Goal: Answer question/provide support: Share knowledge or assist other users

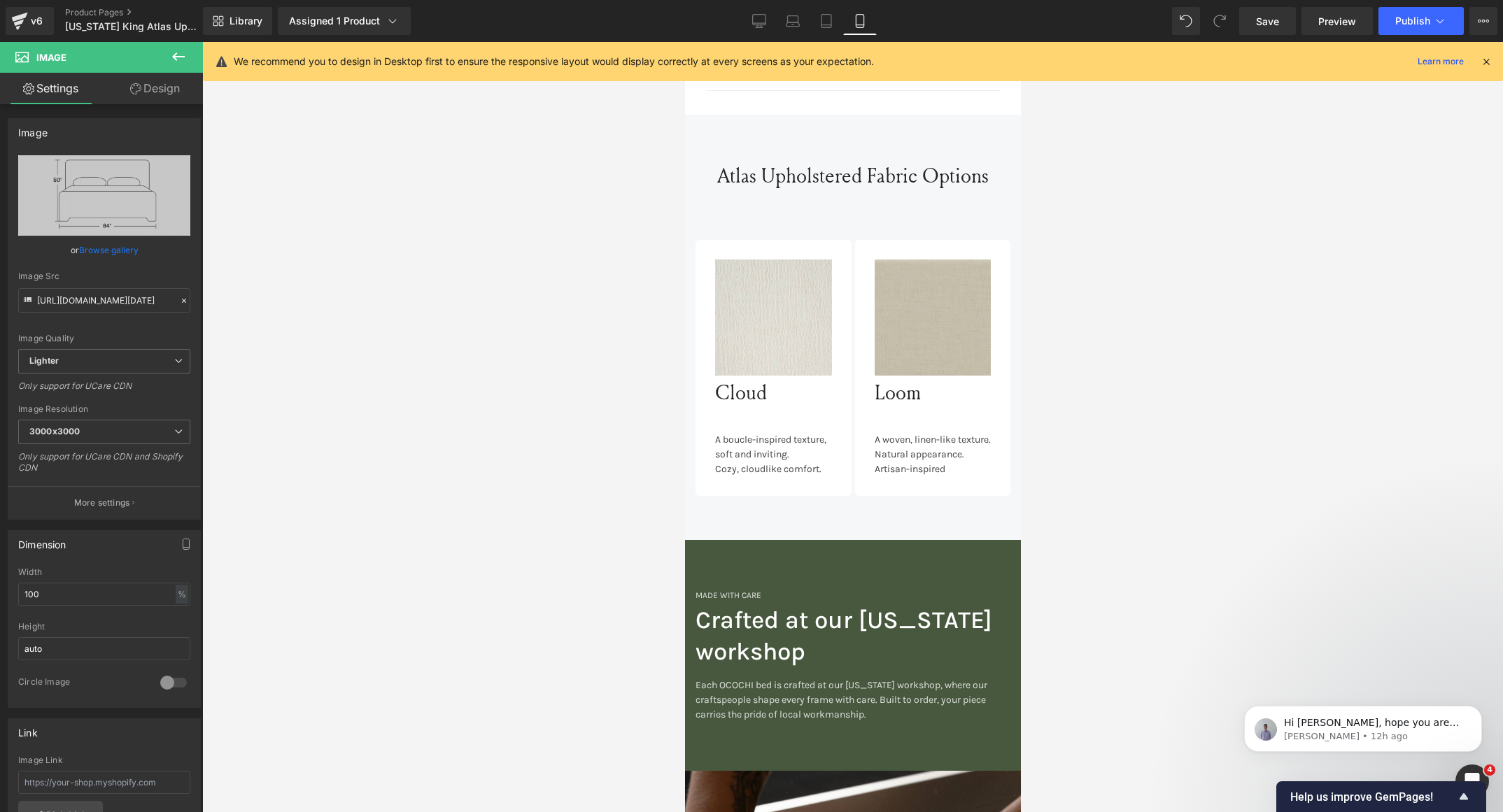
scroll to position [1350, 0]
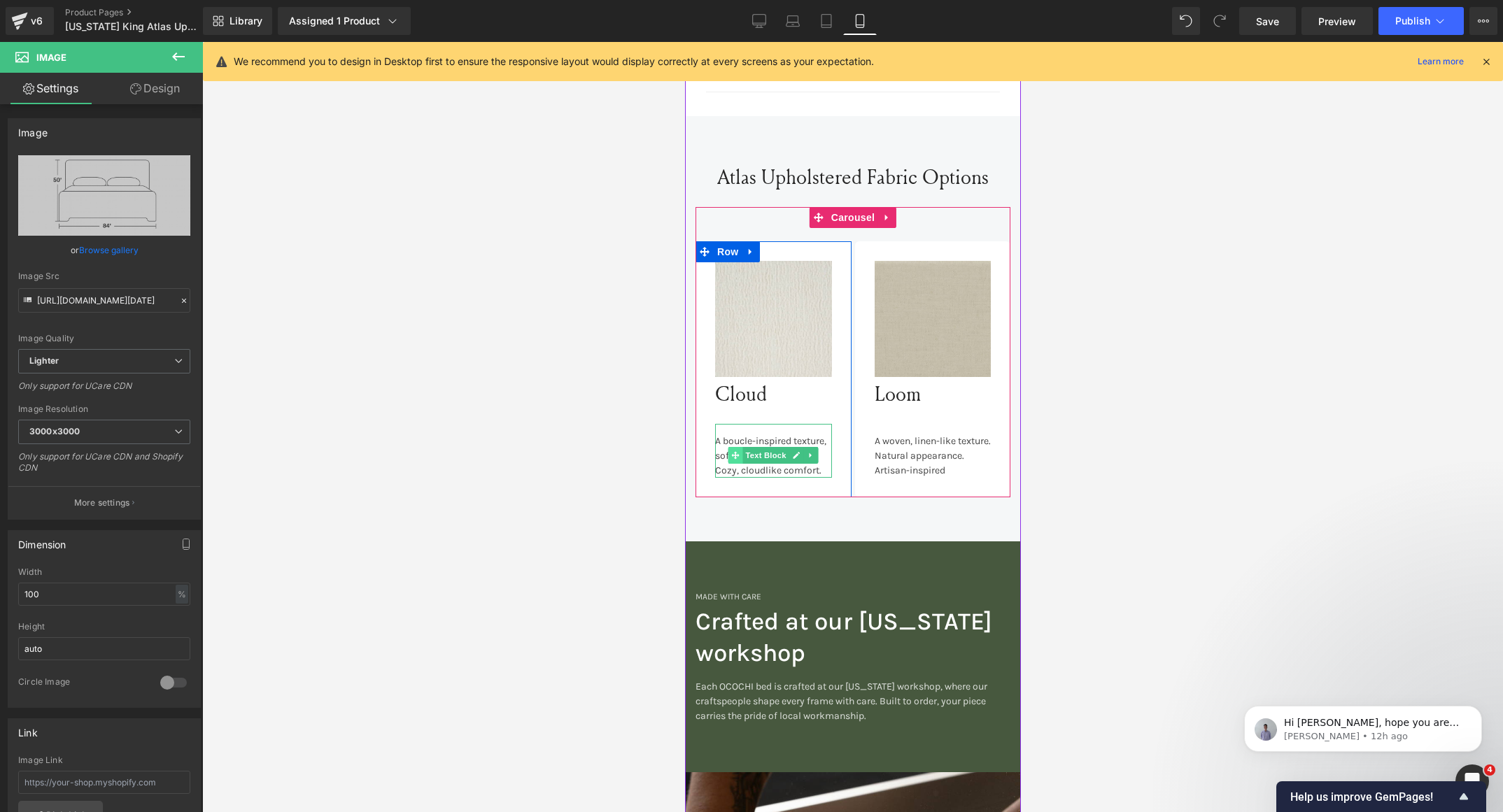
click at [732, 447] on span at bounding box center [736, 455] width 15 height 17
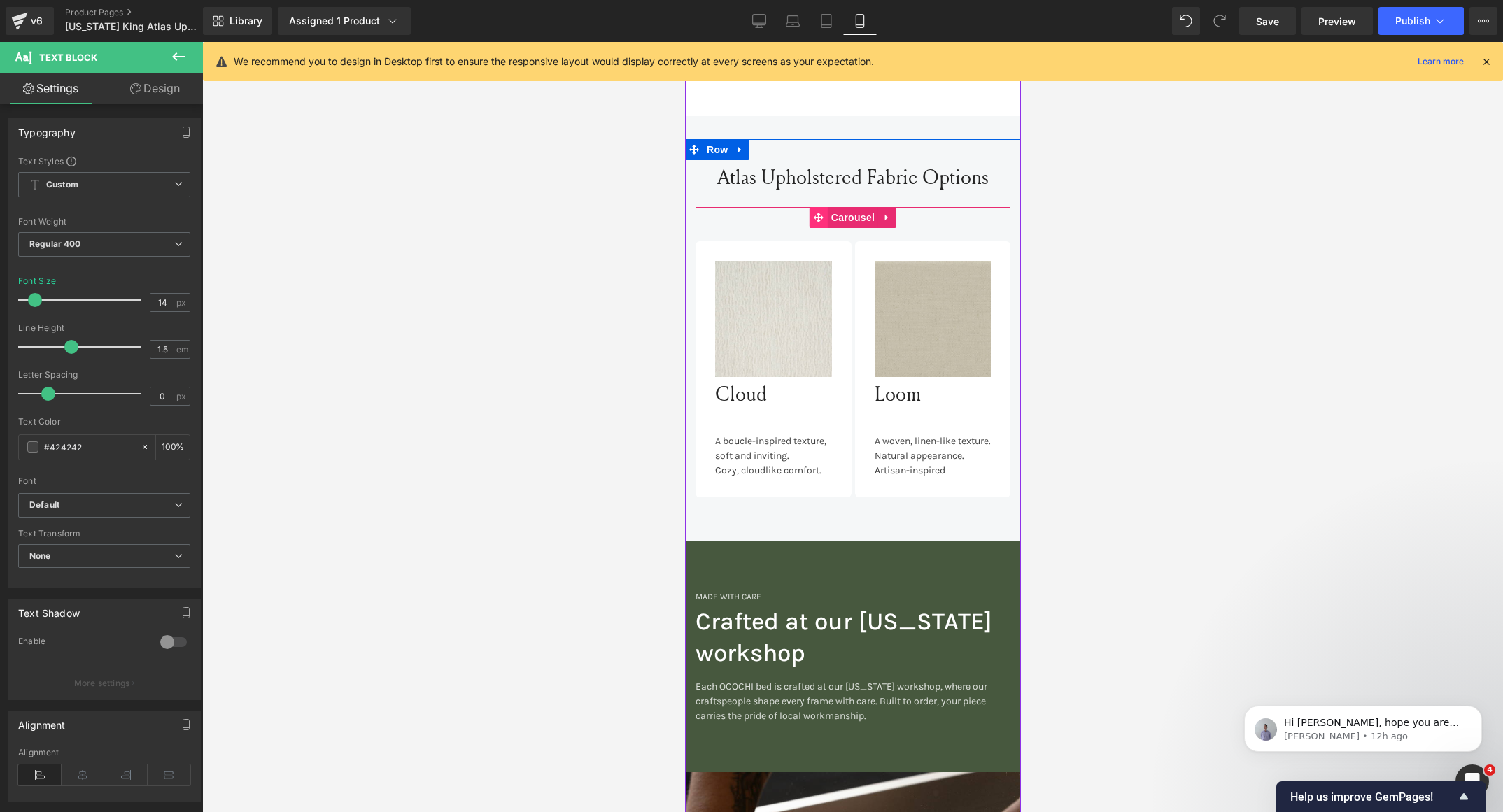
click at [813, 213] on icon at bounding box center [818, 217] width 9 height 9
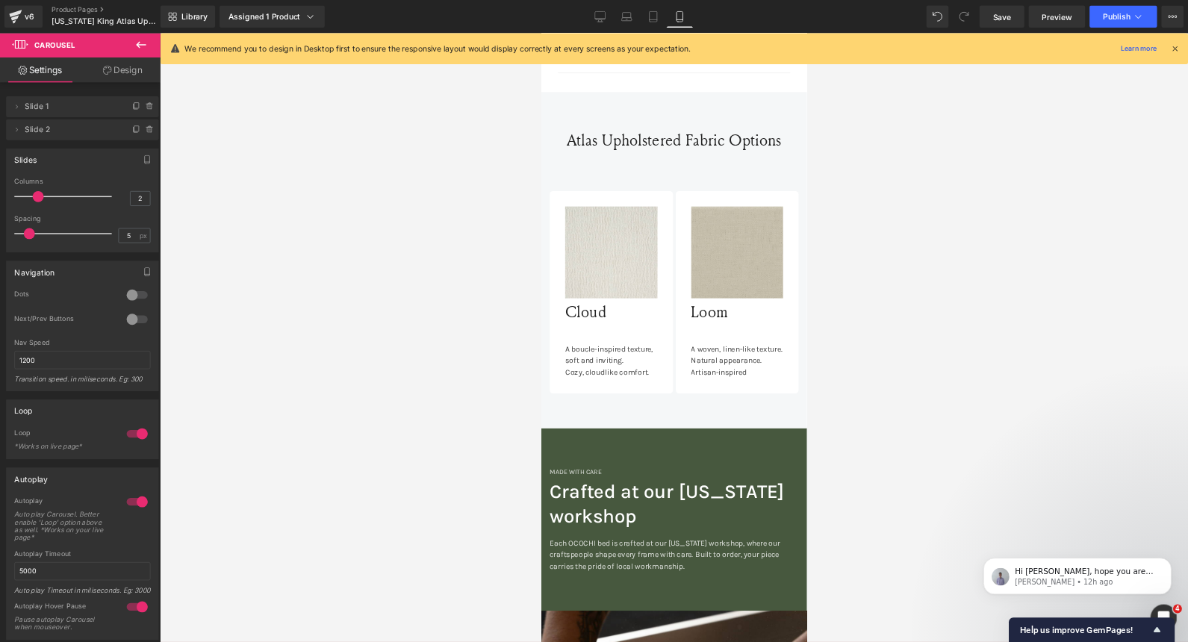
scroll to position [1441, 0]
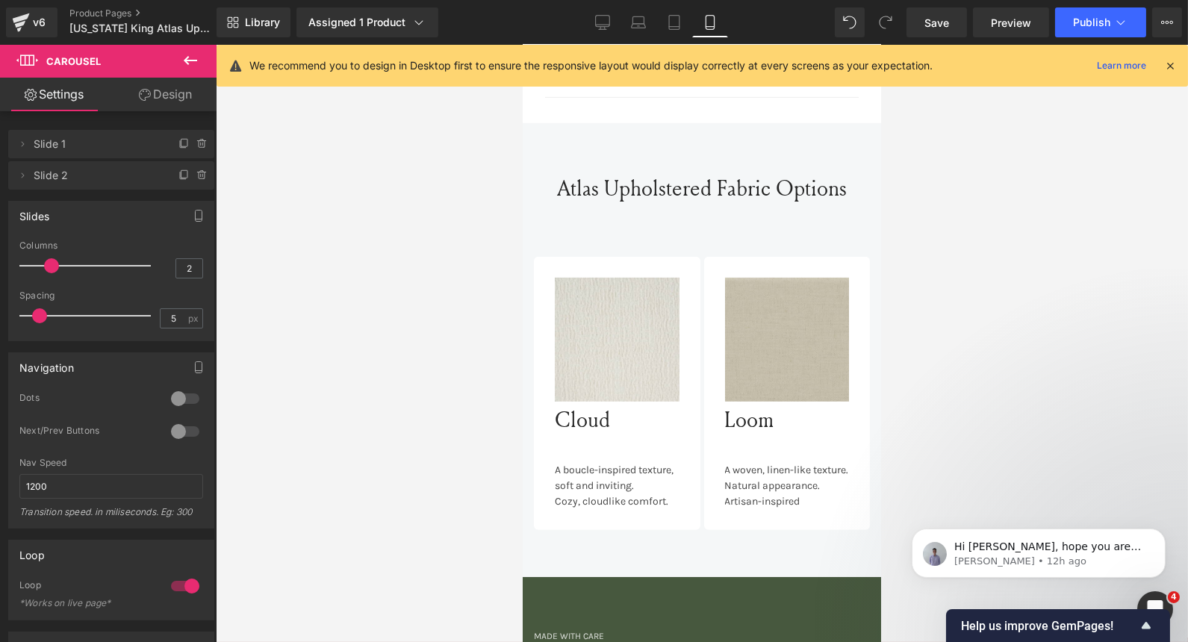
drag, startPoint x: 2071, startPoint y: 45, endPoint x: 768, endPoint y: 451, distance: 1365.0
click at [768, 452] on div "A woven, linen-like texture. Natural appearance. Artisan-inspired" at bounding box center [786, 481] width 125 height 58
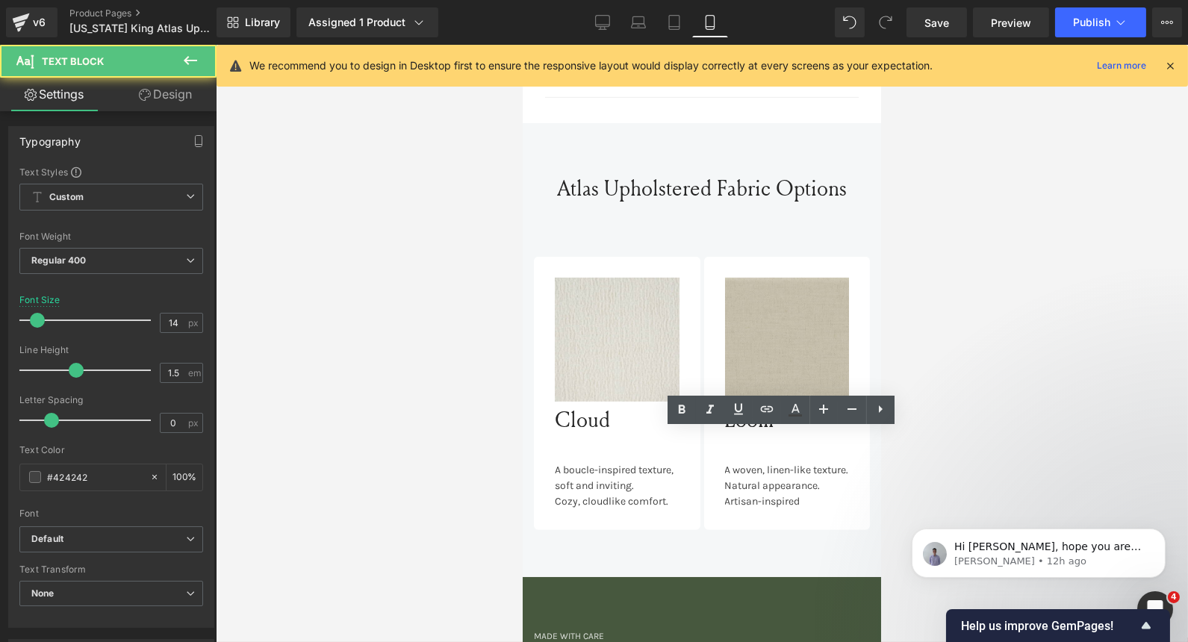
click at [715, 463] on div "Image Loom Heading A woven, linen-like texture. Natural appearance. Artisan-ins…" at bounding box center [786, 393] width 147 height 231
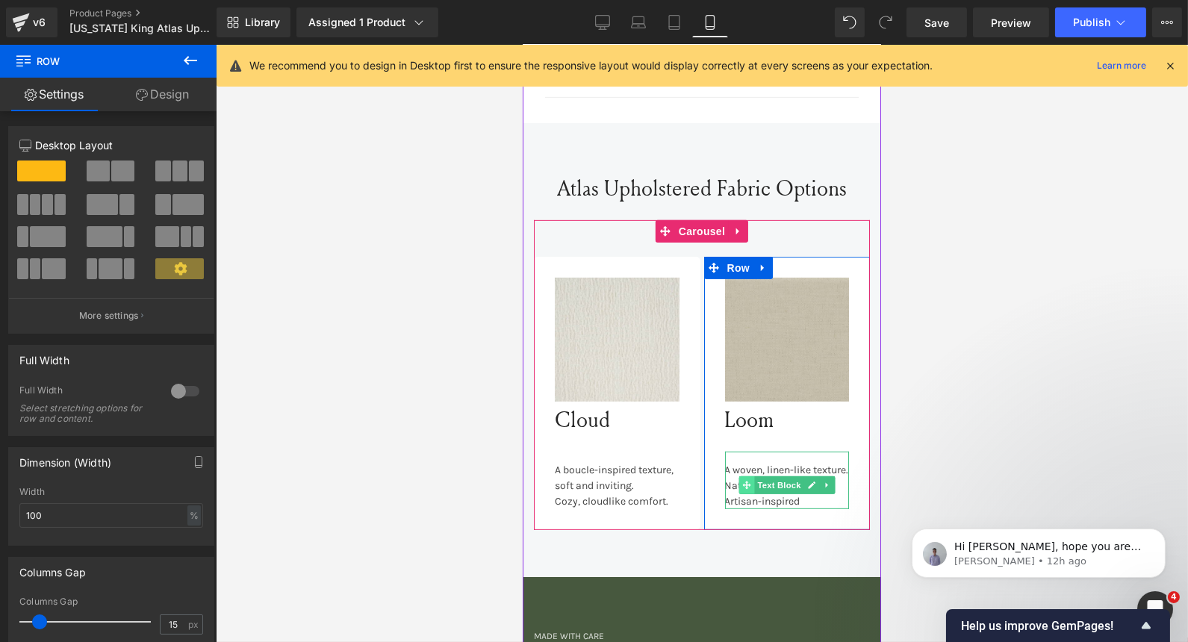
click at [744, 482] on icon at bounding box center [746, 486] width 8 height 8
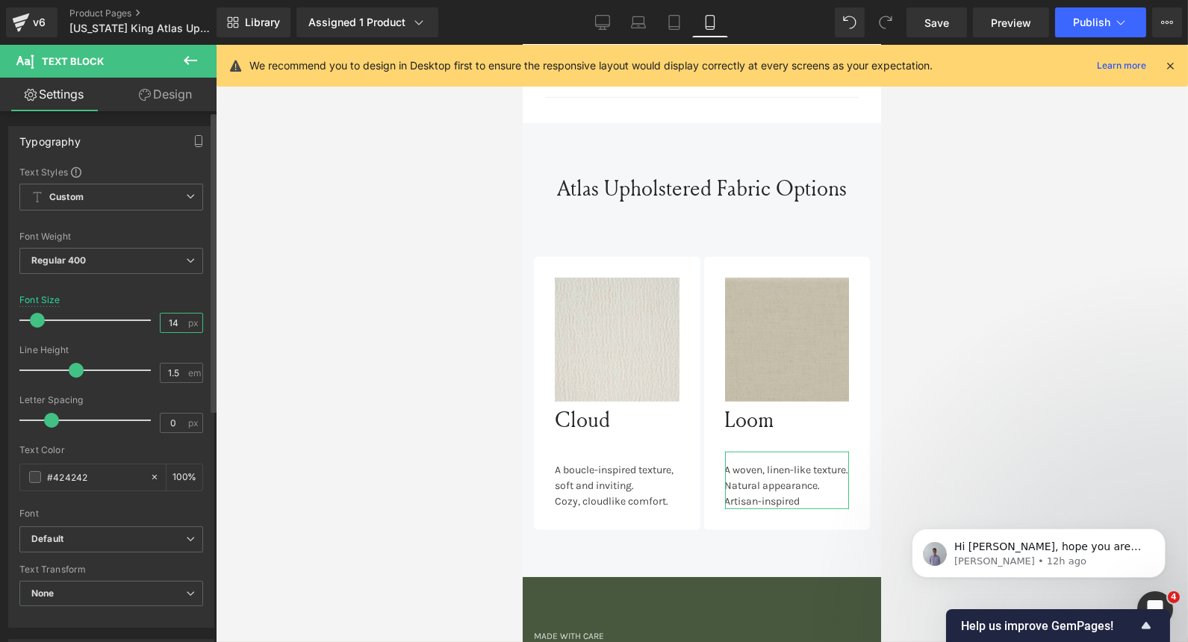
click at [173, 323] on input "14" at bounding box center [174, 323] width 26 height 19
type input "12"
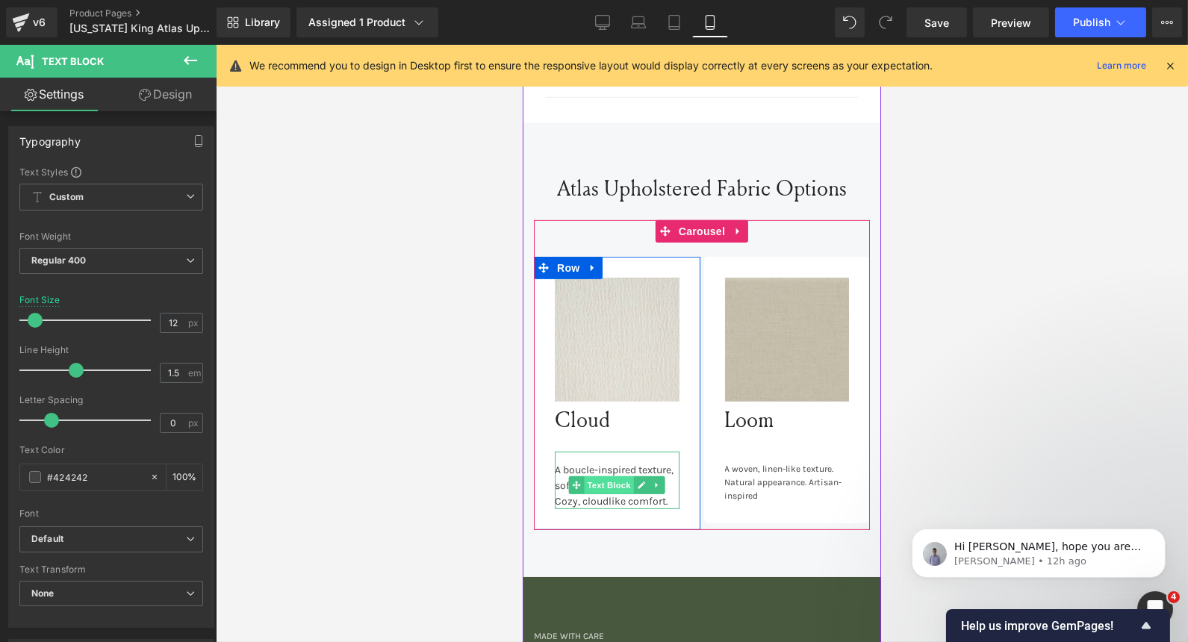
click at [587, 476] on span "Text Block" at bounding box center [608, 485] width 49 height 18
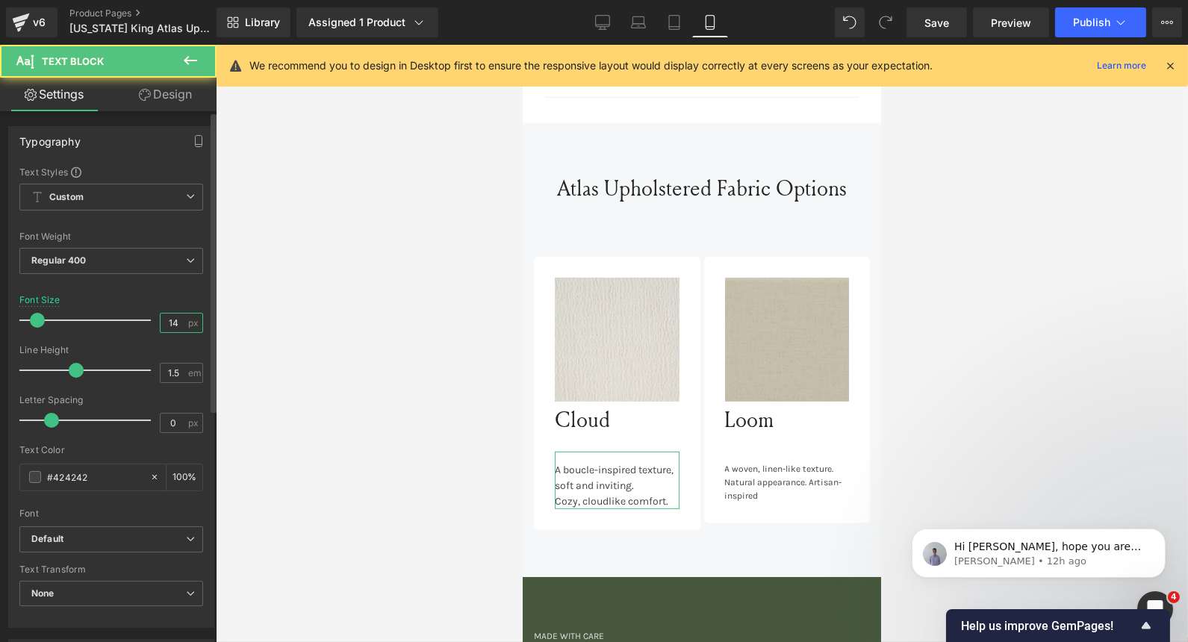
click at [170, 319] on input "14" at bounding box center [174, 323] width 26 height 19
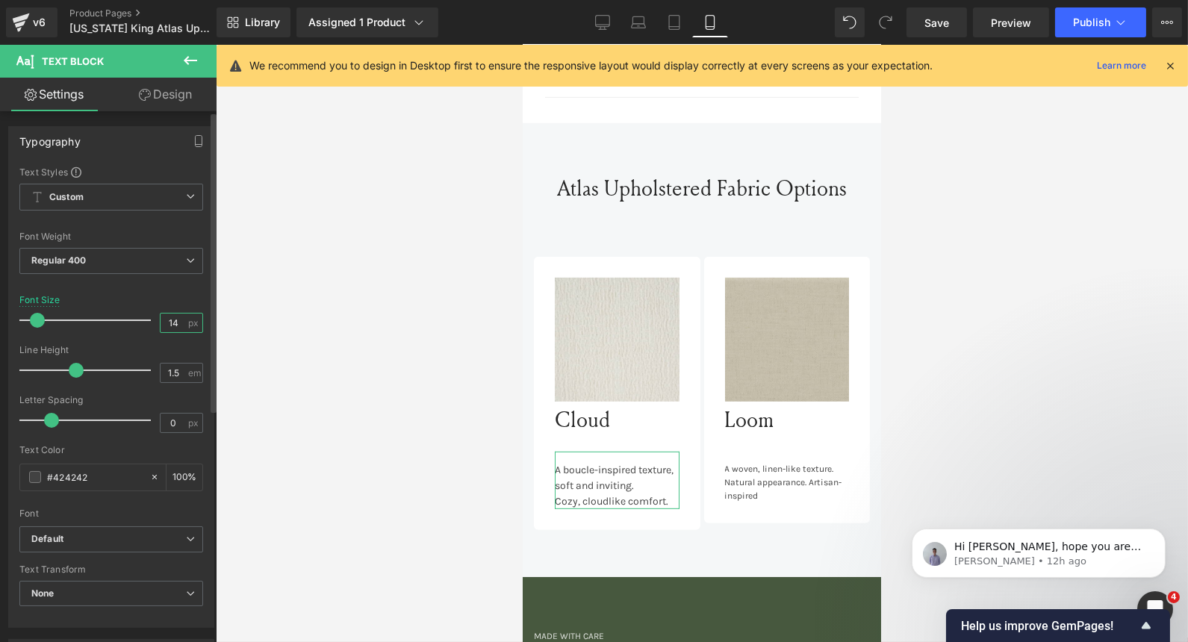
click at [170, 319] on input "14" at bounding box center [174, 323] width 26 height 19
type input "12"
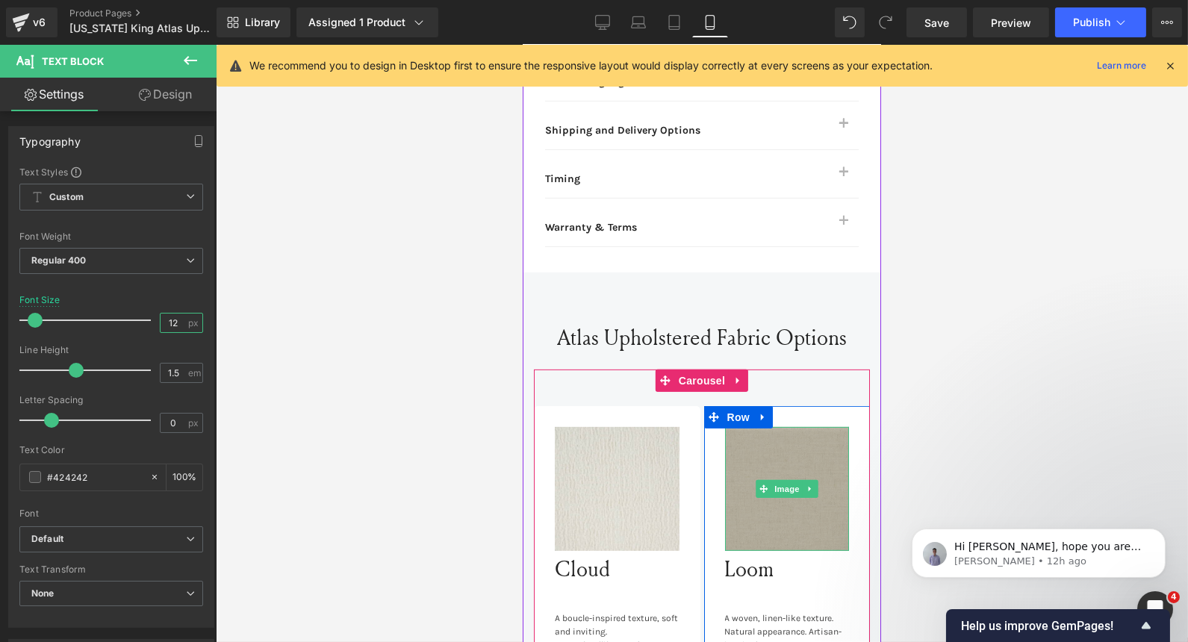
scroll to position [1293, 0]
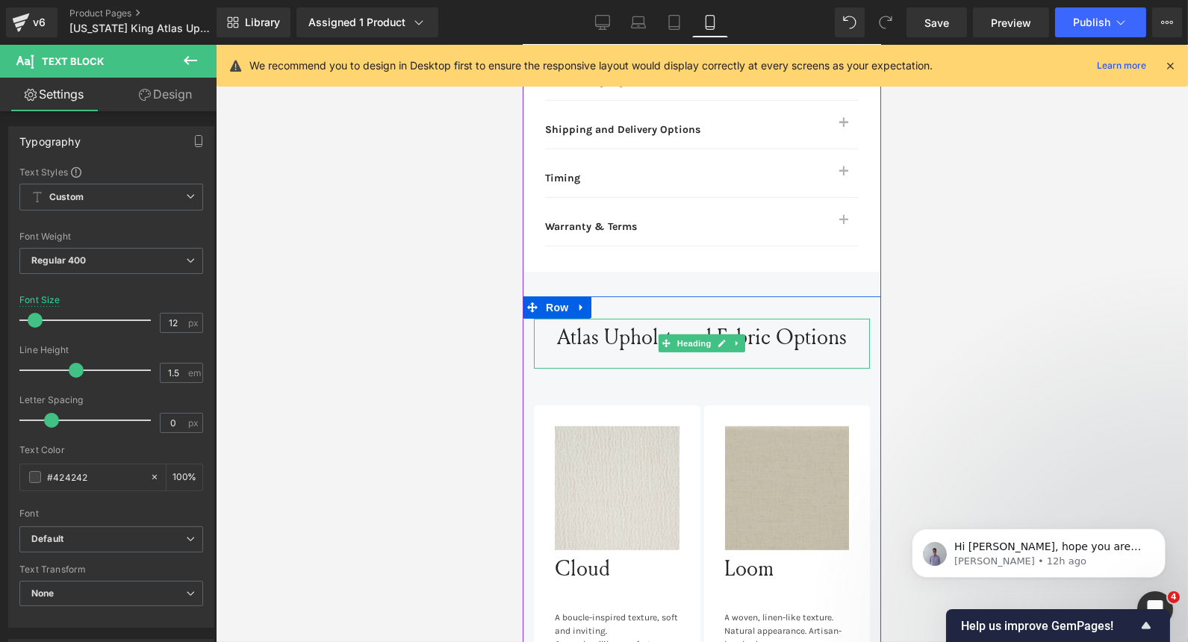
click at [712, 319] on h2 "Atlas Upholstered Fabric Options" at bounding box center [701, 337] width 336 height 36
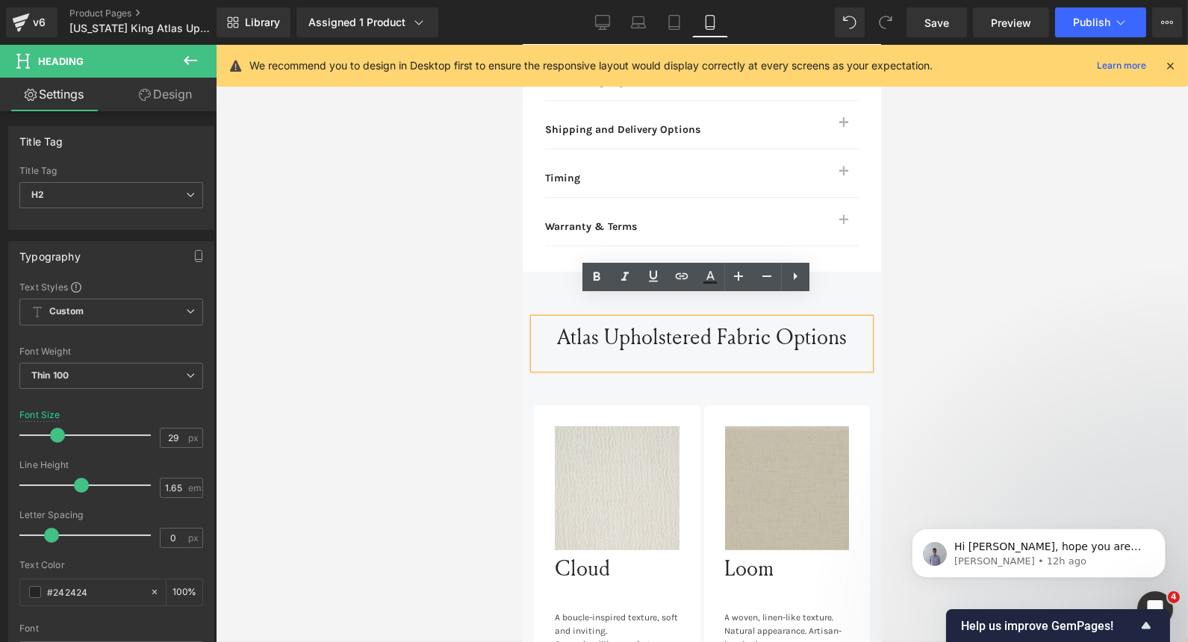
click at [712, 319] on h2 "Atlas Upholstered Fabric Options" at bounding box center [701, 337] width 336 height 36
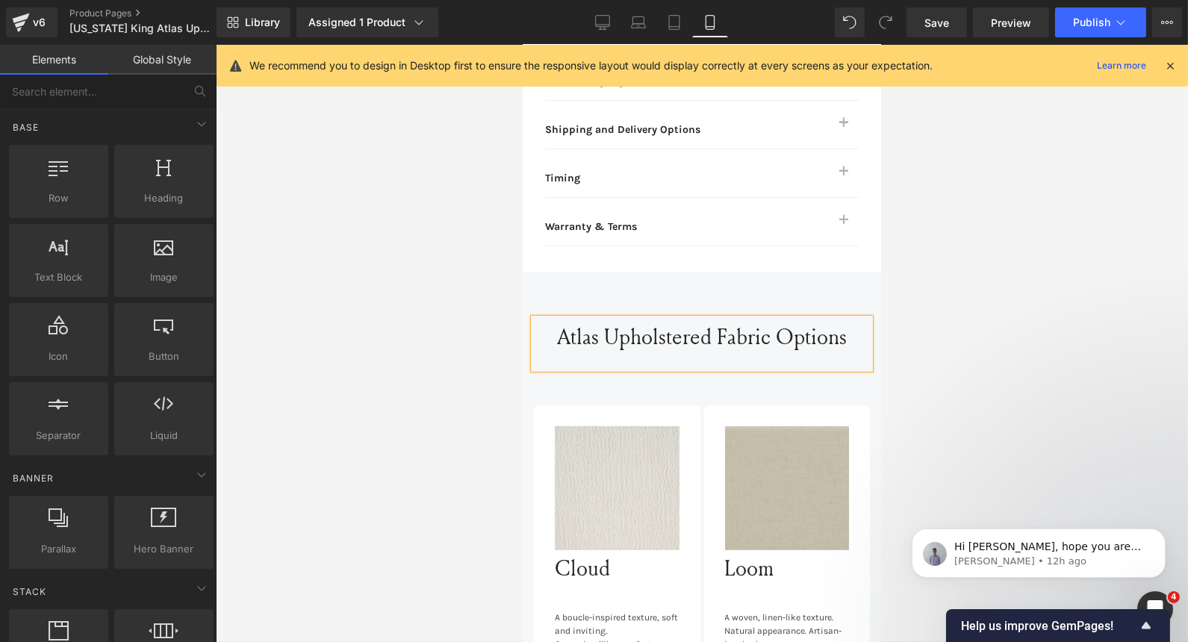
click at [400, 368] on div at bounding box center [702, 343] width 972 height 597
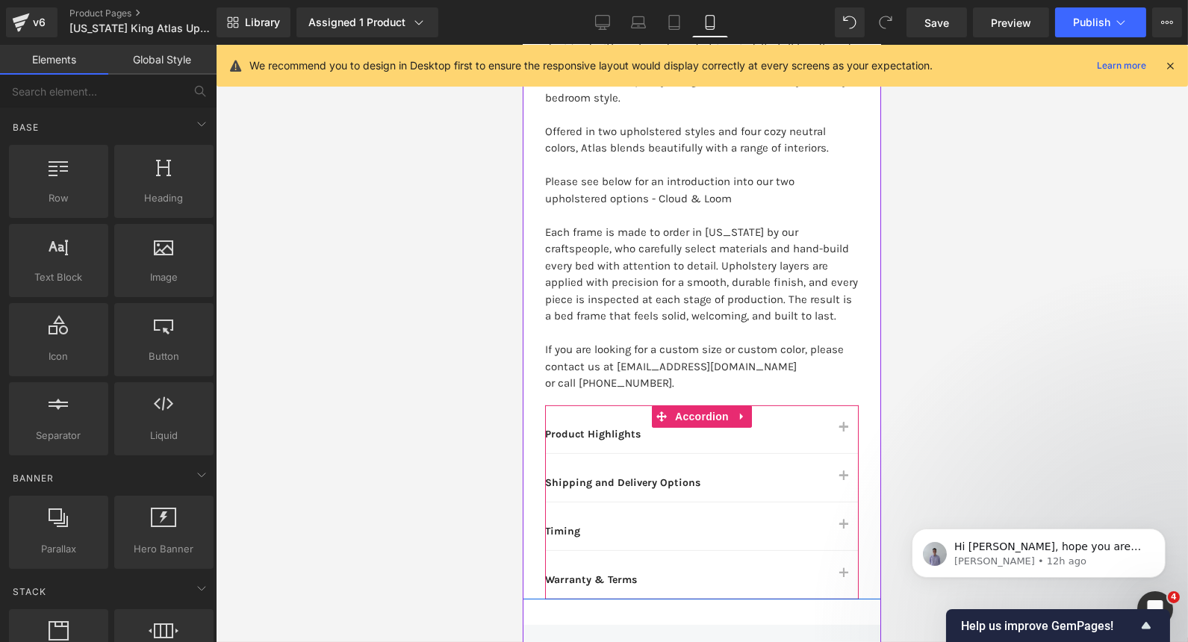
scroll to position [992, 0]
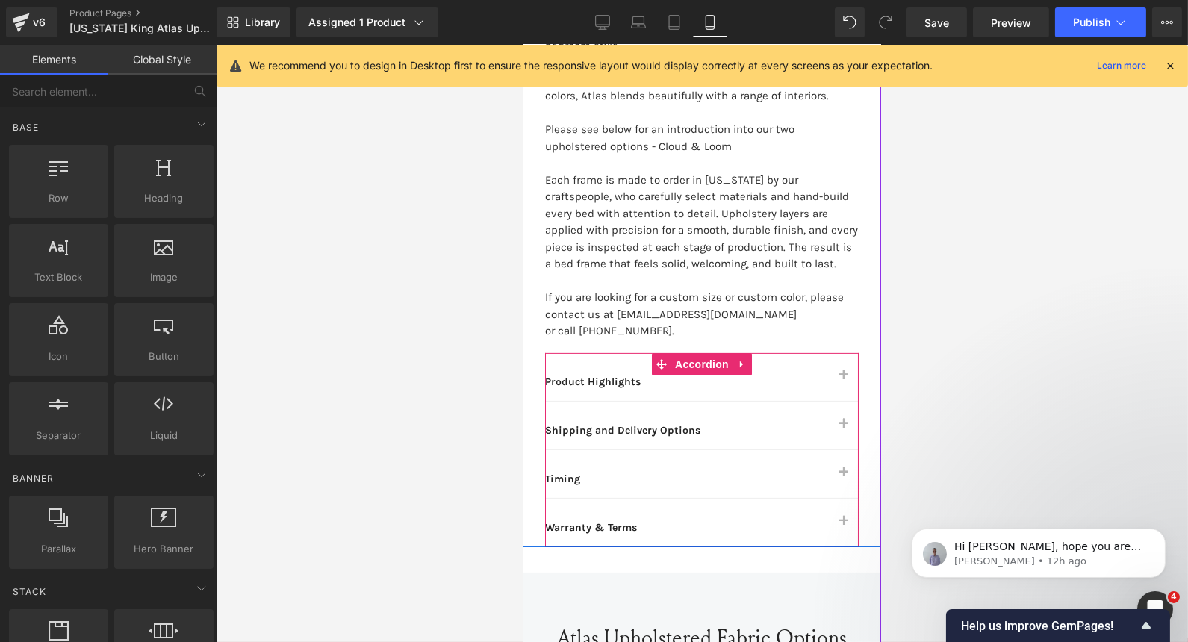
click at [830, 355] on button "button" at bounding box center [843, 377] width 30 height 48
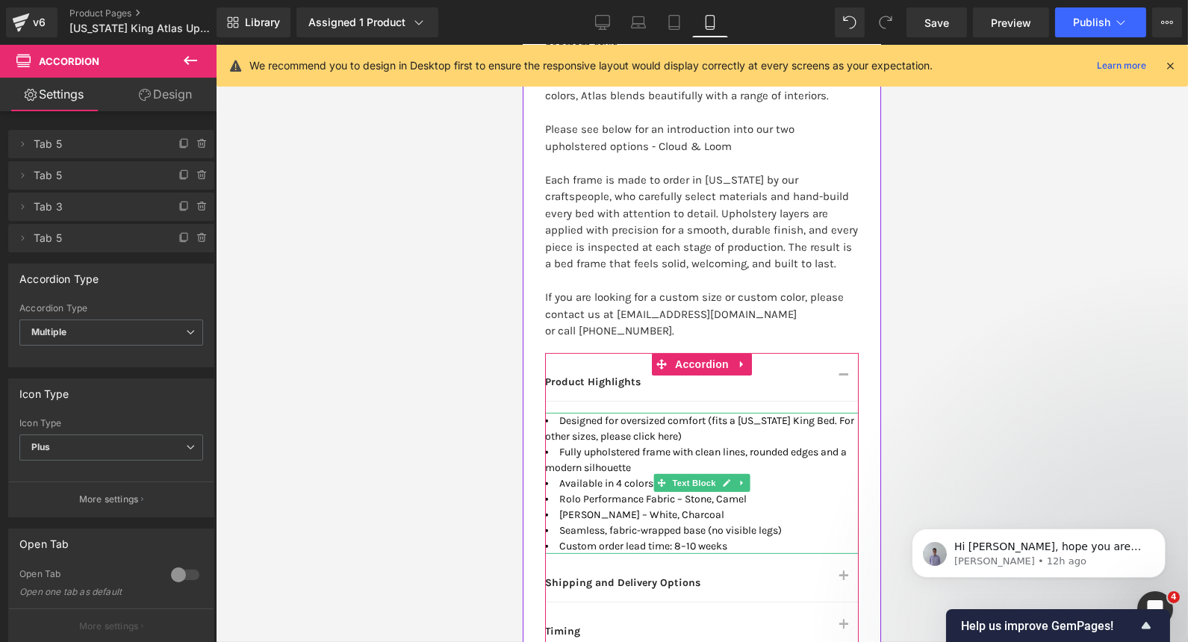
click at [647, 491] on li "Rolo Performance Fabric – Stone, Camel" at bounding box center [701, 499] width 314 height 16
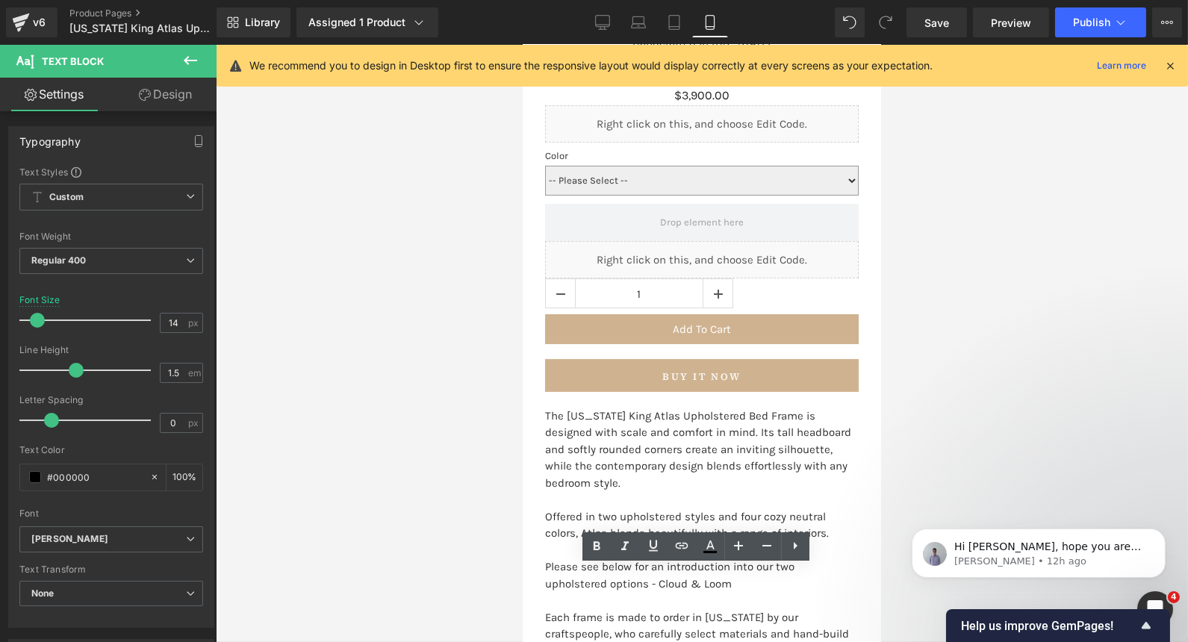
scroll to position [543, 0]
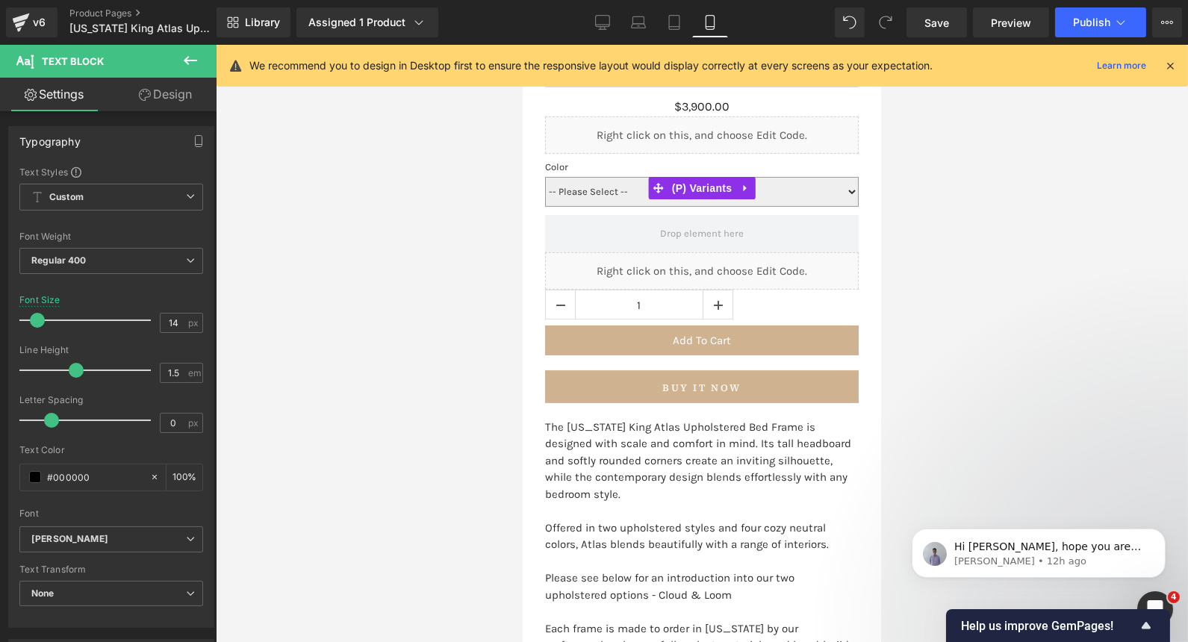
click at [625, 177] on select "-- Please Select -- Chai Camel White Stone" at bounding box center [701, 192] width 314 height 30
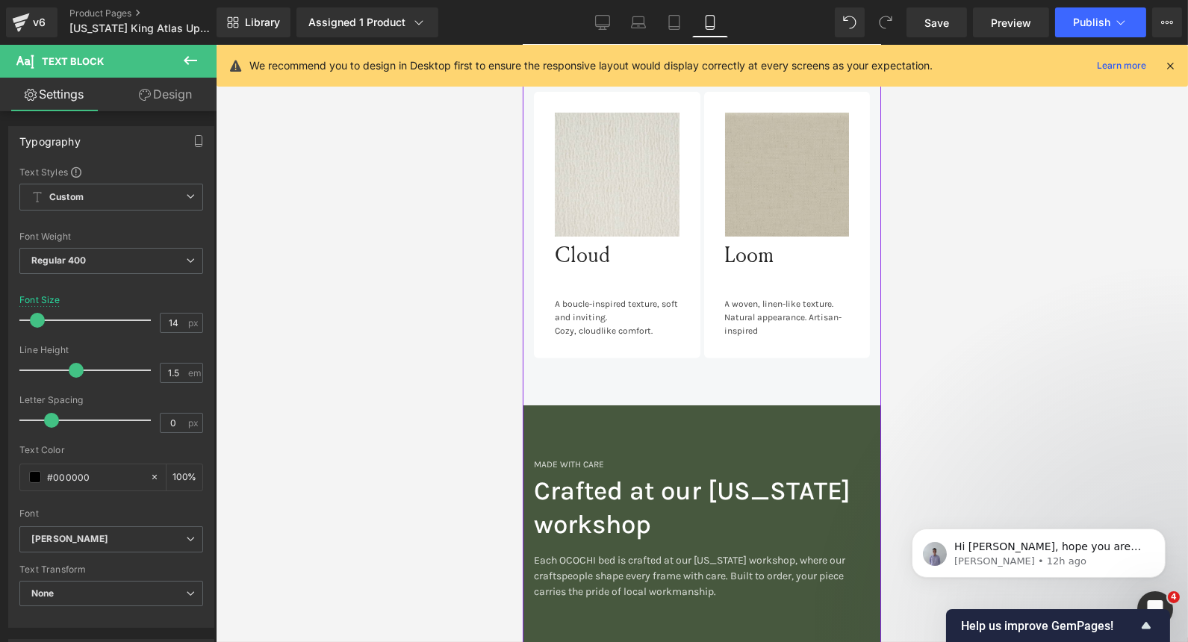
scroll to position [1757, 0]
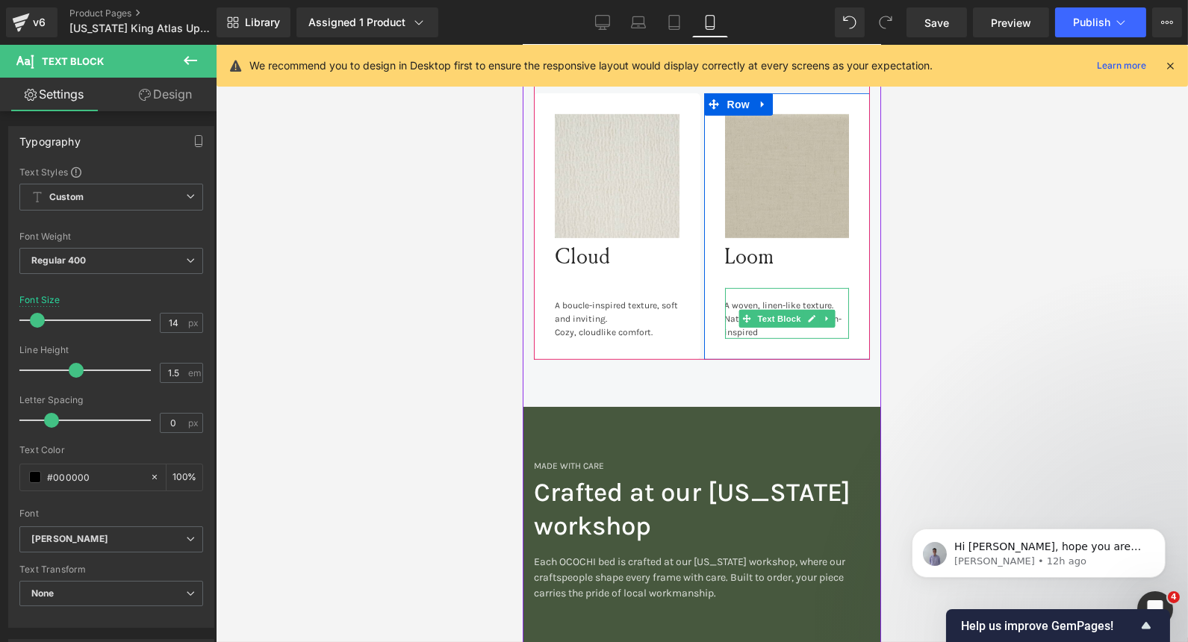
click at [759, 312] on div "Natural appearance. Artisan-inspired" at bounding box center [786, 325] width 125 height 27
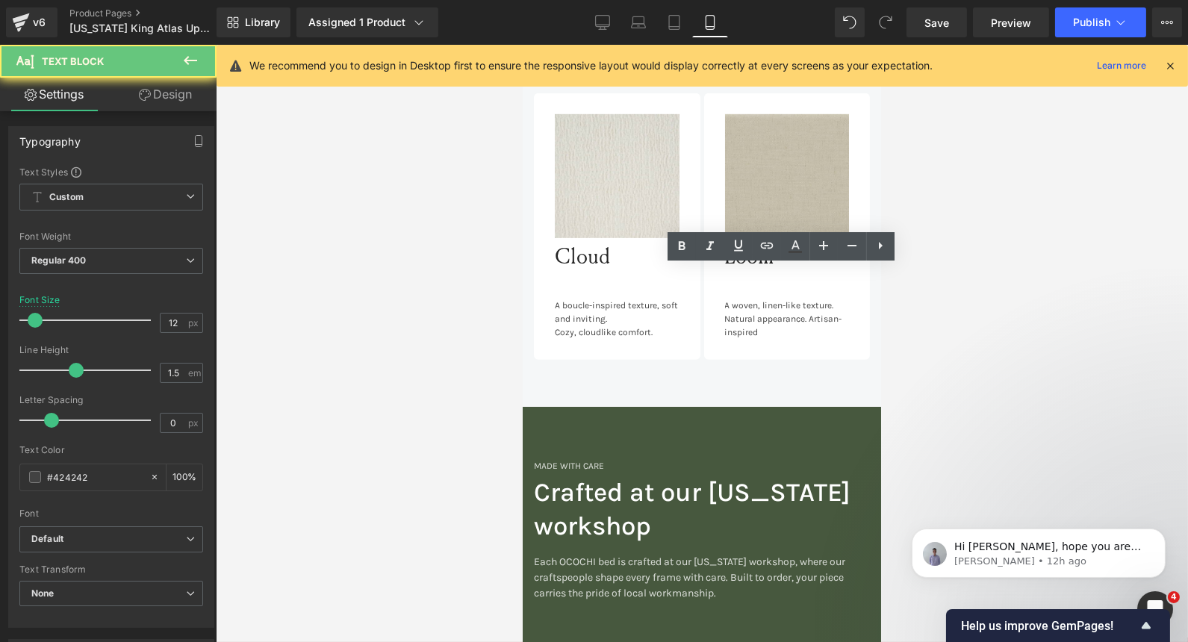
click at [759, 312] on div "Natural appearance. Artisan-inspired" at bounding box center [786, 325] width 125 height 27
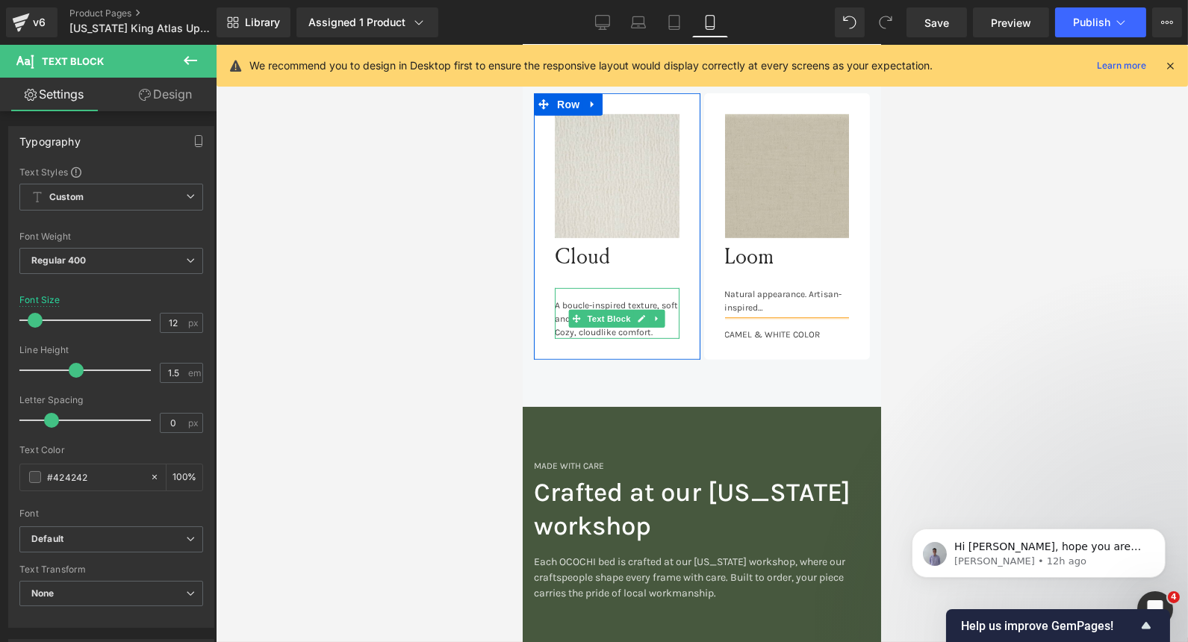
click at [648, 326] on div "Cozy, cloudlike comfort." at bounding box center [616, 332] width 125 height 13
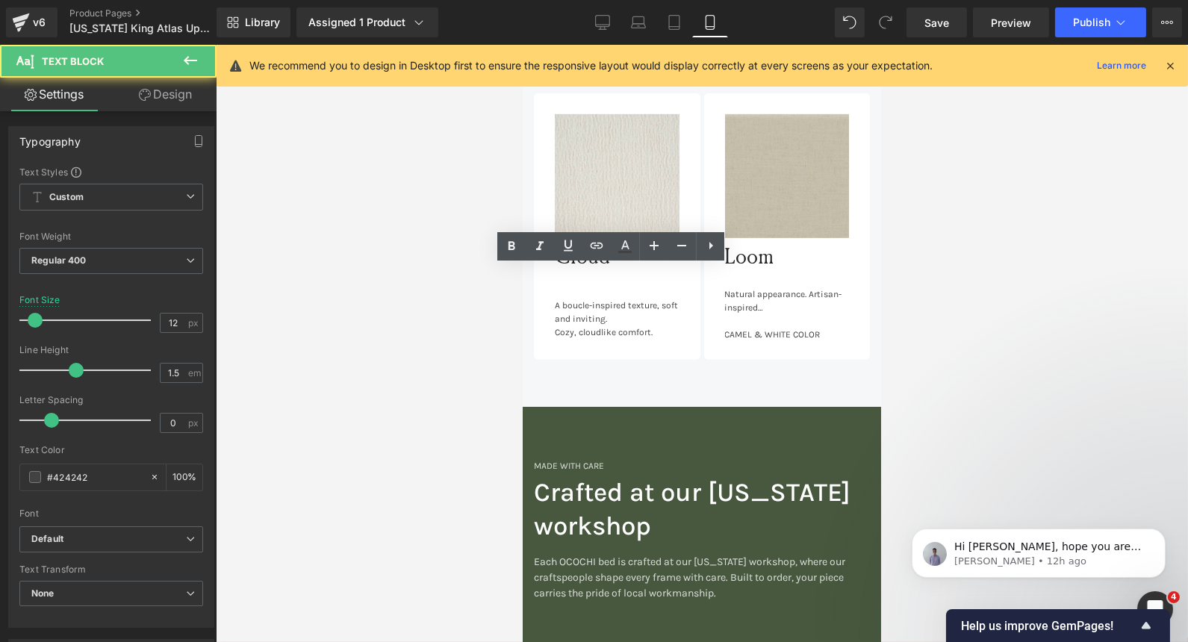
click at [647, 326] on div "Cozy, cloudlike comfort." at bounding box center [616, 332] width 125 height 13
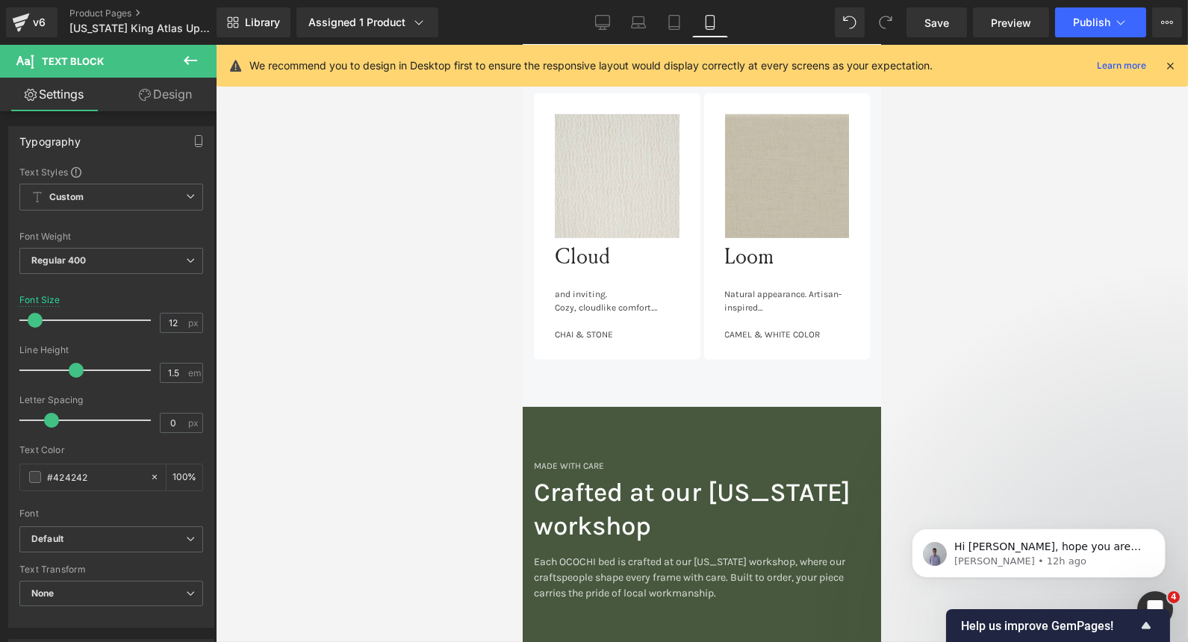
click at [317, 265] on div at bounding box center [702, 343] width 972 height 597
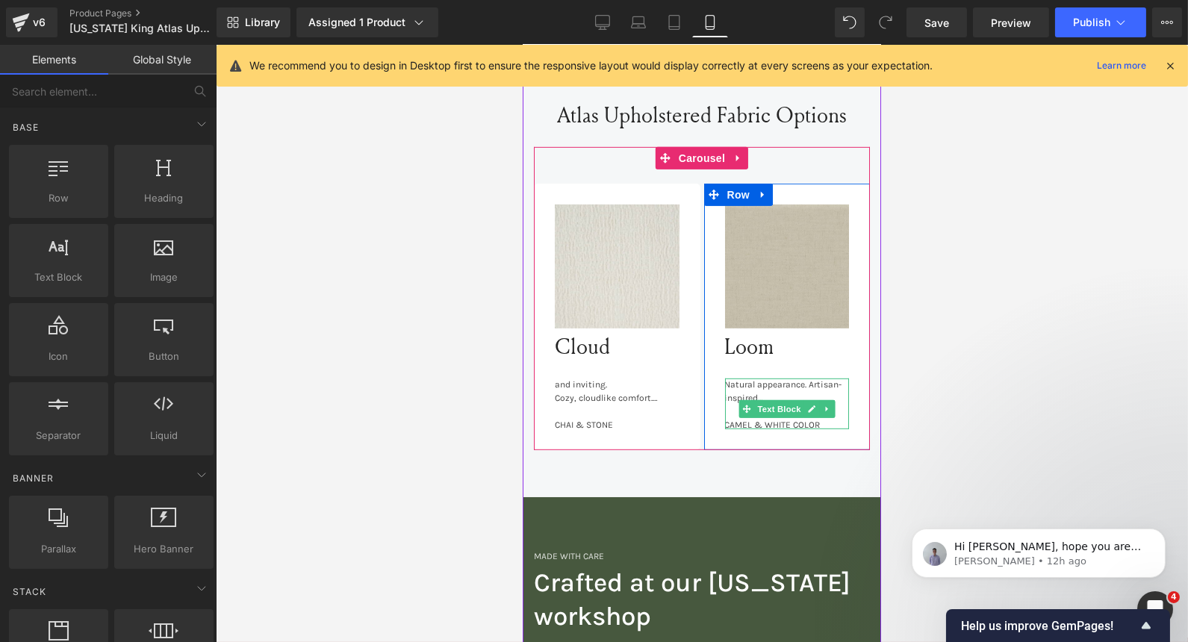
scroll to position [1666, 0]
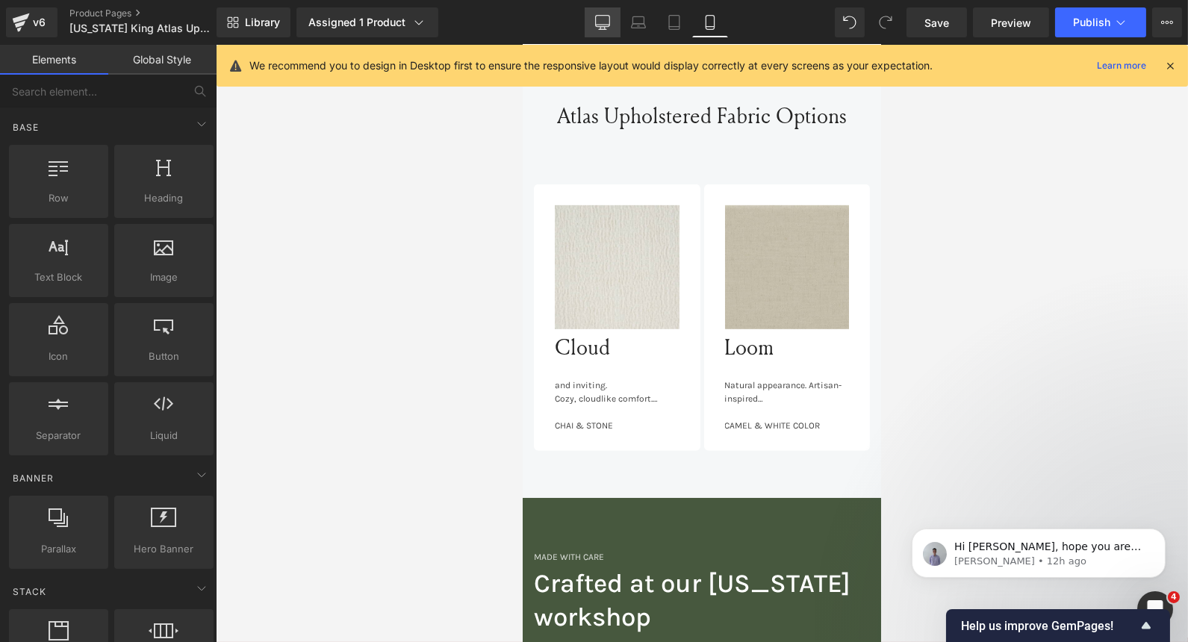
click at [600, 23] on icon at bounding box center [602, 22] width 15 height 15
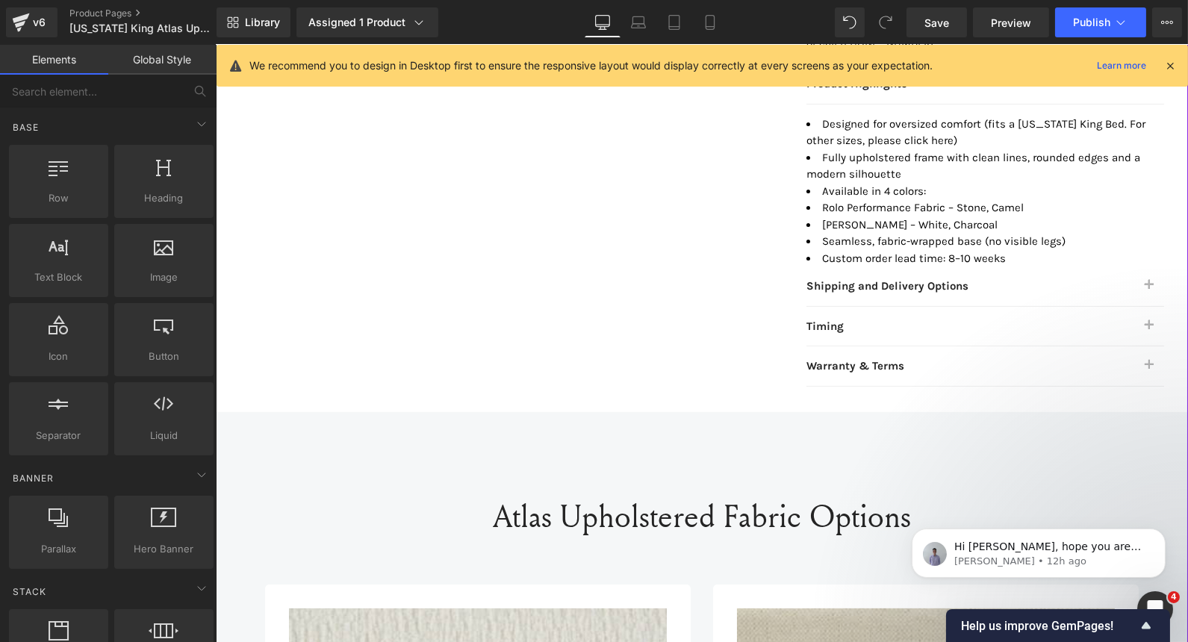
scroll to position [969, 0]
click at [881, 217] on li "[PERSON_NAME] – White, Charcoal" at bounding box center [985, 225] width 358 height 17
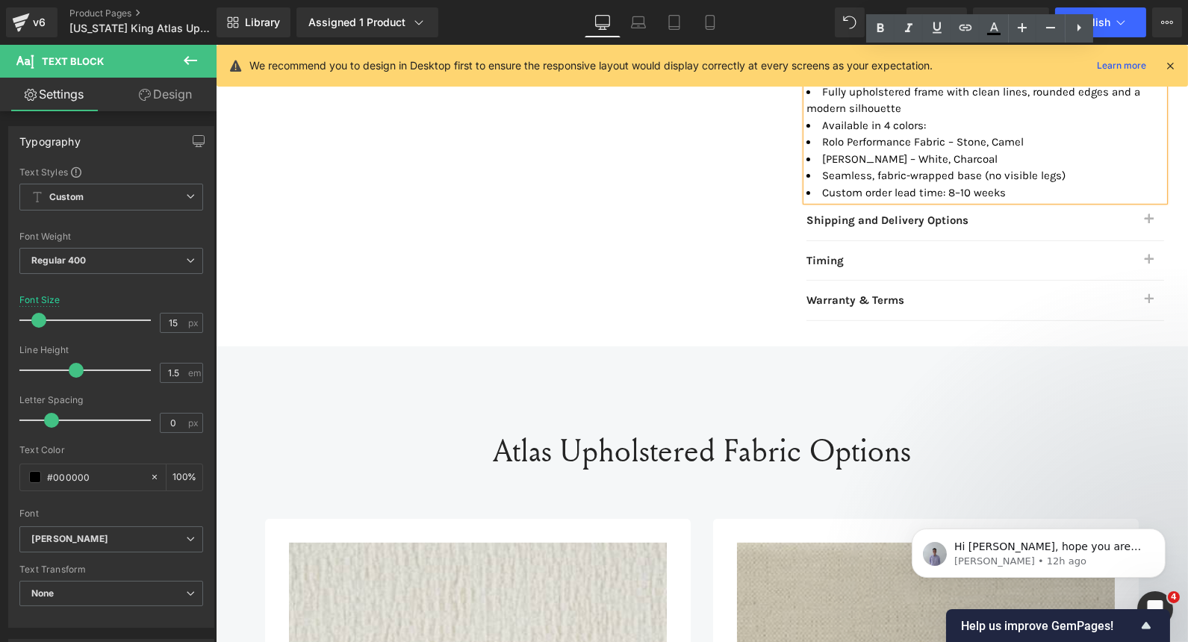
scroll to position [892, 0]
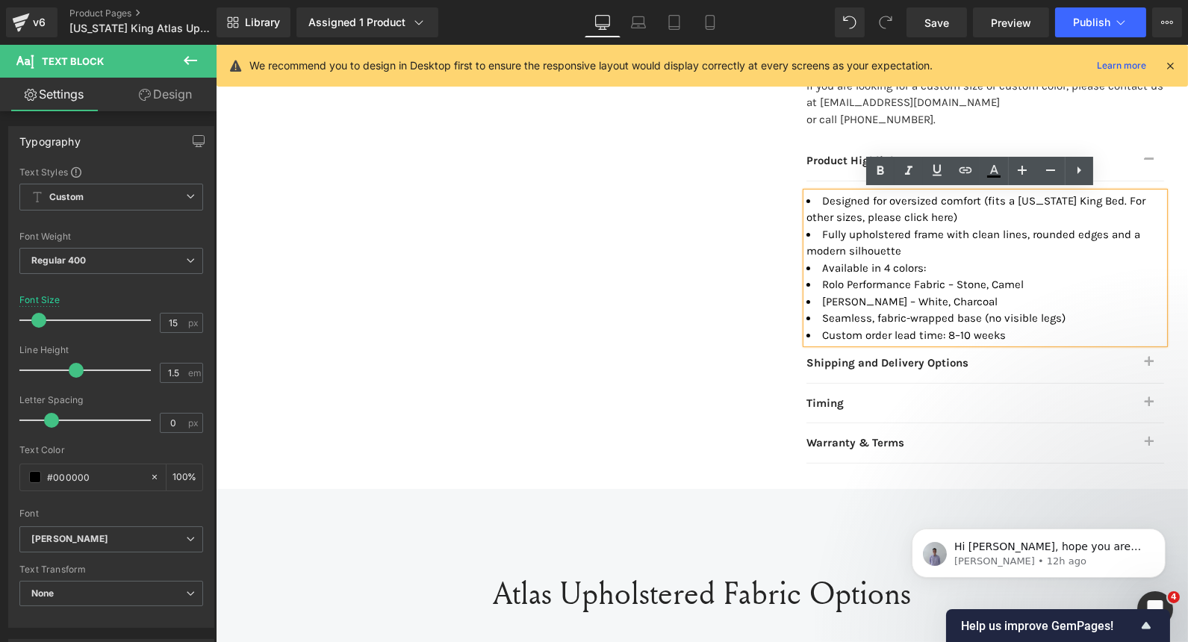
click at [919, 286] on li "Rolo Performance Fabric – Stone, Camel" at bounding box center [985, 284] width 358 height 17
drag, startPoint x: 942, startPoint y: 304, endPoint x: 815, endPoint y: 296, distance: 127.2
click at [815, 296] on li "[PERSON_NAME] – White, Charcoal" at bounding box center [985, 301] width 358 height 17
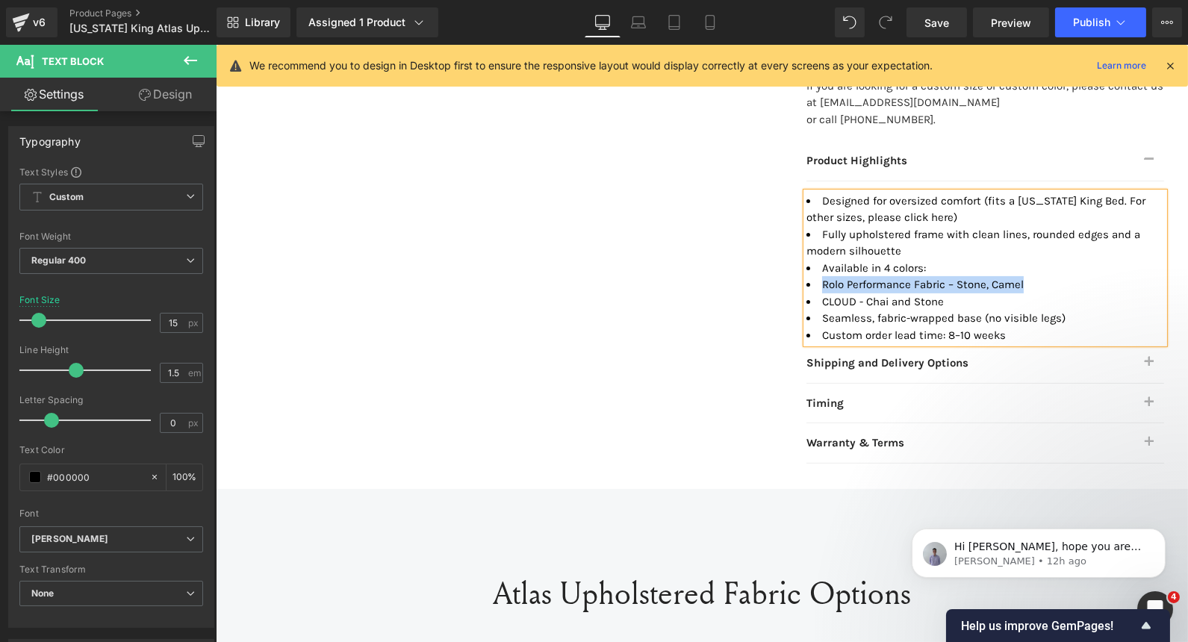
drag, startPoint x: 1028, startPoint y: 279, endPoint x: 817, endPoint y: 281, distance: 211.3
click at [817, 281] on li "Rolo Performance Fabric – Stone, Camel" at bounding box center [985, 284] width 358 height 17
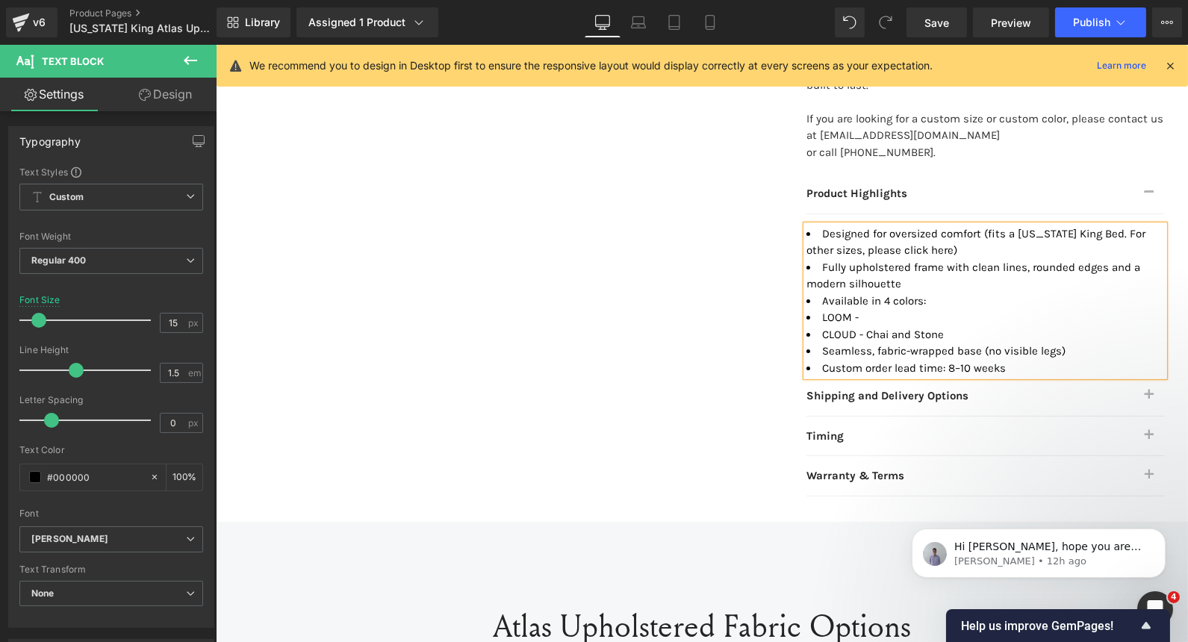
scroll to position [845, 0]
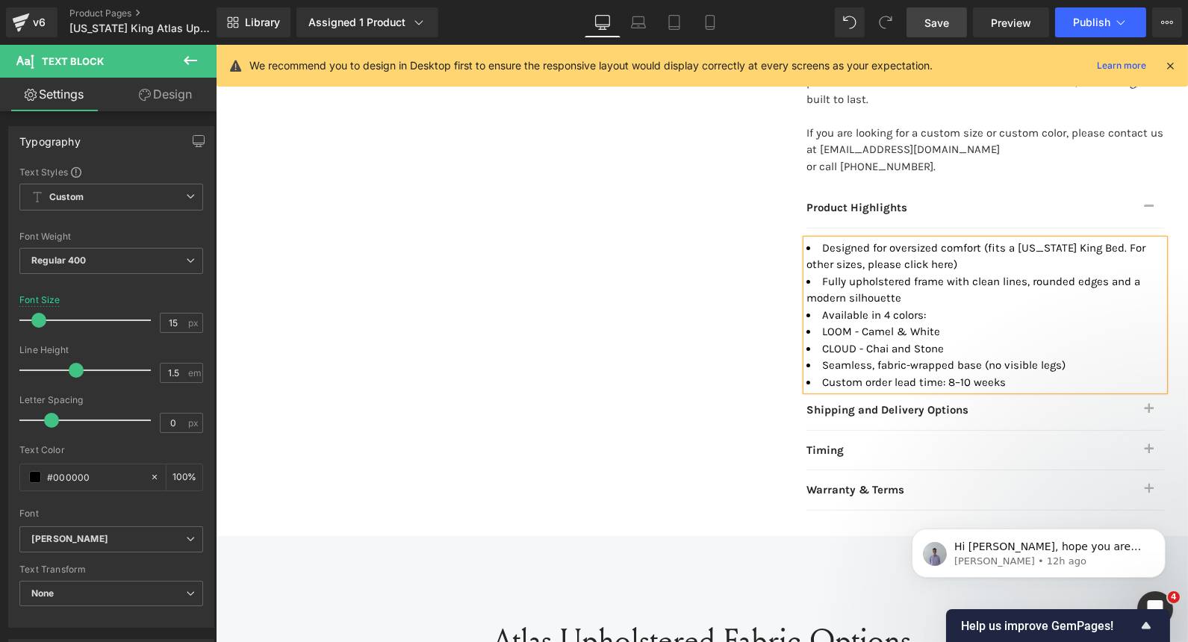
click at [930, 22] on span "Save" at bounding box center [936, 23] width 25 height 16
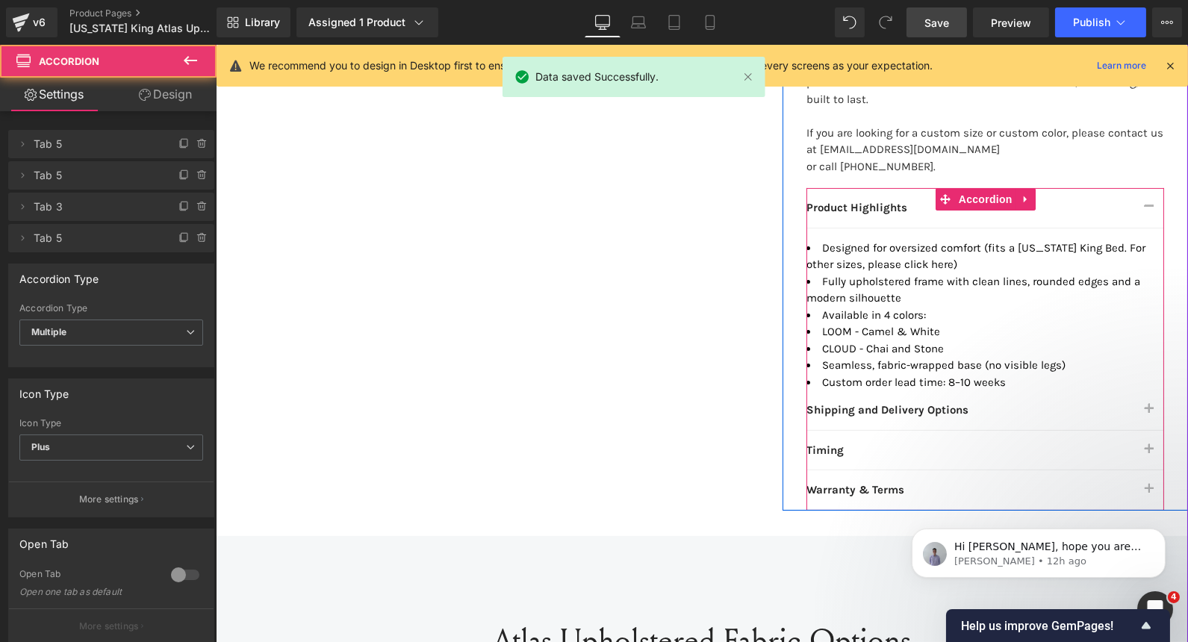
click at [1147, 201] on button "button" at bounding box center [1149, 208] width 30 height 40
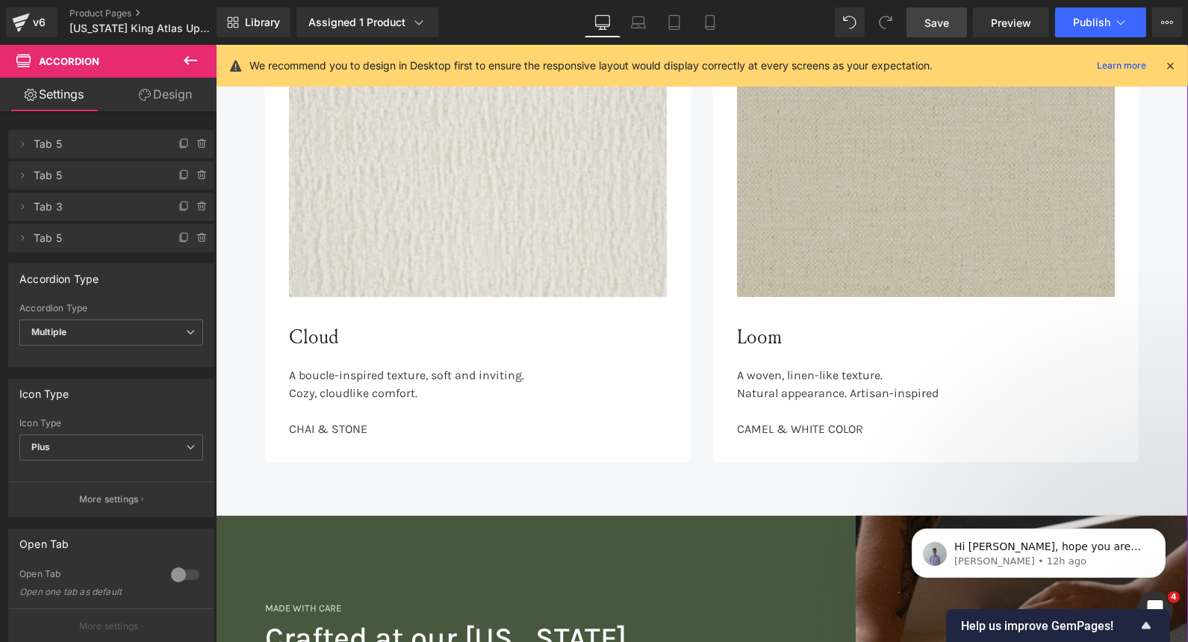
scroll to position [1497, 0]
click at [700, 21] on link "Mobile" at bounding box center [710, 22] width 36 height 30
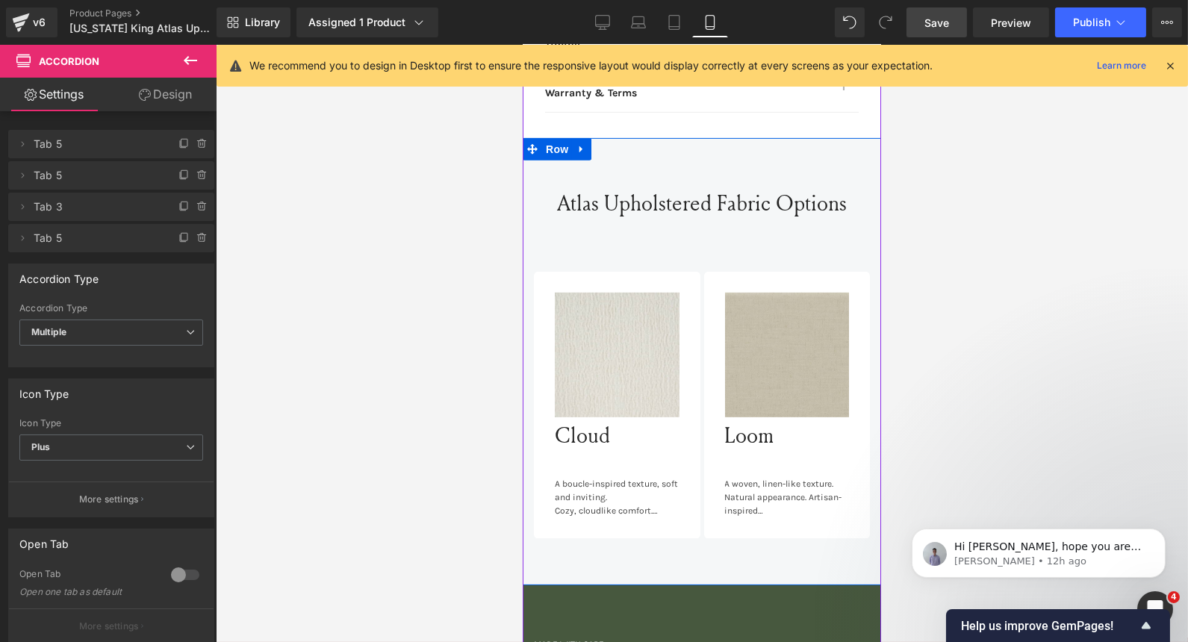
scroll to position [1426, 0]
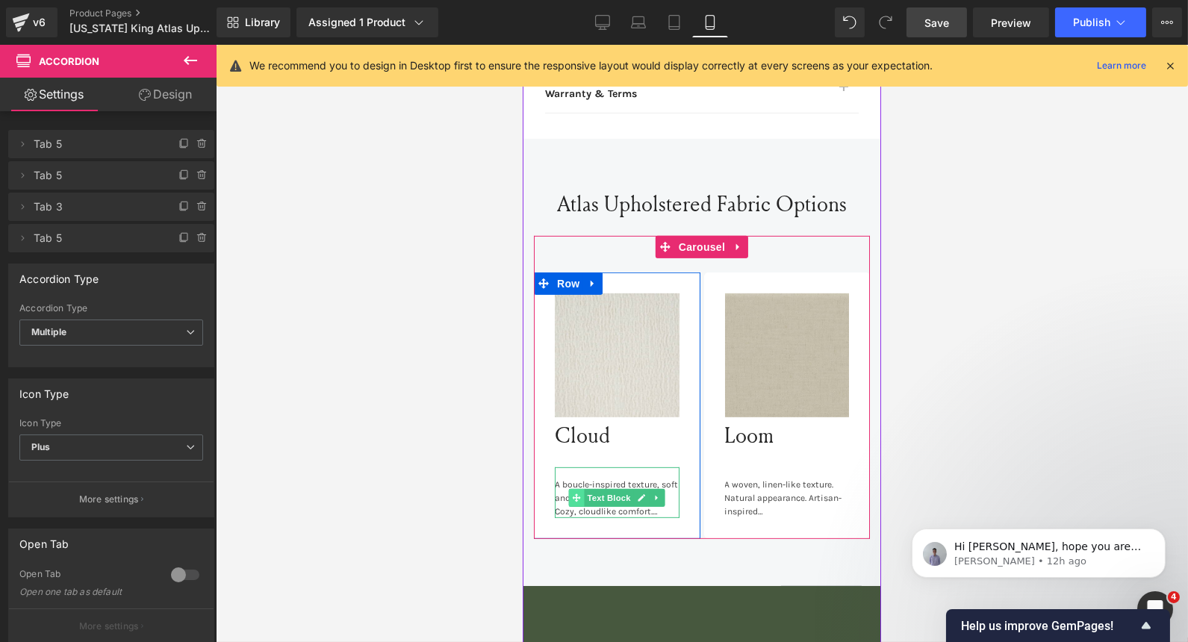
click at [572, 494] on icon at bounding box center [576, 498] width 8 height 8
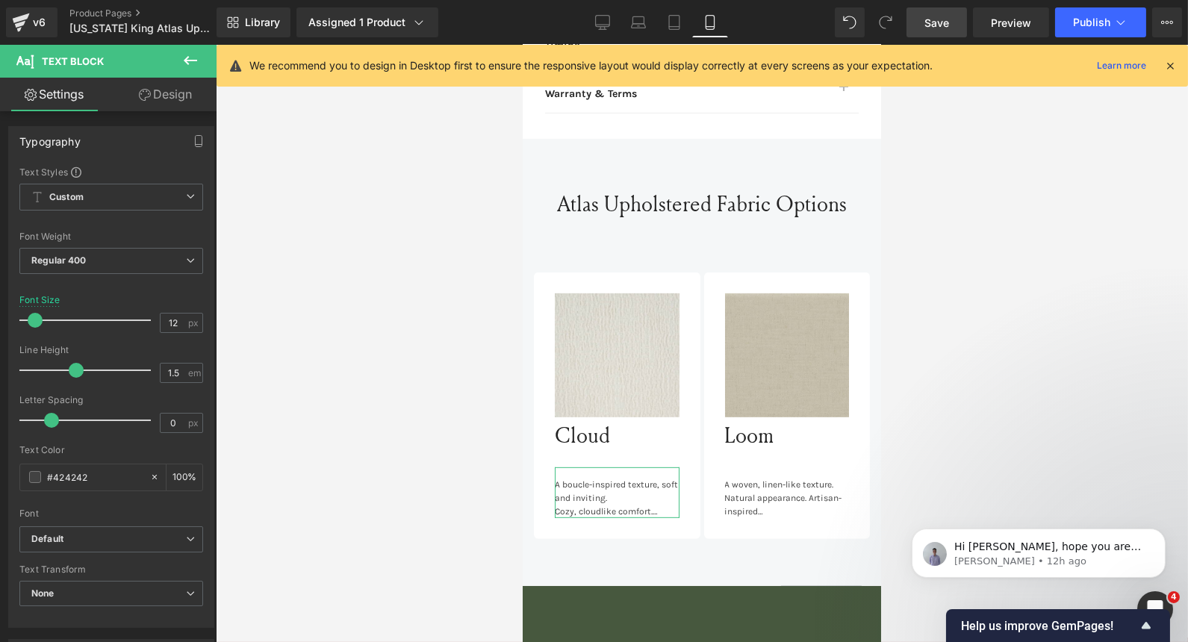
click at [178, 97] on link "Design" at bounding box center [165, 95] width 108 height 34
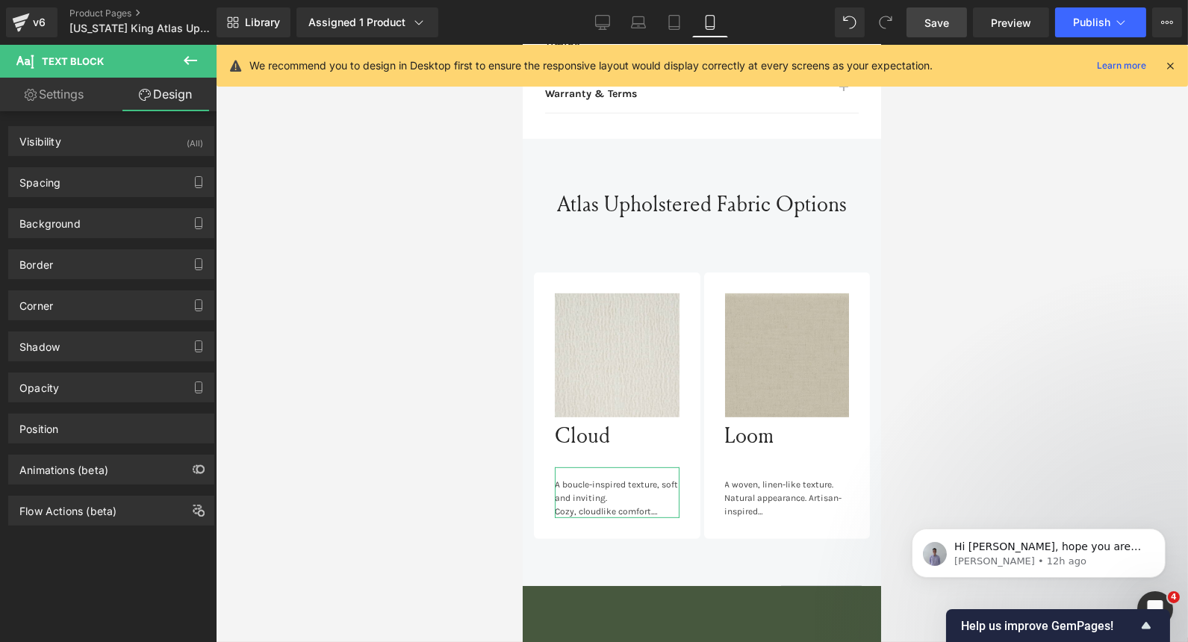
type input "0"
type input "14"
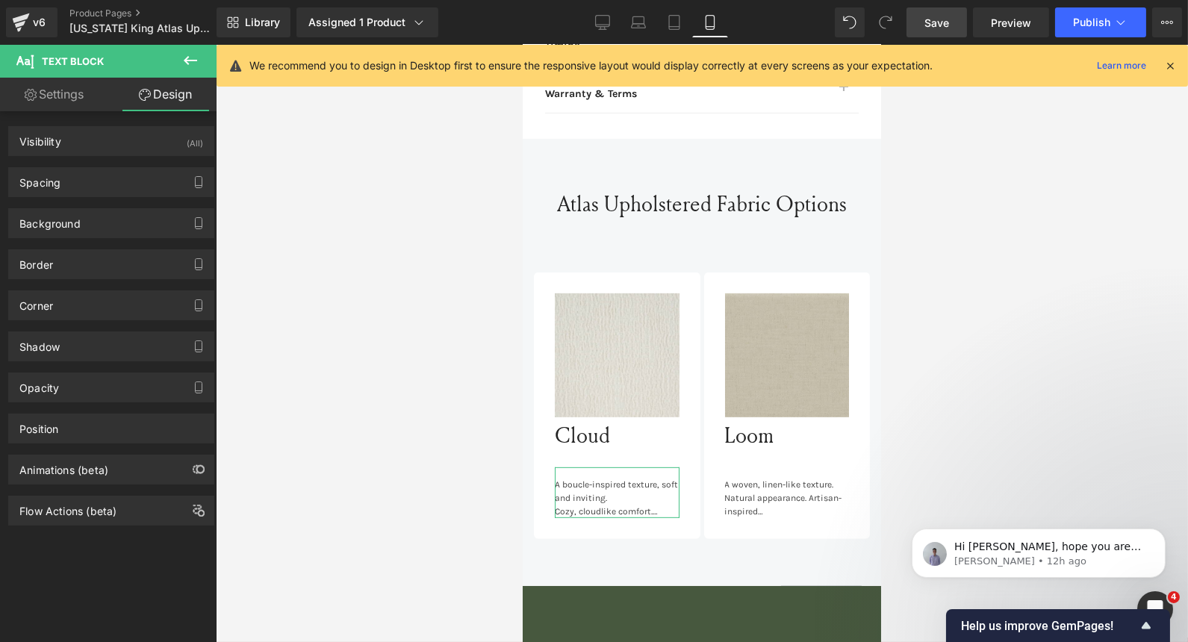
type input "0"
click at [109, 181] on div "Spacing" at bounding box center [111, 182] width 205 height 28
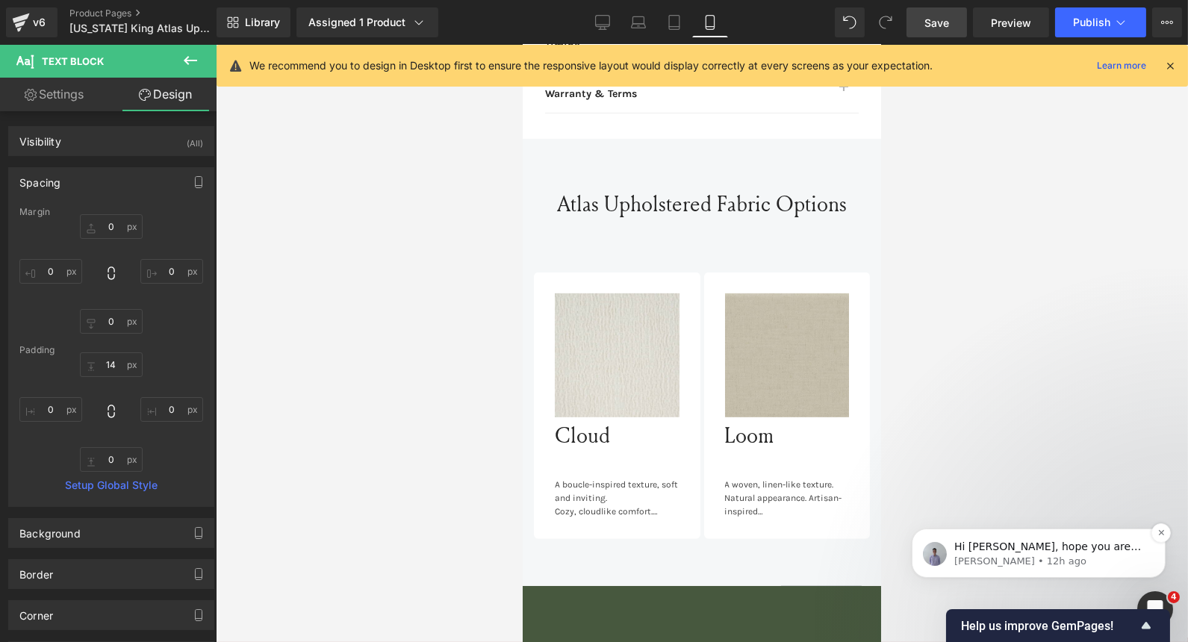
click at [1044, 546] on span "Hi [PERSON_NAME], hope you are doing great. I would like to follow up you regar…" at bounding box center [1049, 613] width 190 height 146
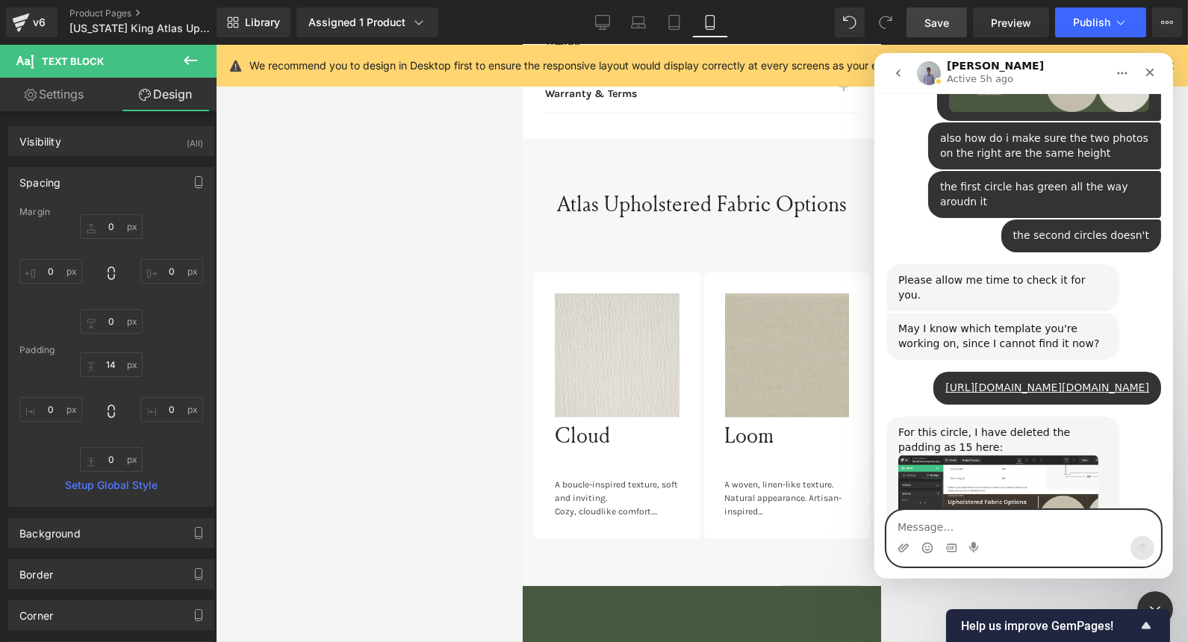
scroll to position [7710, 0]
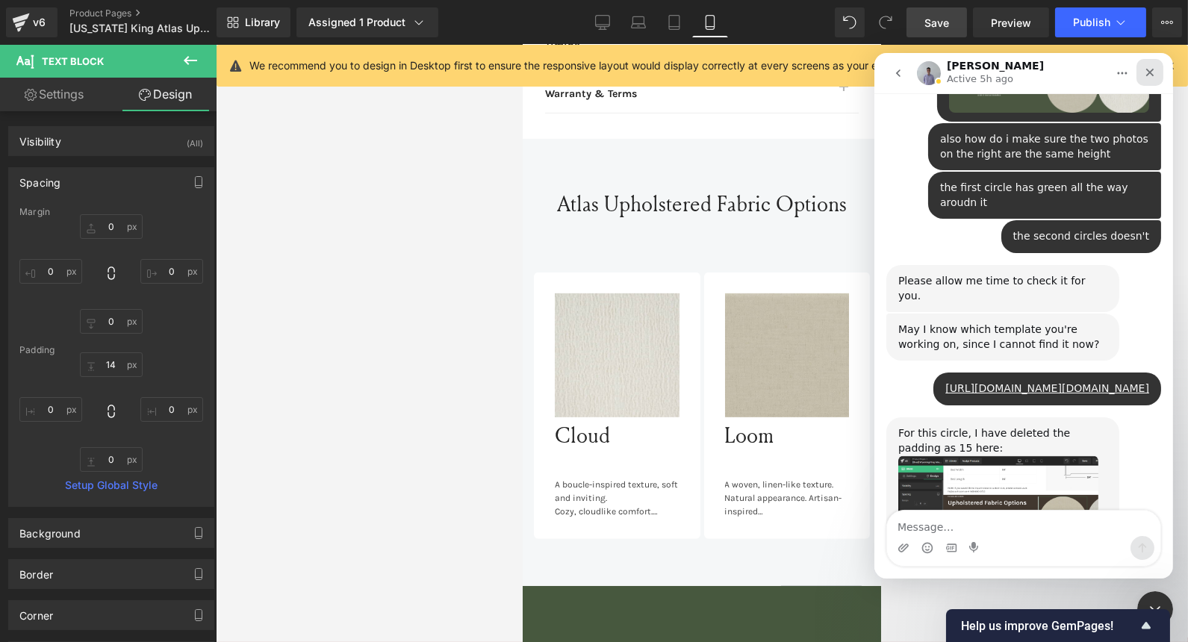
click at [1151, 72] on icon "Close" at bounding box center [1149, 72] width 12 height 12
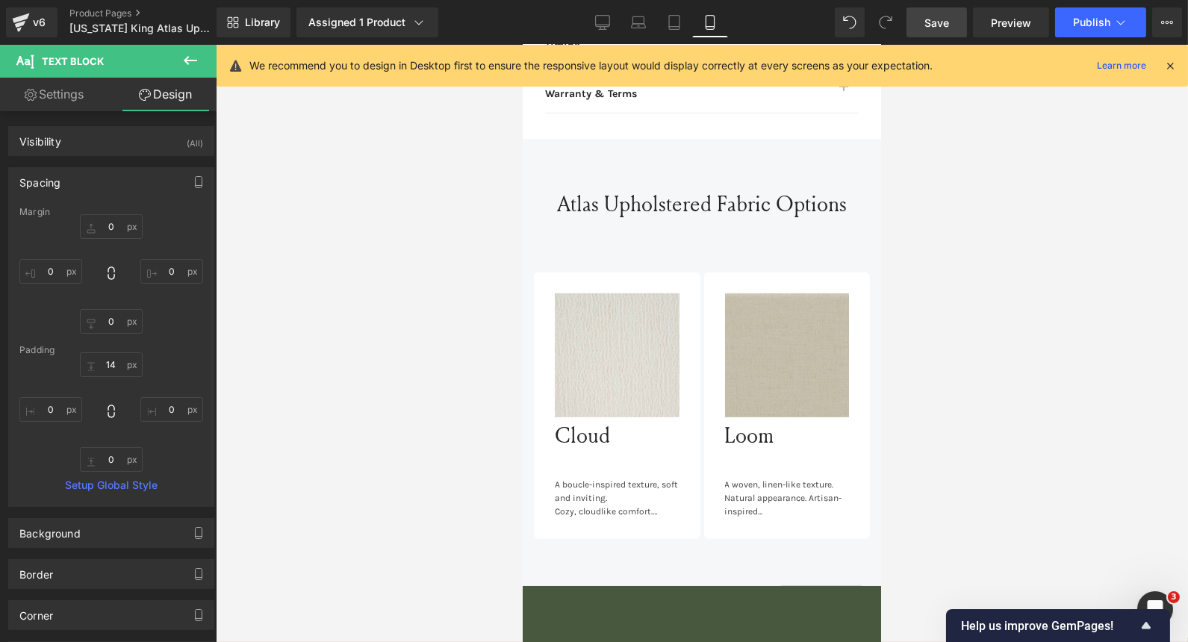
scroll to position [7685, 0]
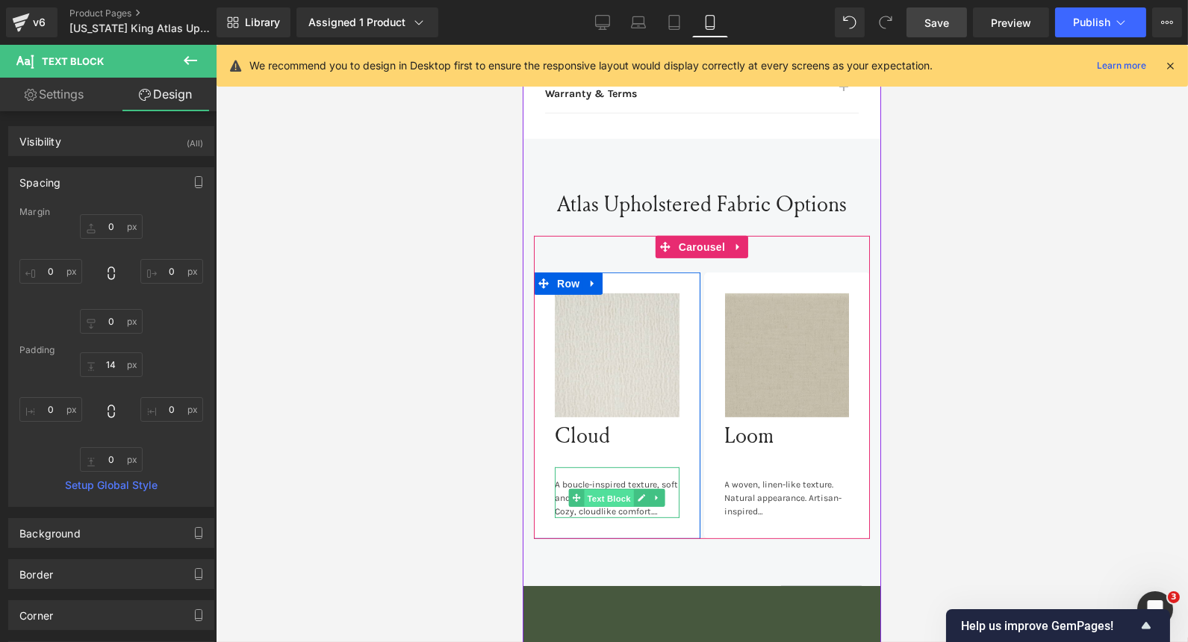
click at [592, 490] on span "Text Block" at bounding box center [608, 499] width 49 height 18
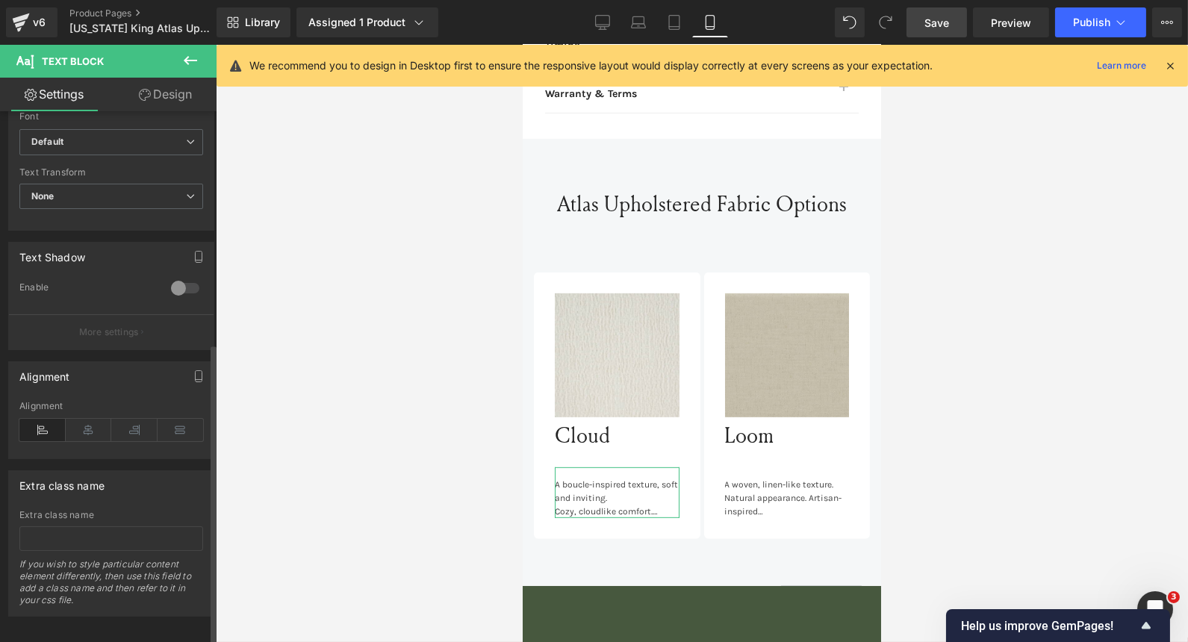
scroll to position [408, 0]
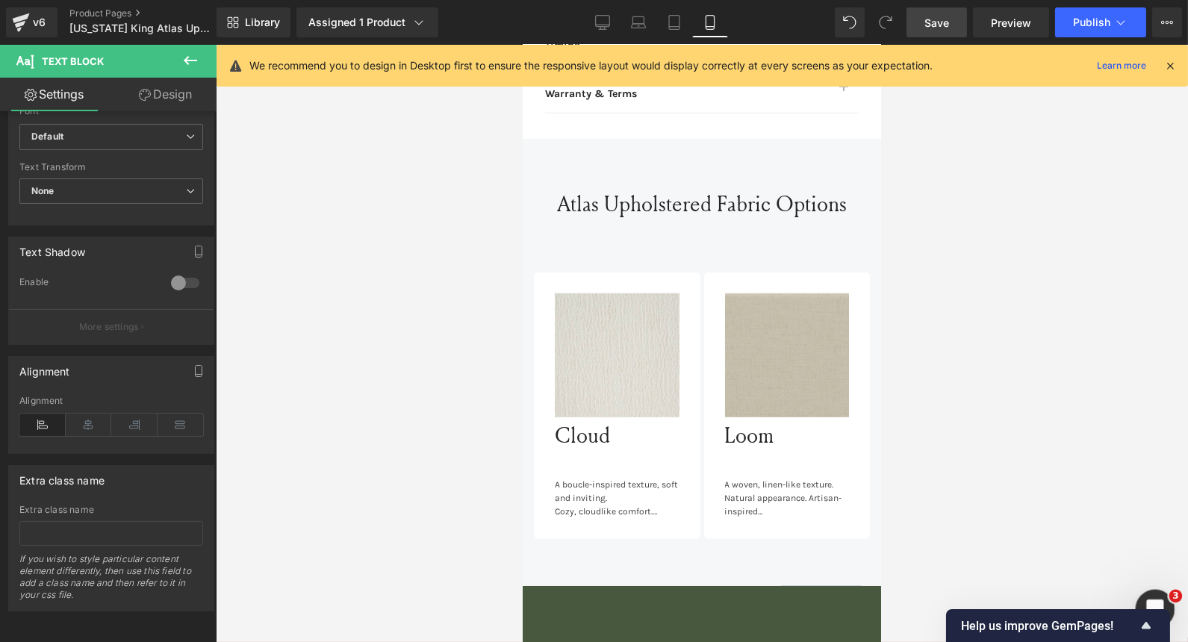
click at [1160, 593] on div "Open Intercom Messenger" at bounding box center [1152, 606] width 49 height 49
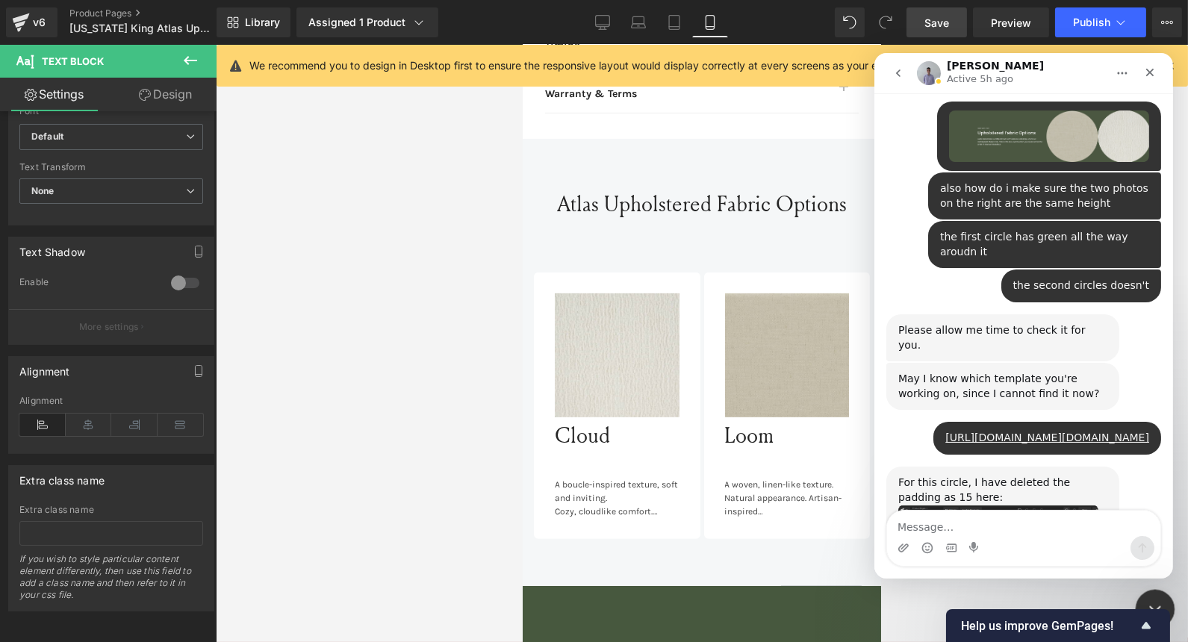
scroll to position [7685, 0]
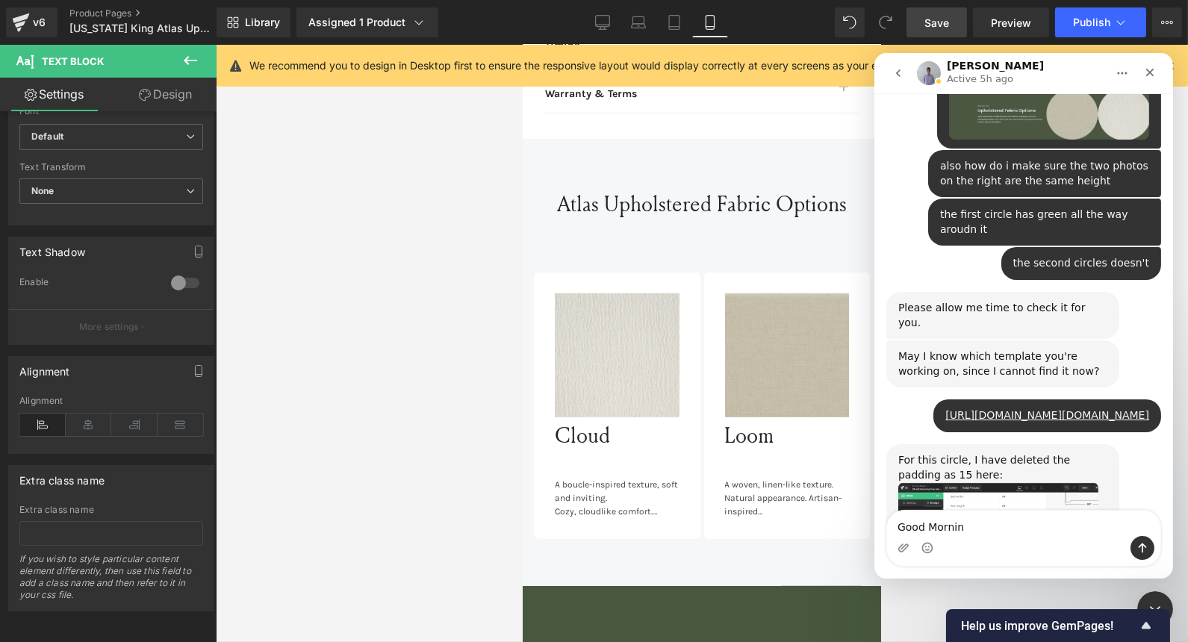
type textarea "Good Morning"
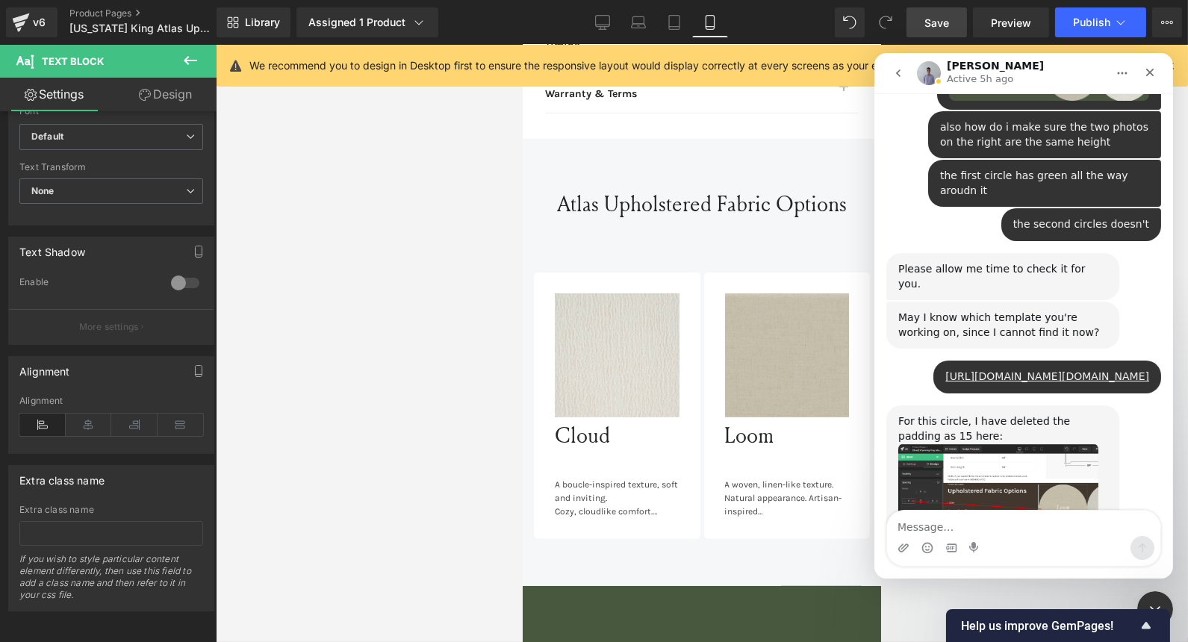
scroll to position [7750, 0]
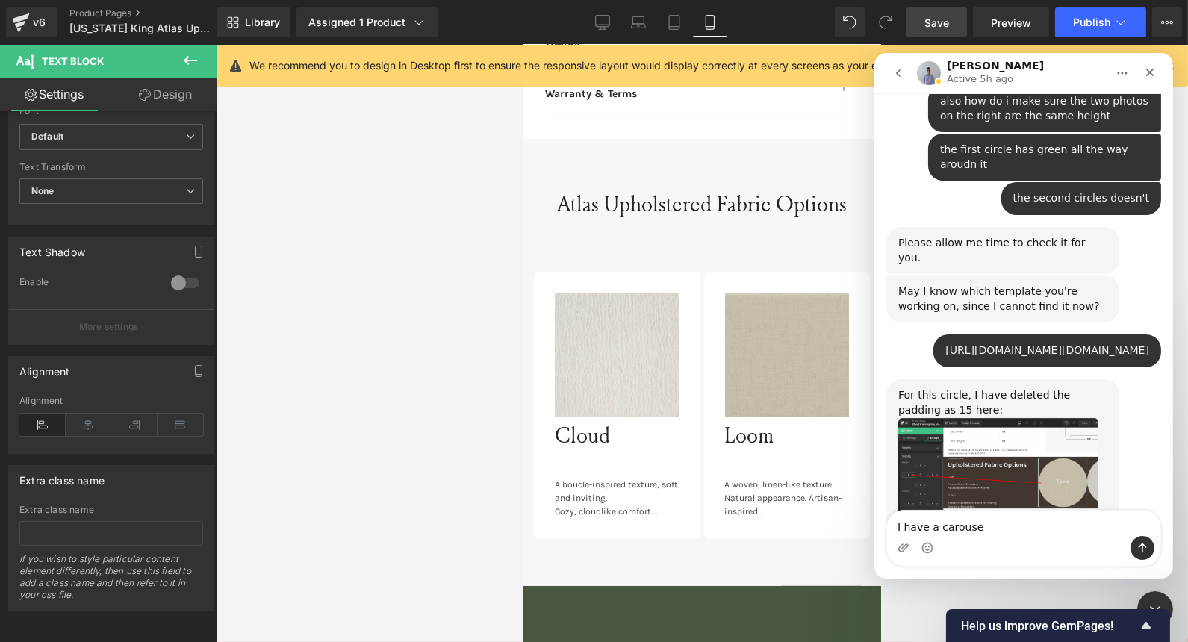
type textarea "I have a carousel"
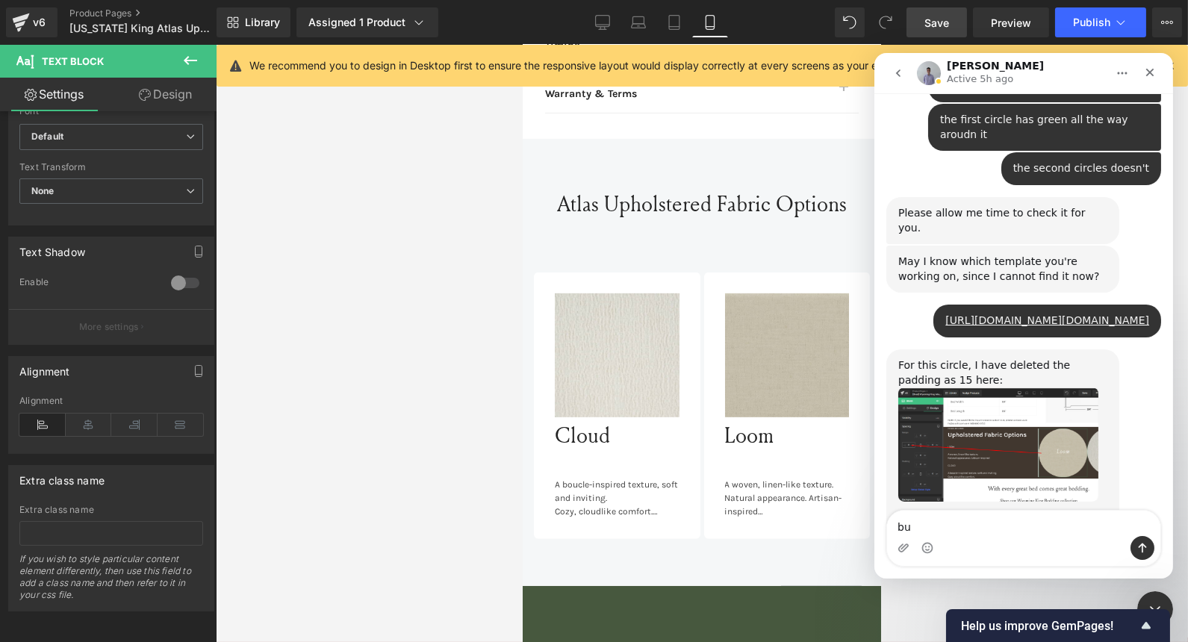
scroll to position [7784, 0]
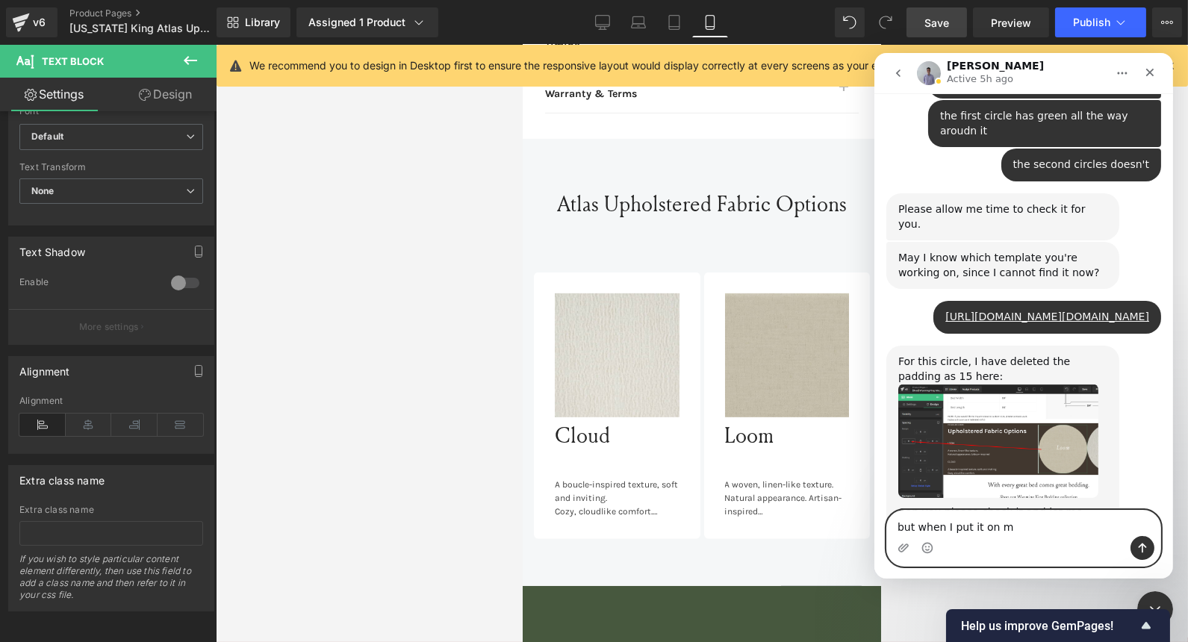
click at [1010, 520] on textarea "but when I put it on m" at bounding box center [1022, 523] width 273 height 25
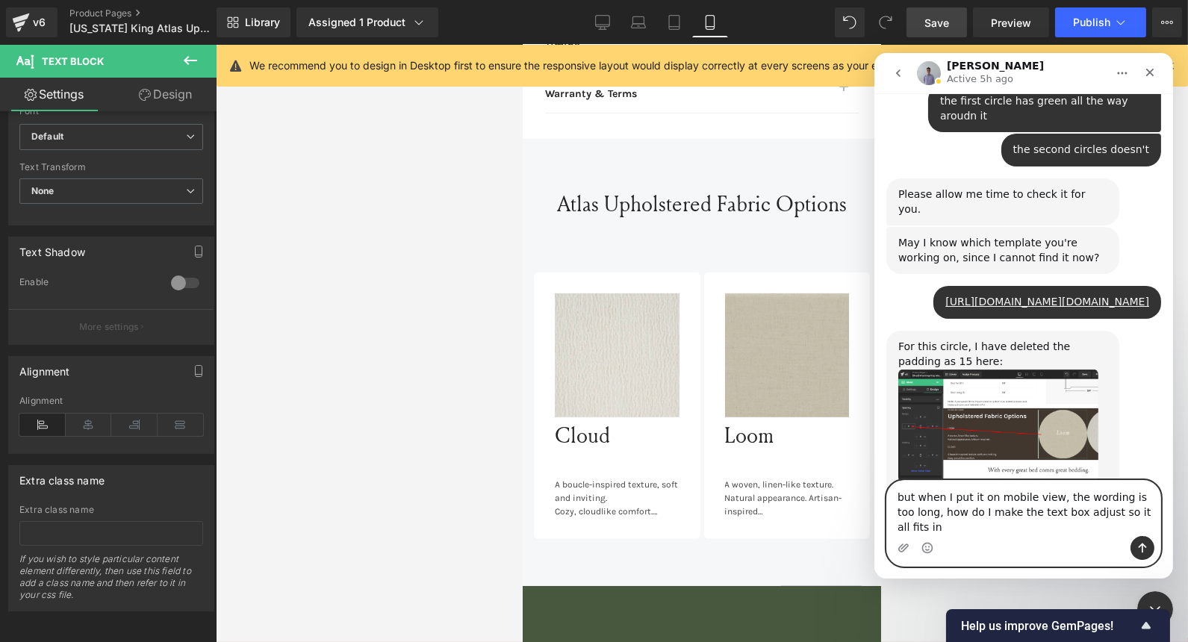
type textarea "but when I put it on mobile view, the wording is too long, how do I make the te…"
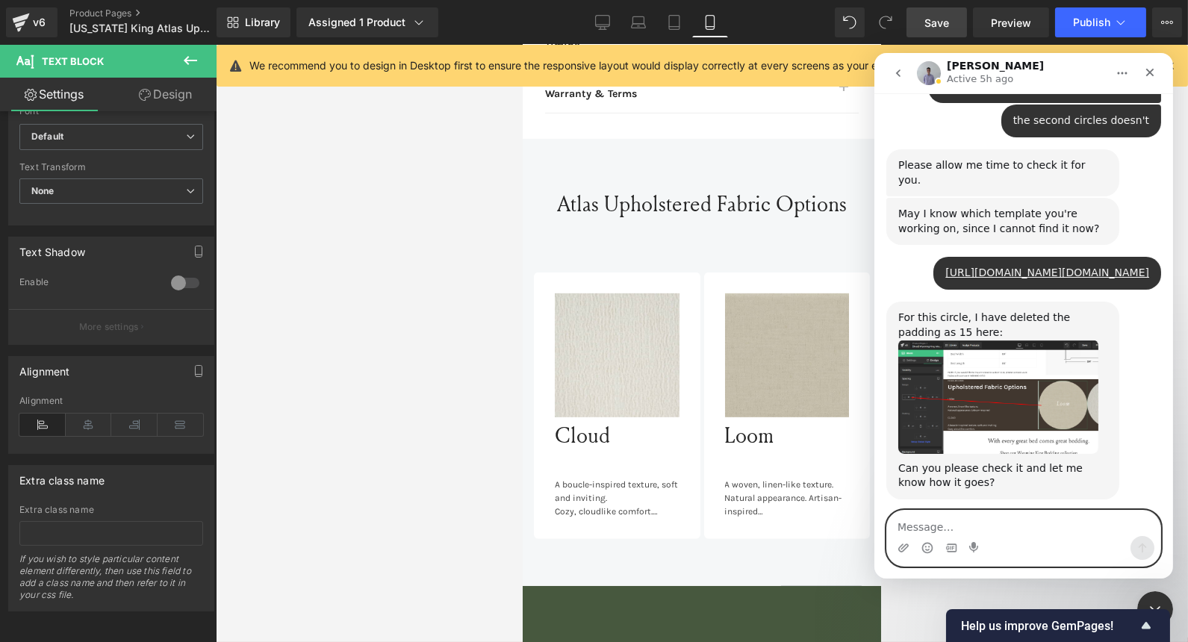
scroll to position [7847, 0]
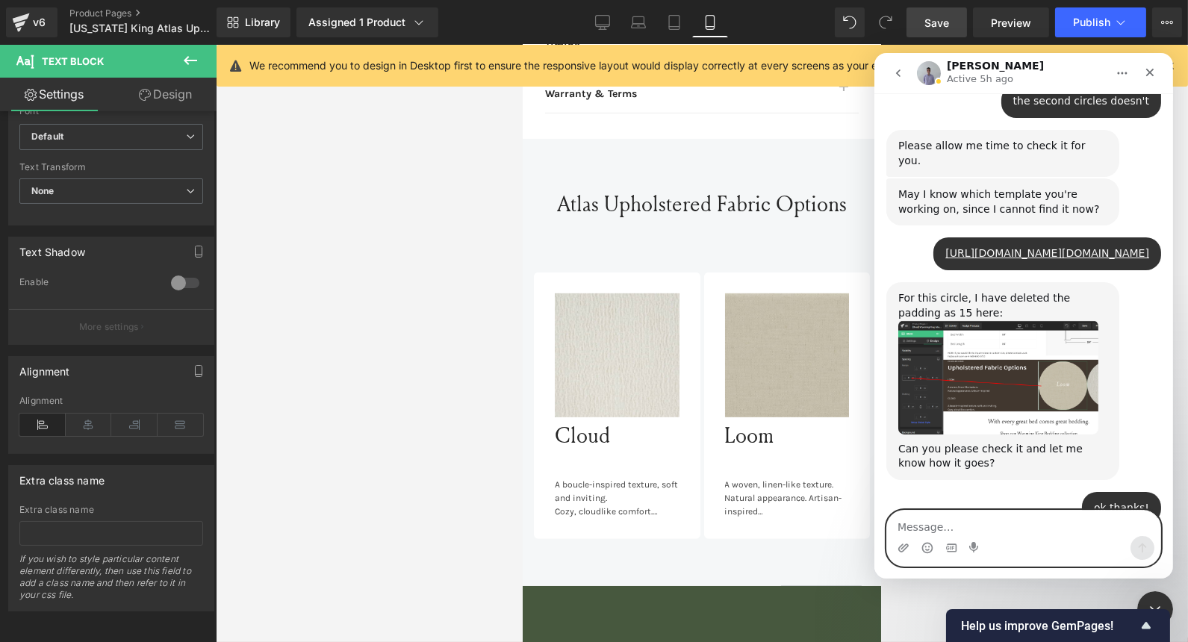
click at [961, 530] on textarea "Message…" at bounding box center [1022, 523] width 273 height 25
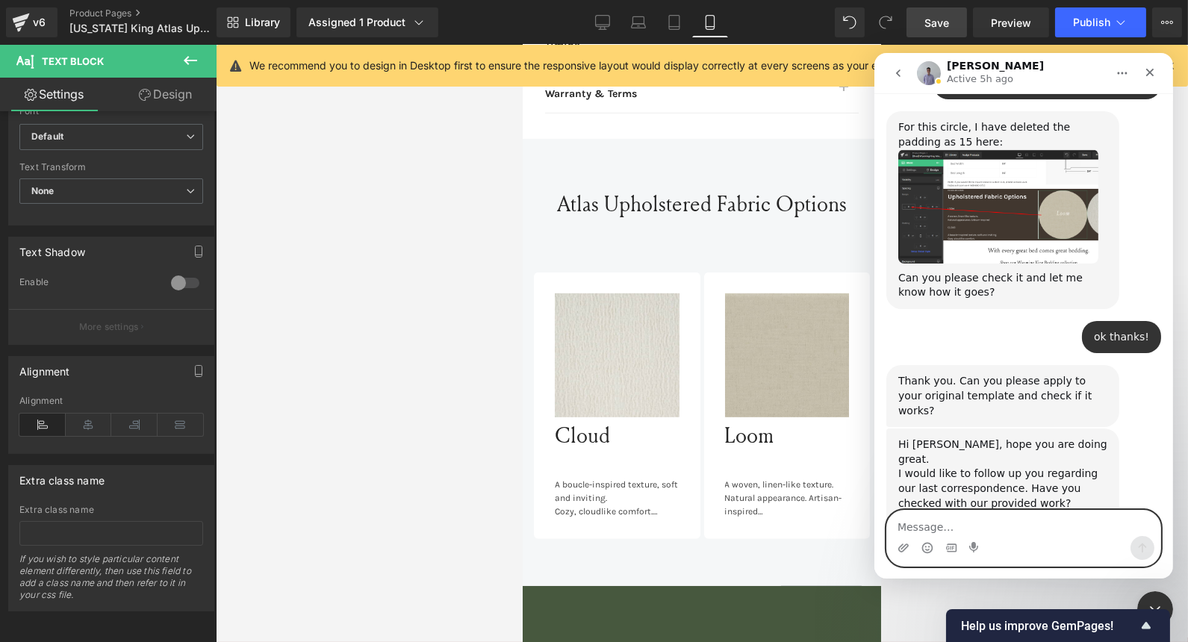
scroll to position [8029, 0]
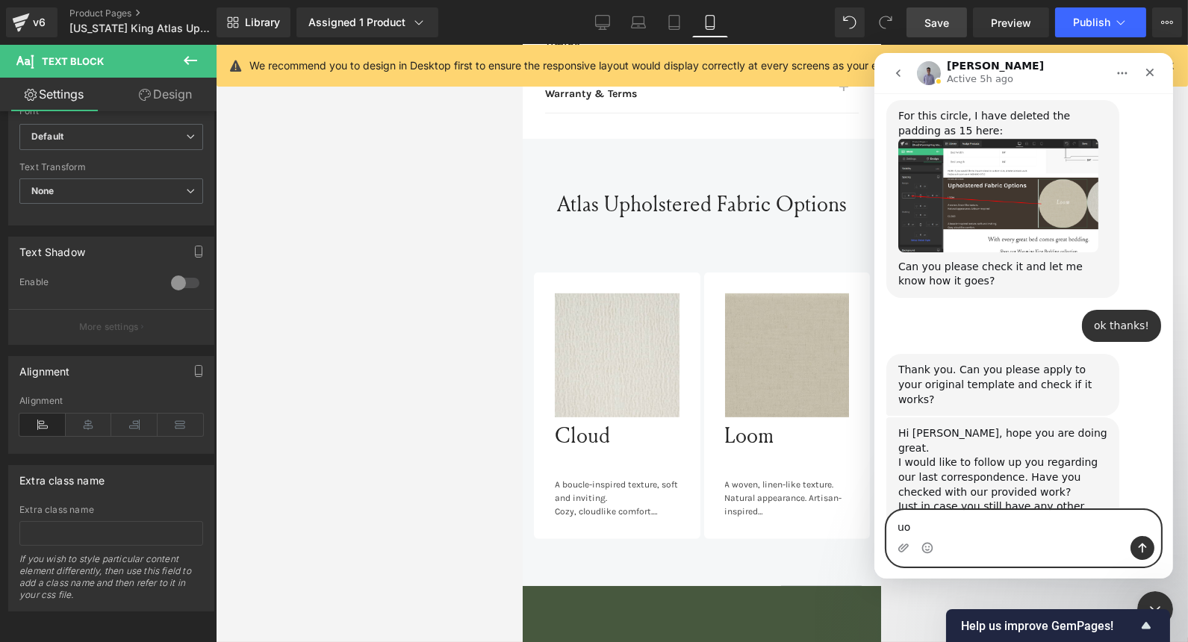
type textarea "u"
type textarea "you can see the dots after the wording"
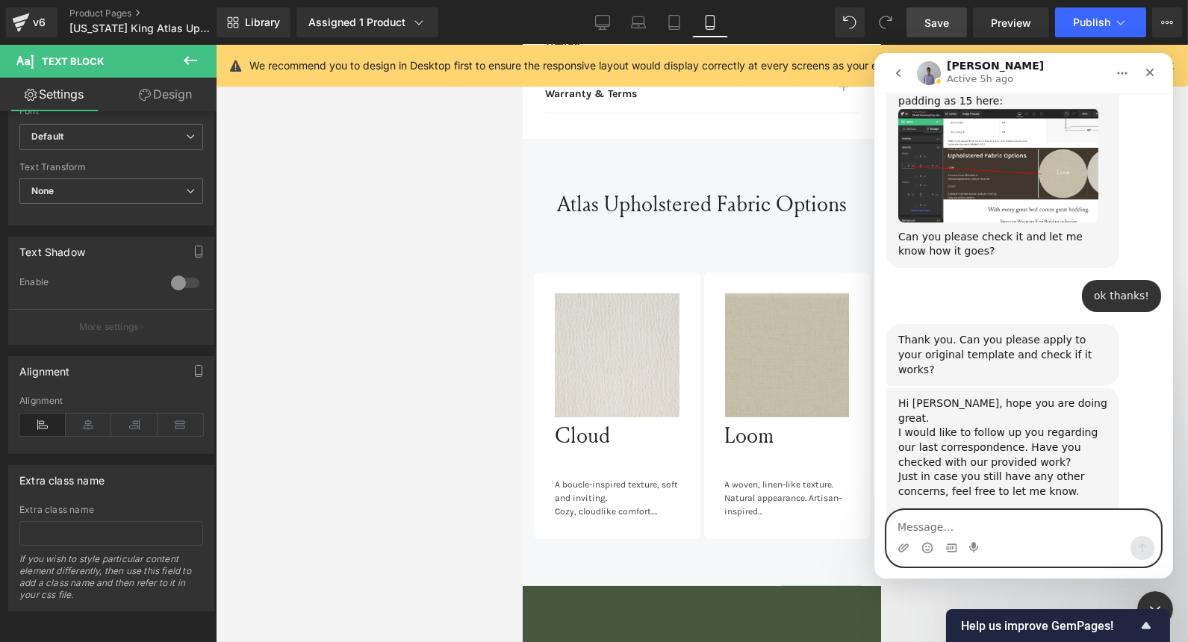
scroll to position [8063, 0]
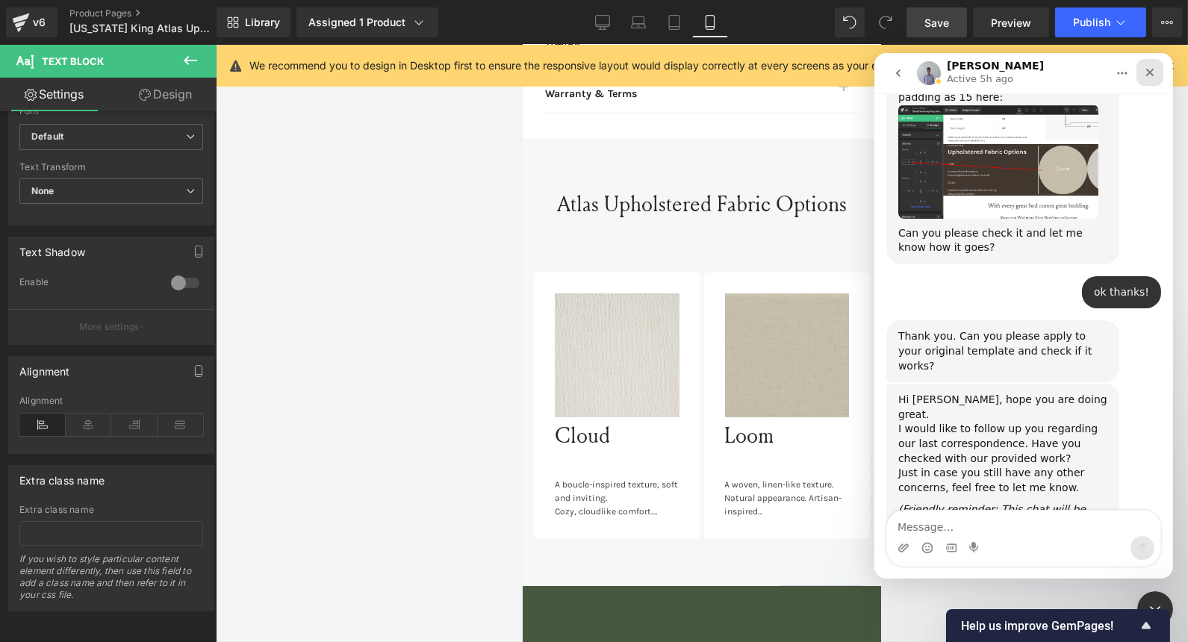
click at [1150, 75] on icon "Close" at bounding box center [1149, 72] width 12 height 12
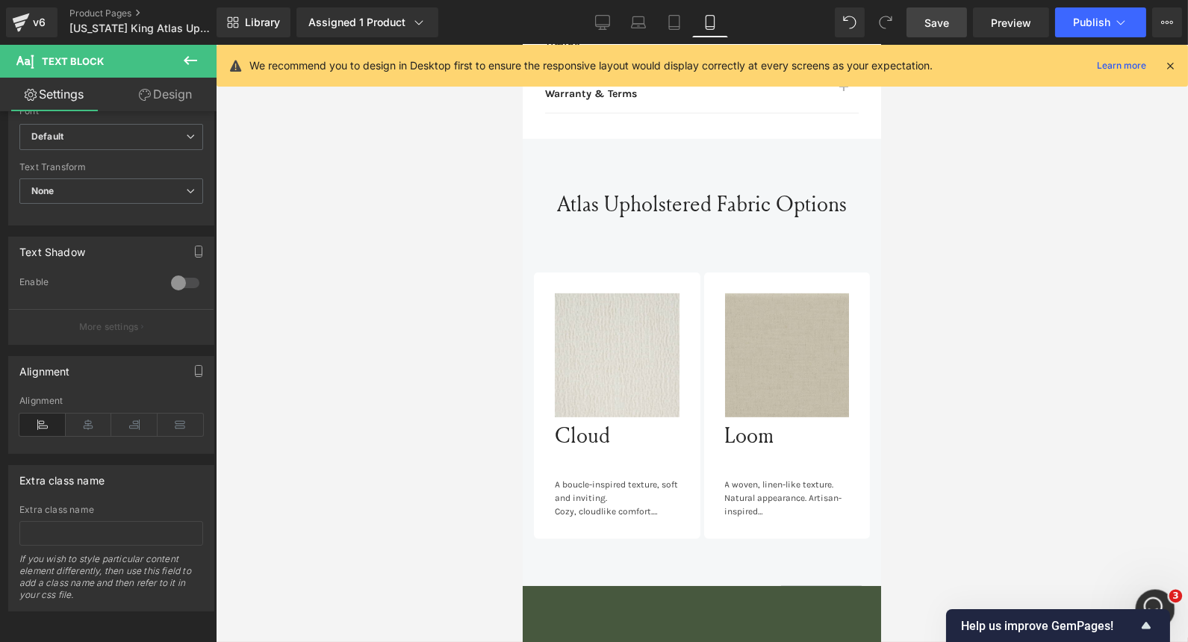
click at [1150, 589] on html at bounding box center [1153, 607] width 36 height 36
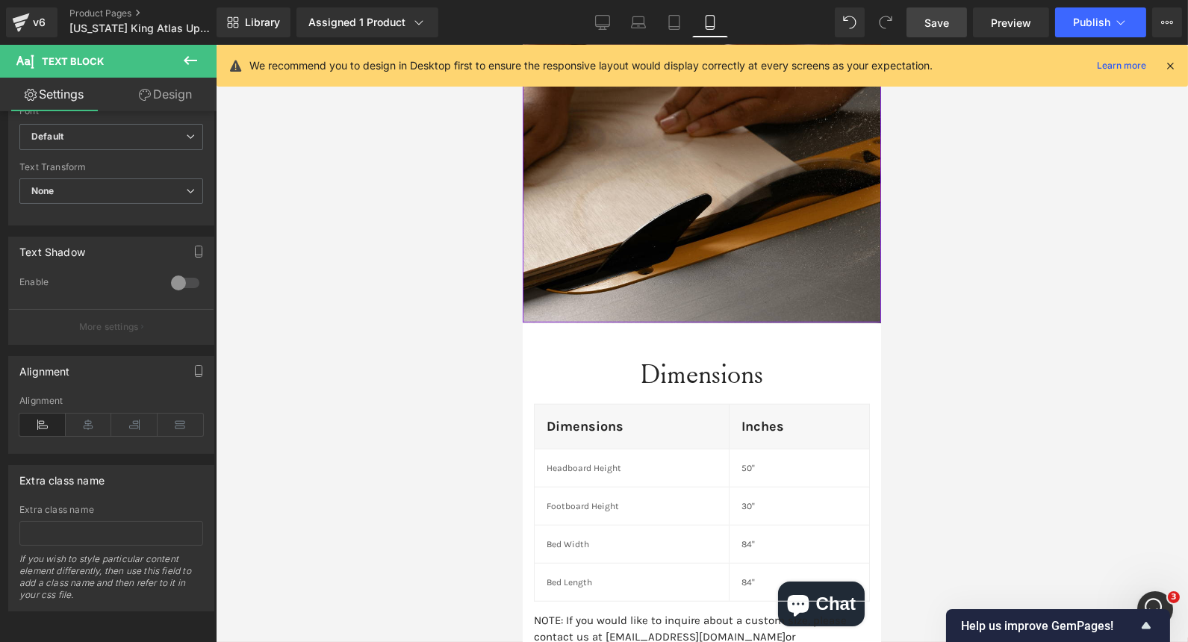
scroll to position [2295, 0]
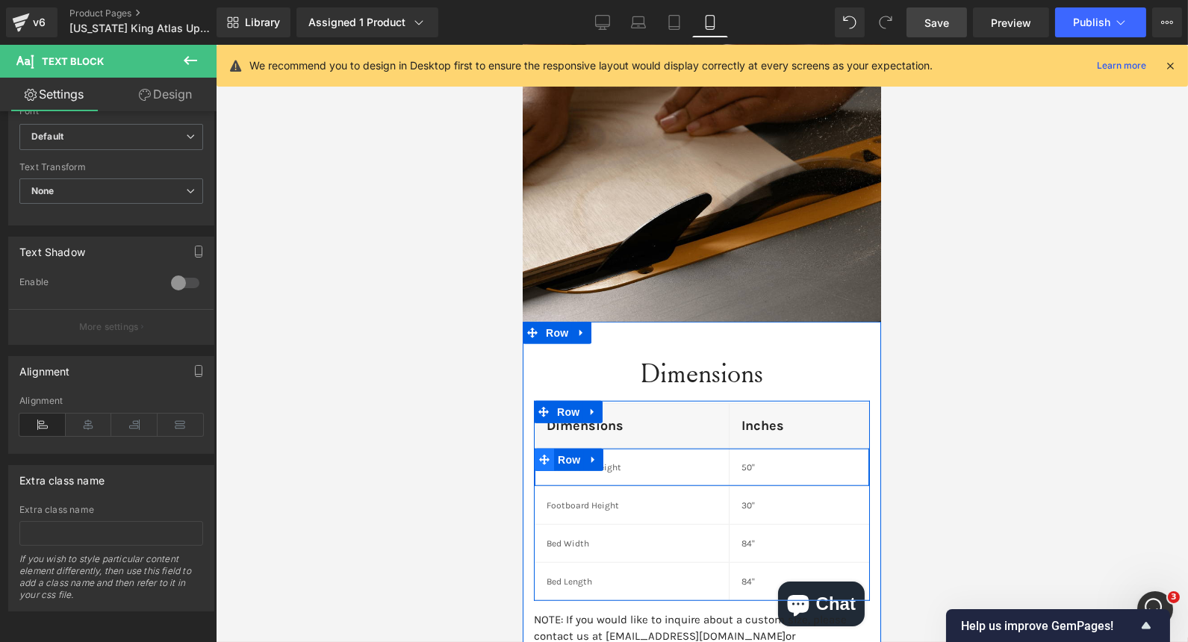
click at [538, 455] on icon at bounding box center [543, 460] width 10 height 10
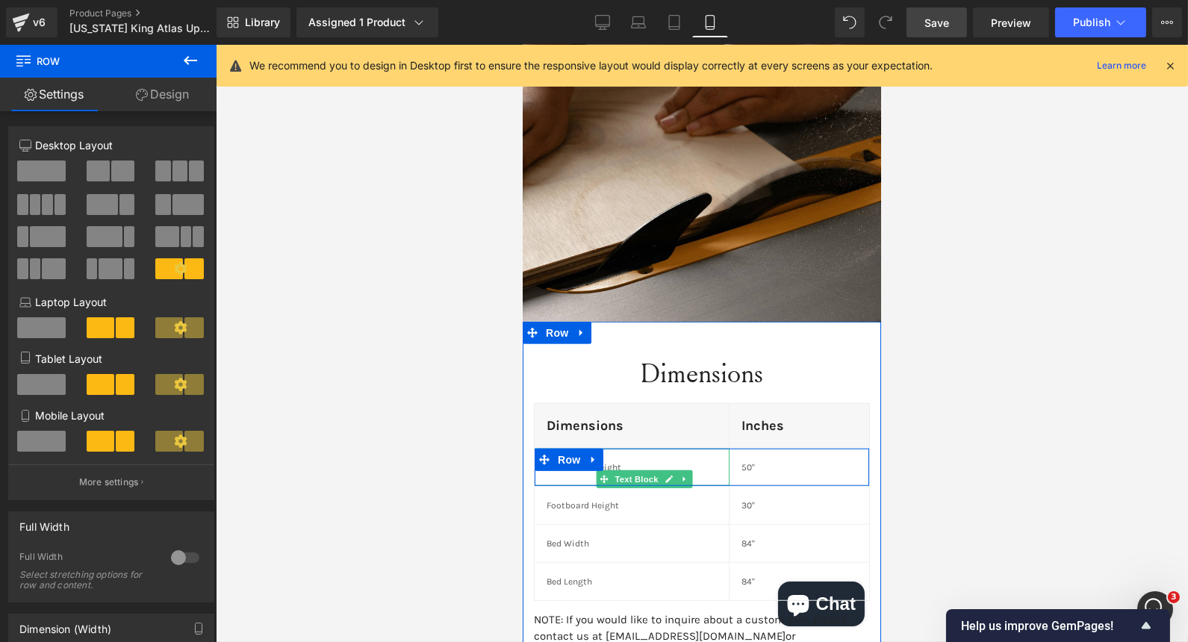
click at [605, 461] on p "Headboard Height" at bounding box center [631, 467] width 170 height 13
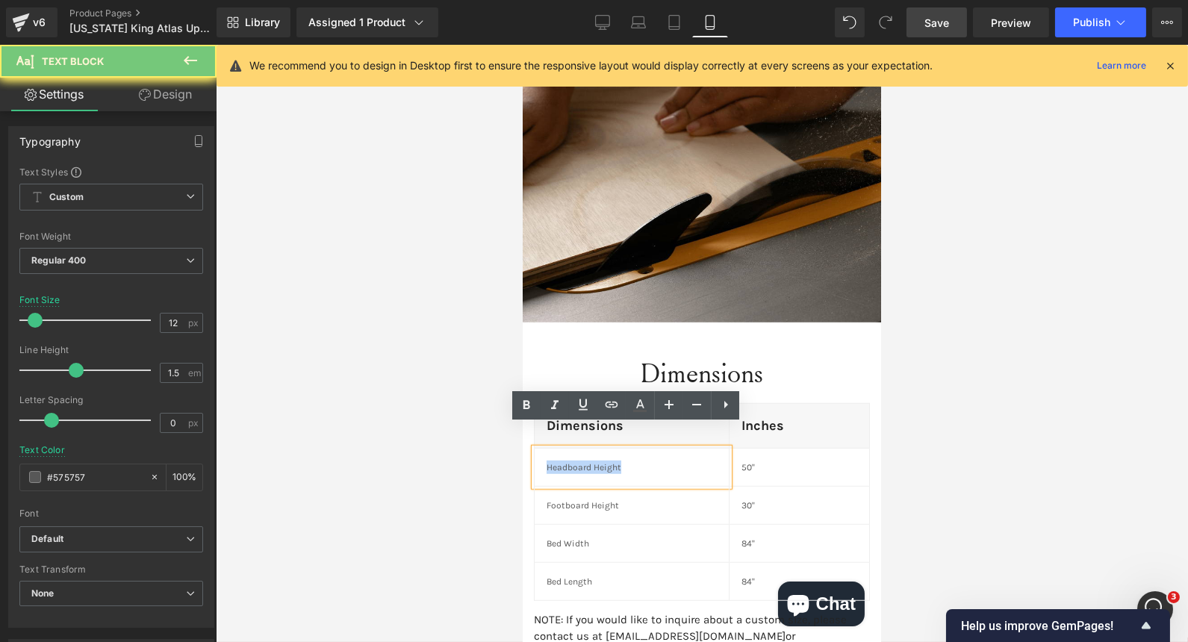
click at [605, 461] on p "Headboard Height" at bounding box center [631, 467] width 170 height 13
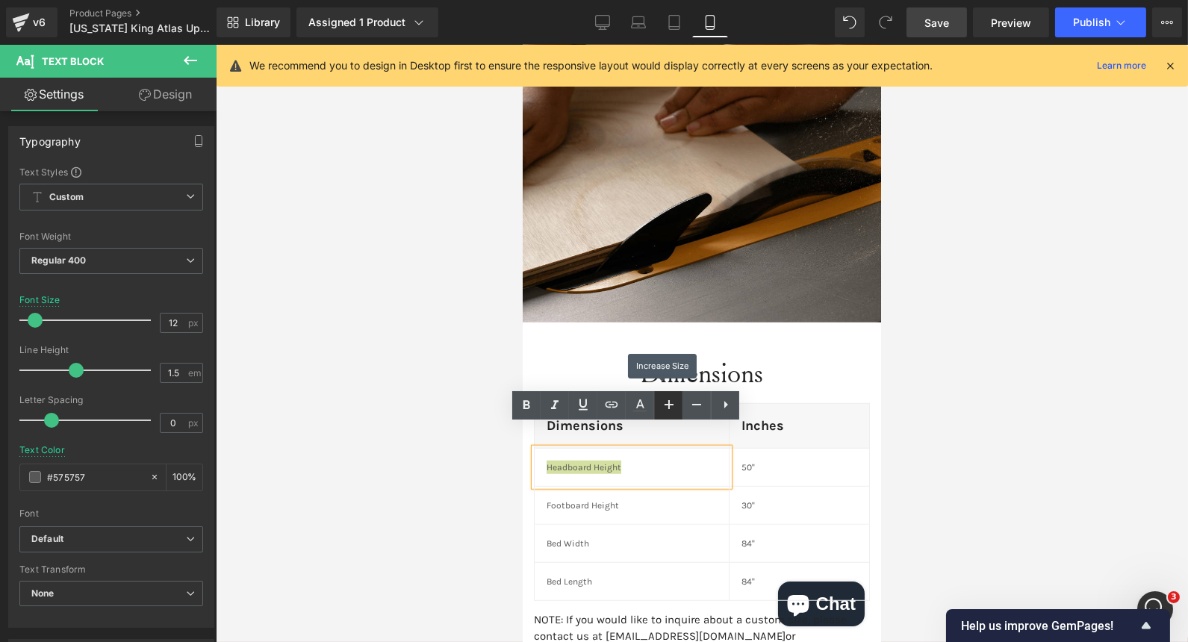
click at [662, 402] on icon at bounding box center [669, 405] width 18 height 18
type input "16"
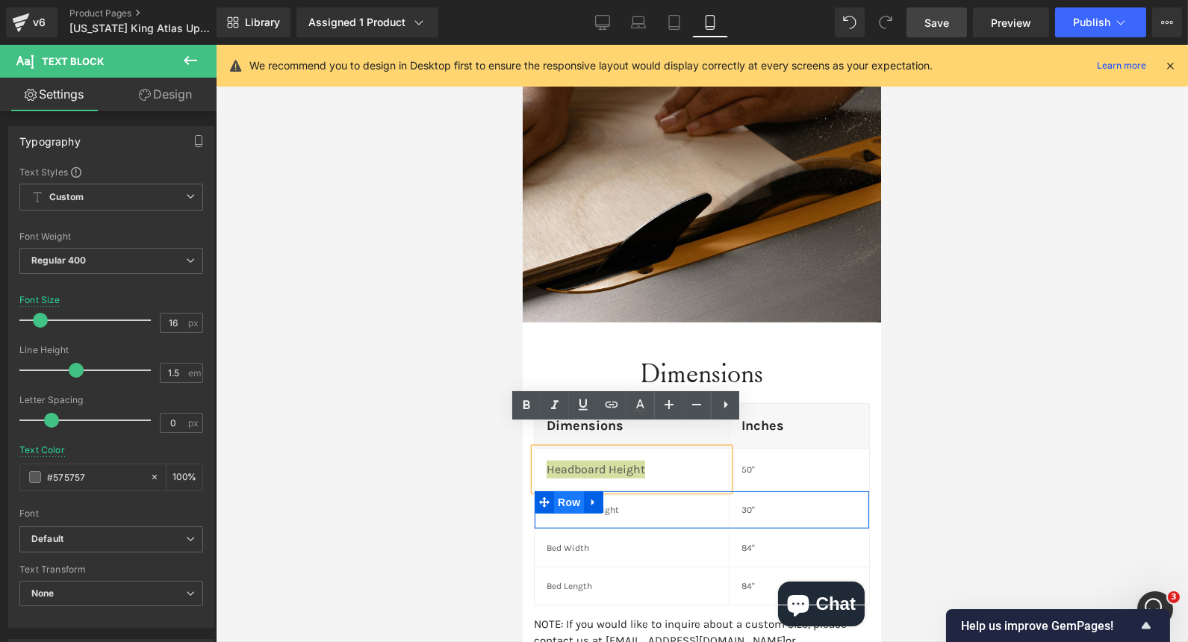
click at [571, 491] on span "Row" at bounding box center [568, 502] width 30 height 22
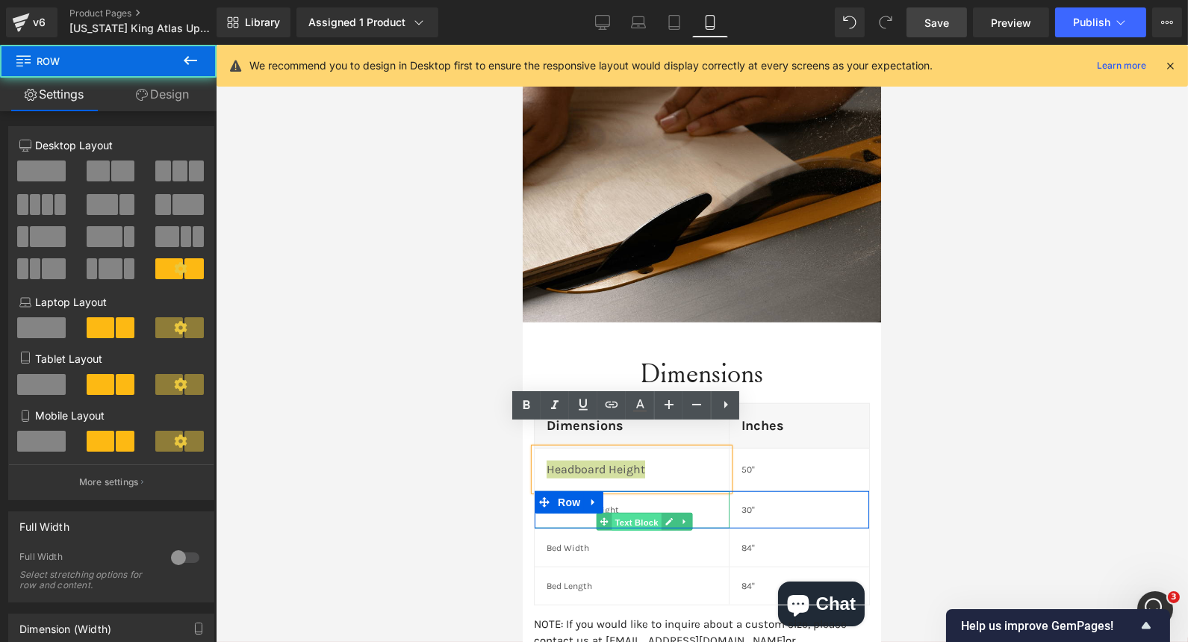
click at [619, 513] on span "Text Block" at bounding box center [636, 522] width 49 height 18
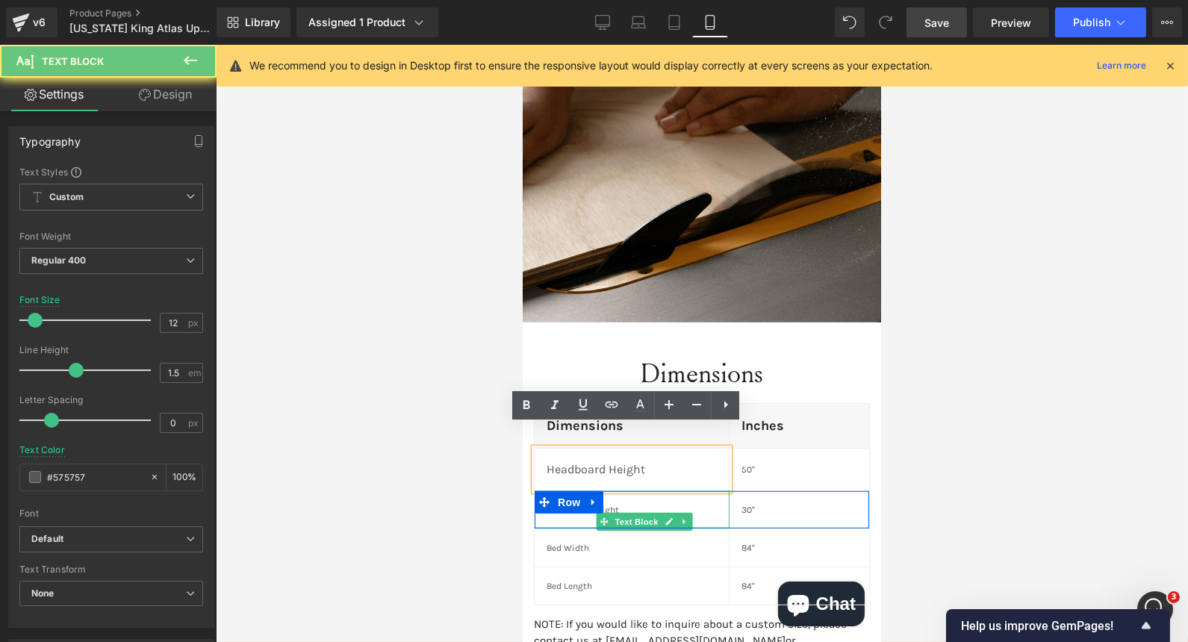
click at [607, 503] on p "Footboard Height" at bounding box center [631, 509] width 170 height 13
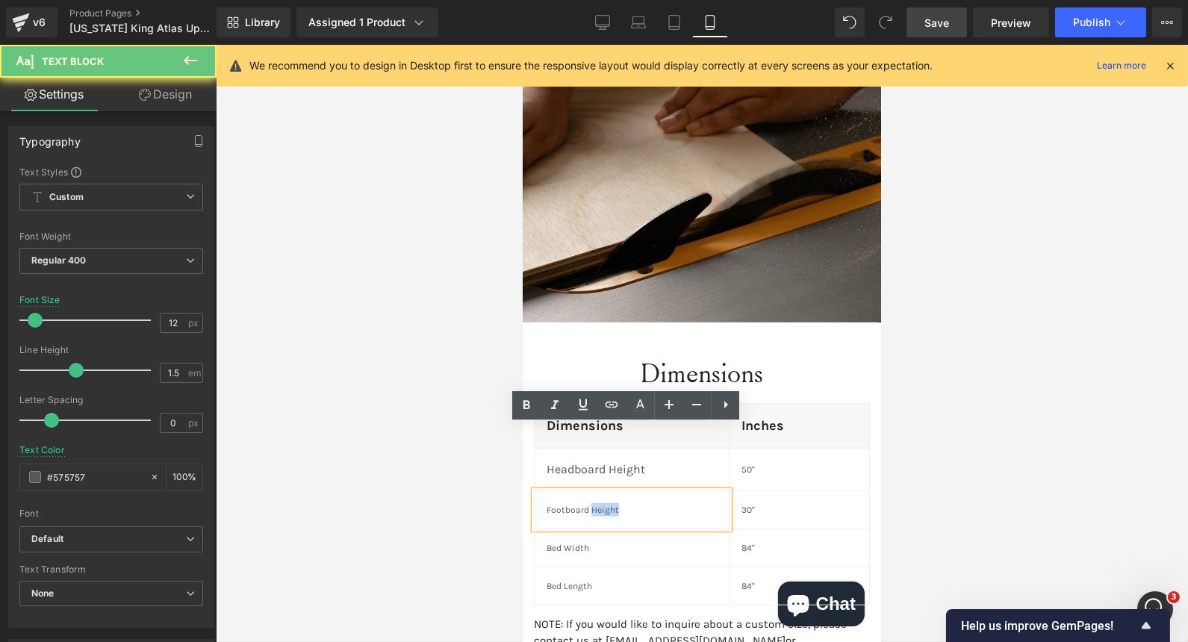
click at [607, 503] on p "Footboard Height" at bounding box center [631, 509] width 170 height 13
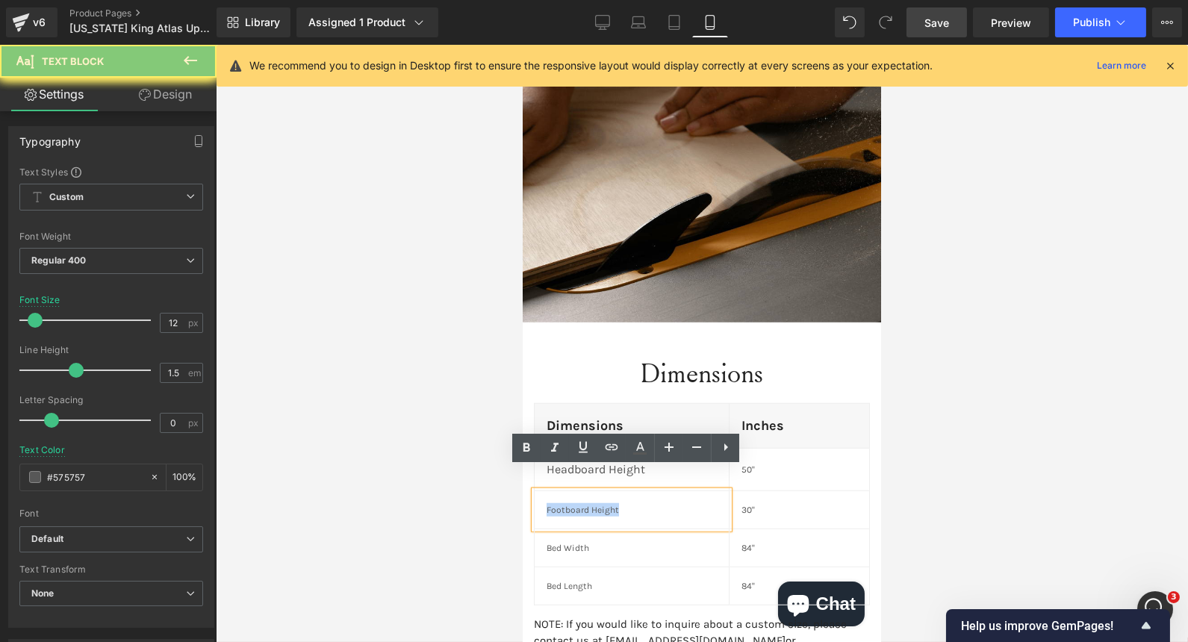
click at [607, 503] on p "Footboard Height" at bounding box center [631, 509] width 170 height 13
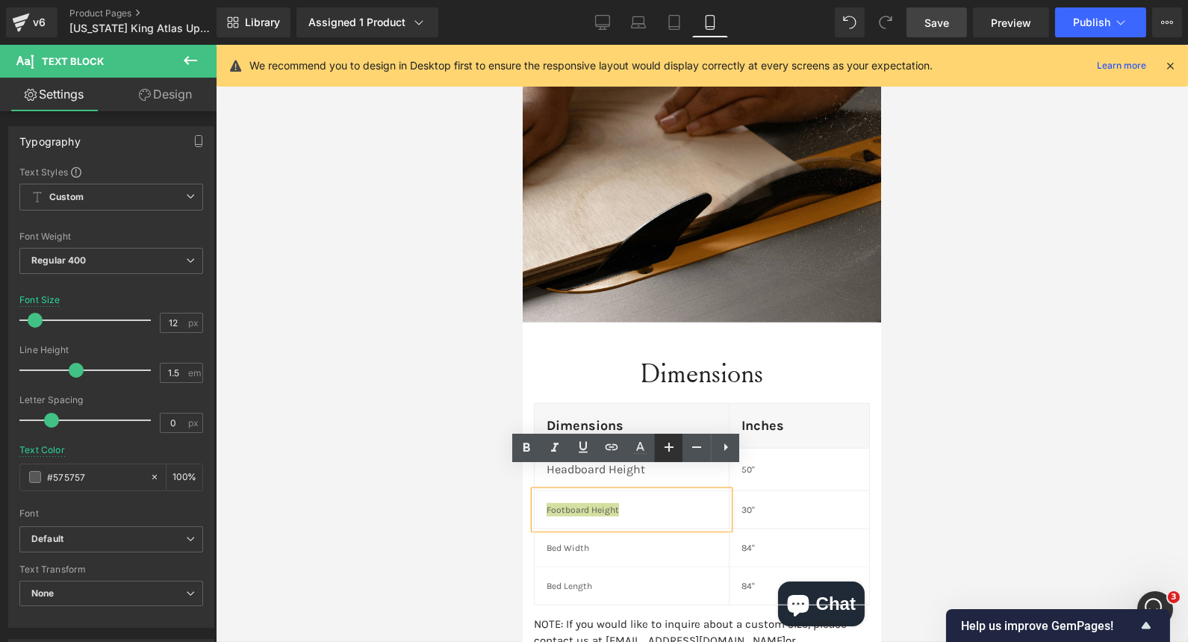
click at [669, 450] on icon at bounding box center [669, 447] width 9 height 9
type input "16"
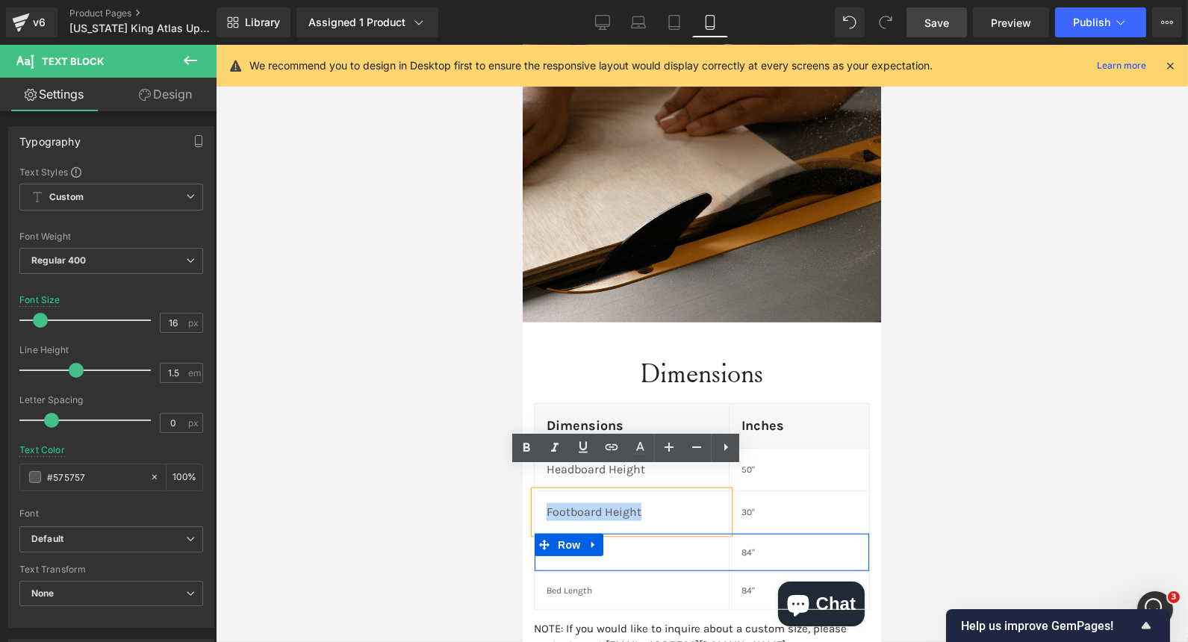
click at [602, 546] on p "Bed Width" at bounding box center [631, 552] width 170 height 13
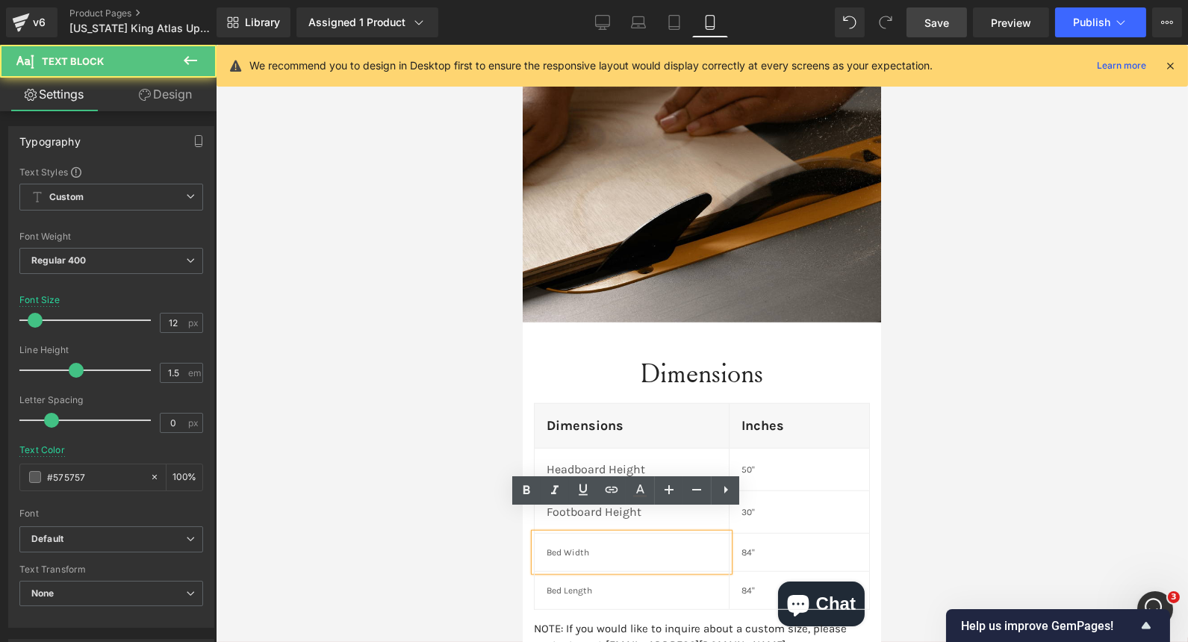
click at [580, 536] on link at bounding box center [588, 545] width 16 height 18
click at [573, 536] on ul "Row" at bounding box center [568, 545] width 55 height 18
click at [580, 536] on link at bounding box center [588, 545] width 16 height 18
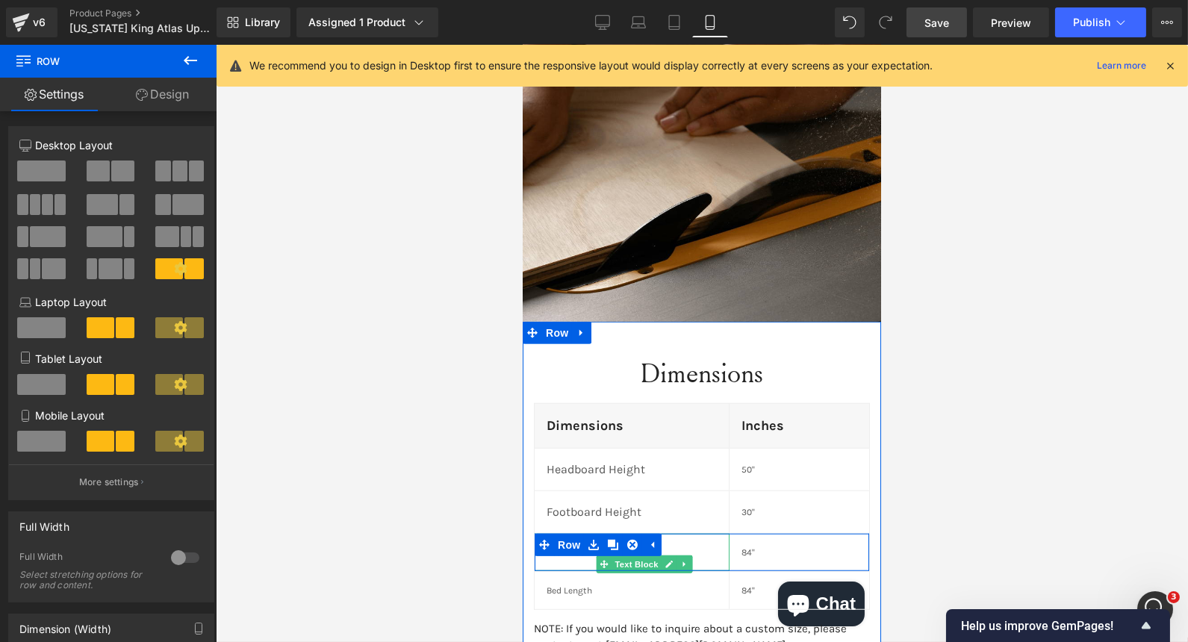
click at [678, 556] on link at bounding box center [685, 565] width 16 height 18
click at [676, 534] on div "Bed Width" at bounding box center [631, 552] width 195 height 37
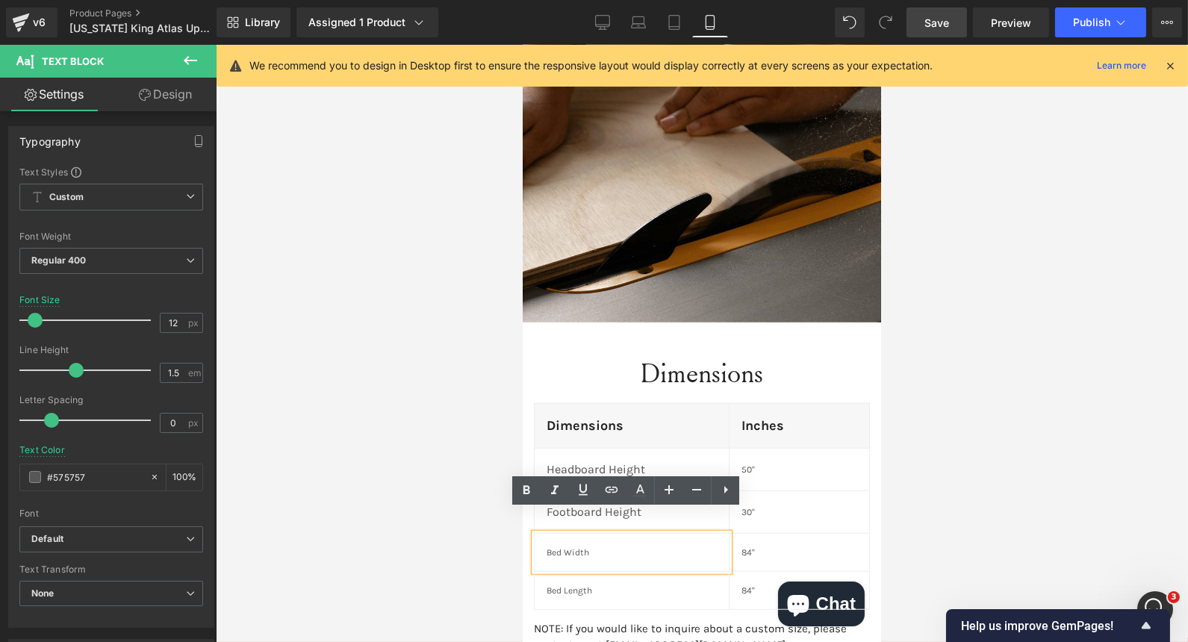
click at [586, 536] on link at bounding box center [594, 545] width 16 height 18
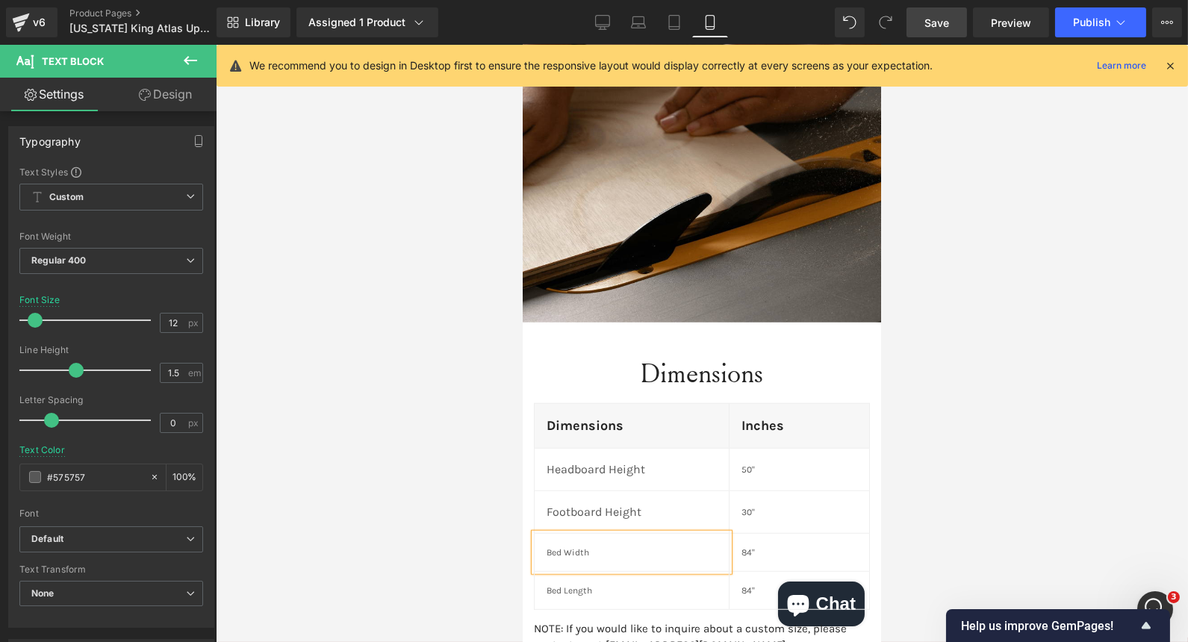
click at [586, 536] on link at bounding box center [594, 545] width 16 height 18
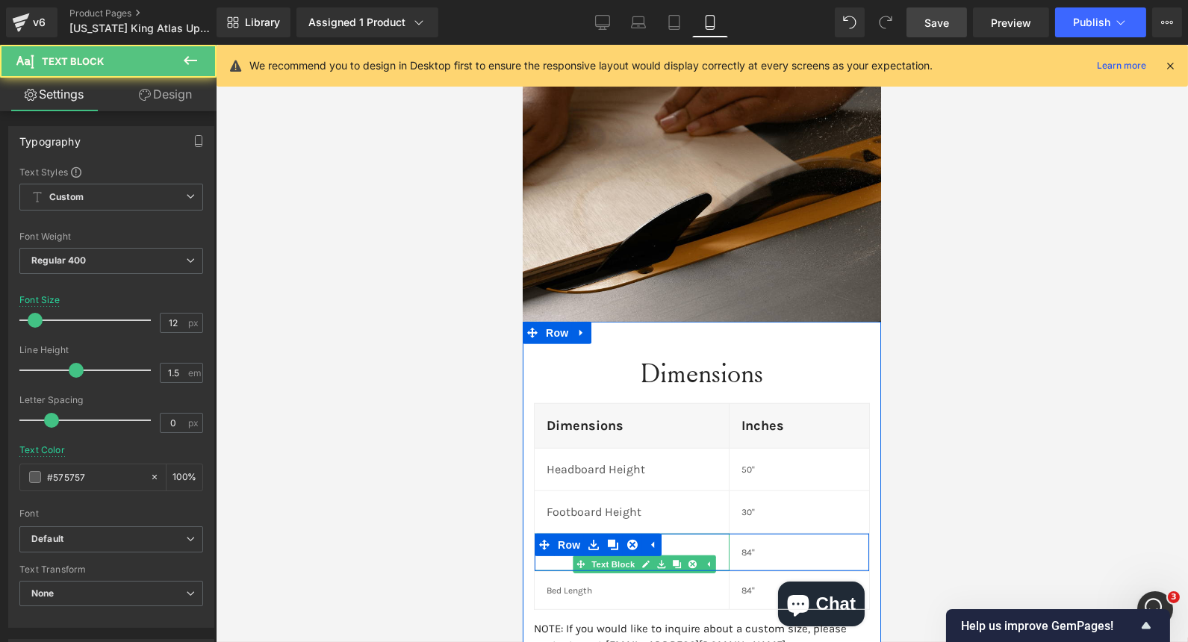
click at [686, 546] on p "Bed Width" at bounding box center [631, 552] width 170 height 13
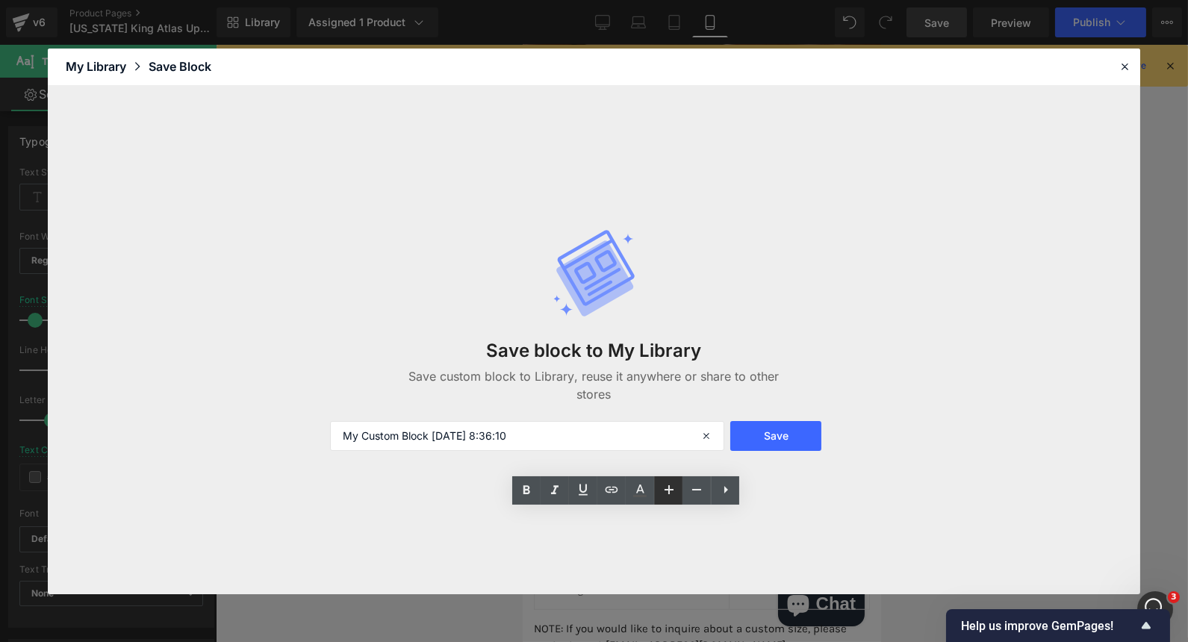
click at [662, 489] on icon at bounding box center [669, 490] width 18 height 18
click at [1114, 60] on header "Library Elements Blocks Templates Saved Library My Library Save Block" at bounding box center [594, 67] width 1093 height 37
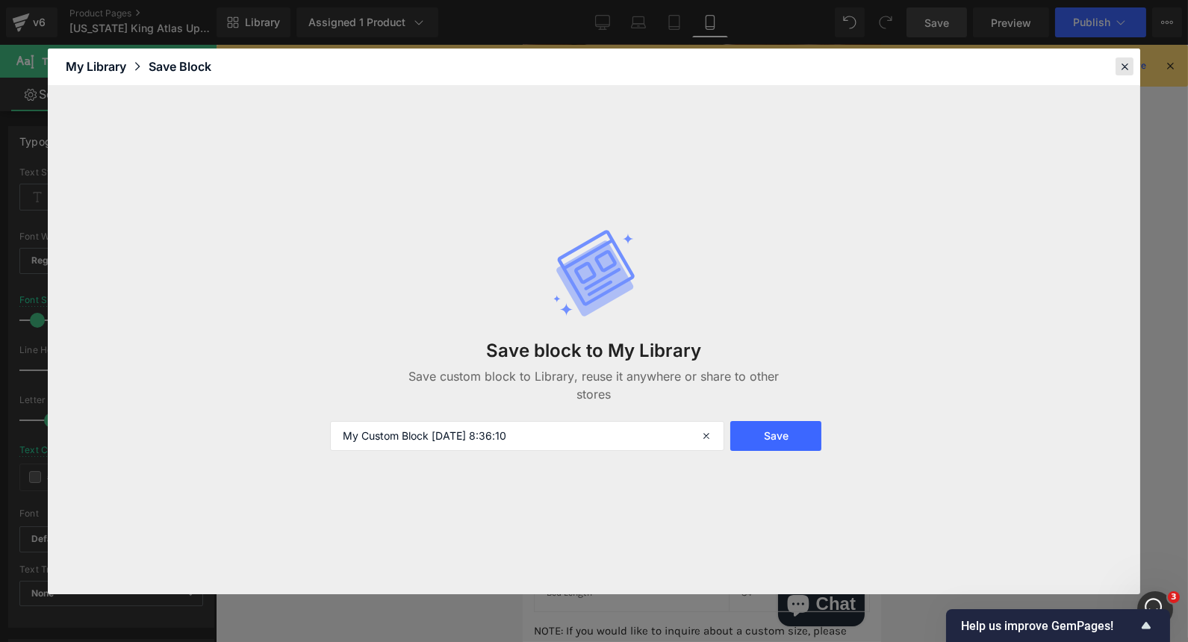
click at [1122, 67] on icon at bounding box center [1124, 66] width 13 height 13
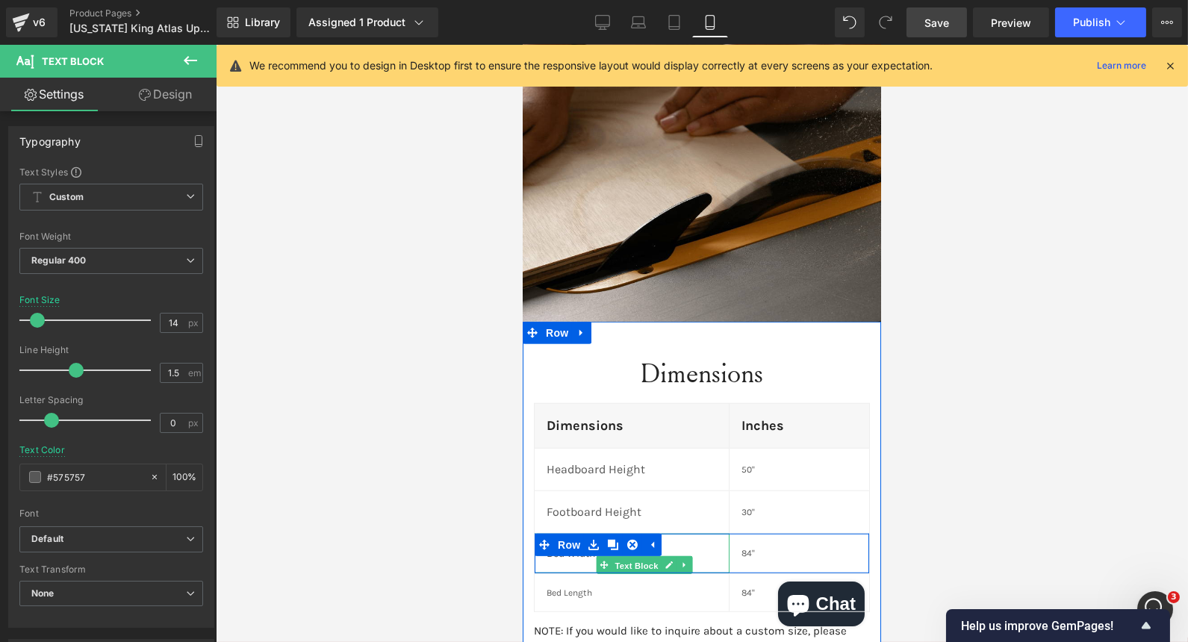
click at [612, 557] on span "Text Block" at bounding box center [636, 566] width 49 height 18
click at [681, 546] on p "Bed Width" at bounding box center [631, 554] width 170 height 16
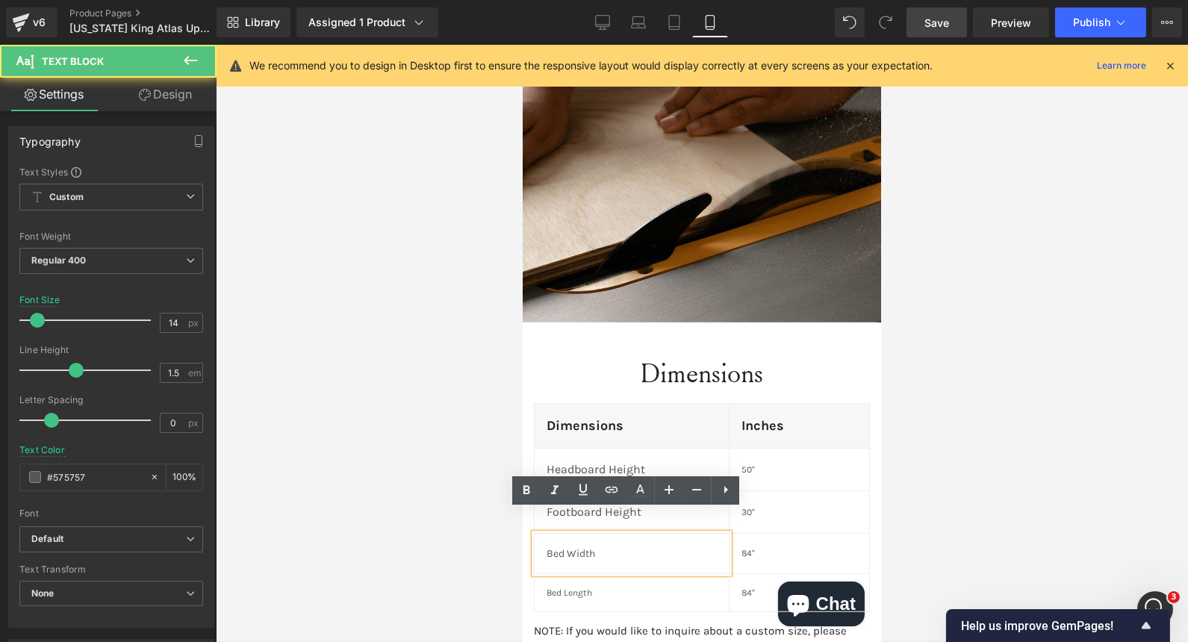
click at [681, 546] on p "Bed Width" at bounding box center [631, 554] width 170 height 16
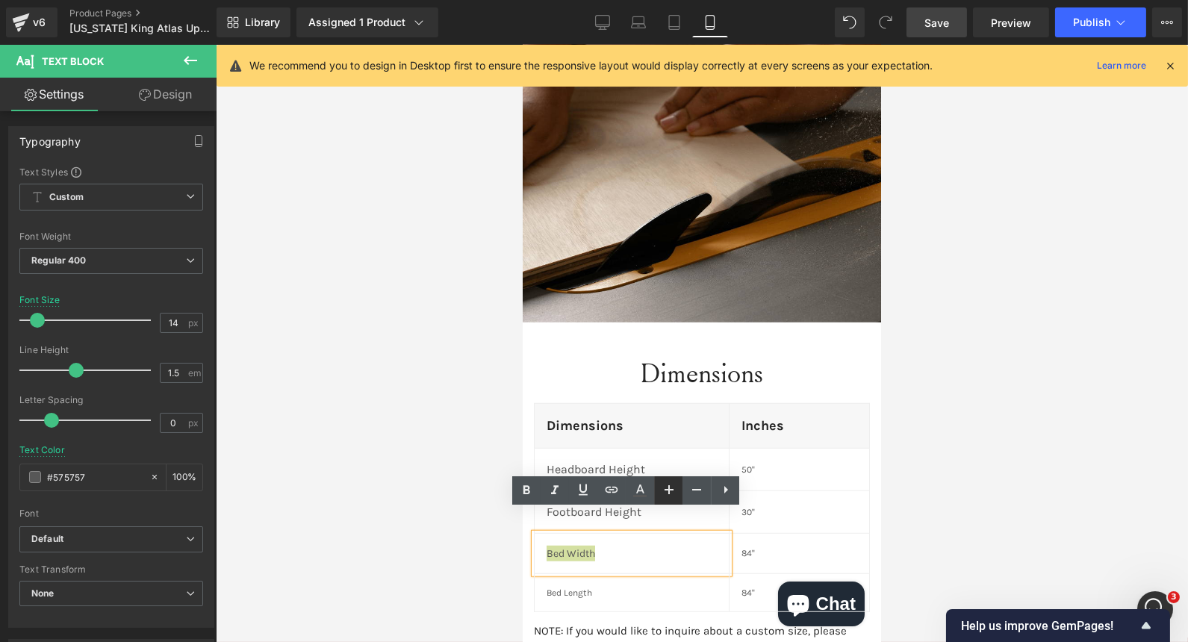
click at [670, 494] on icon at bounding box center [669, 490] width 18 height 18
type input "16"
click at [630, 576] on div "Loading Product Data" at bounding box center [595, 583] width 108 height 16
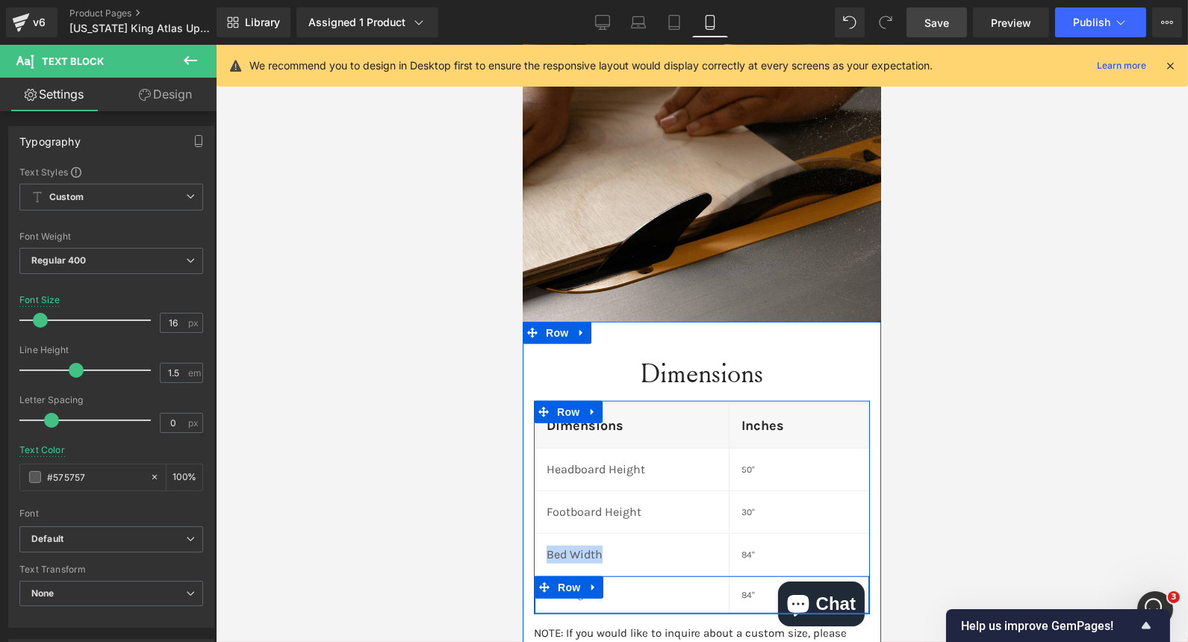
click at [583, 577] on link at bounding box center [592, 588] width 19 height 22
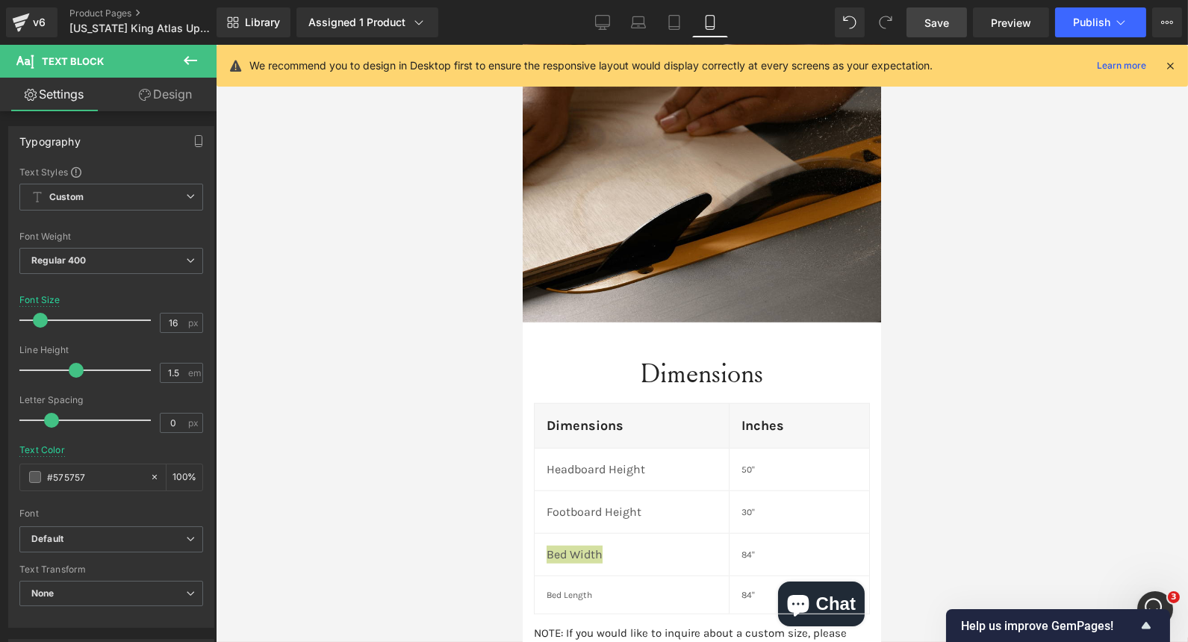
click at [614, 579] on div "Loading Product Data" at bounding box center [595, 583] width 108 height 16
drag, startPoint x: 1136, startPoint y: 624, endPoint x: 573, endPoint y: 572, distance: 565.5
click at [573, 579] on ul "Row" at bounding box center [598, 588] width 102 height 18
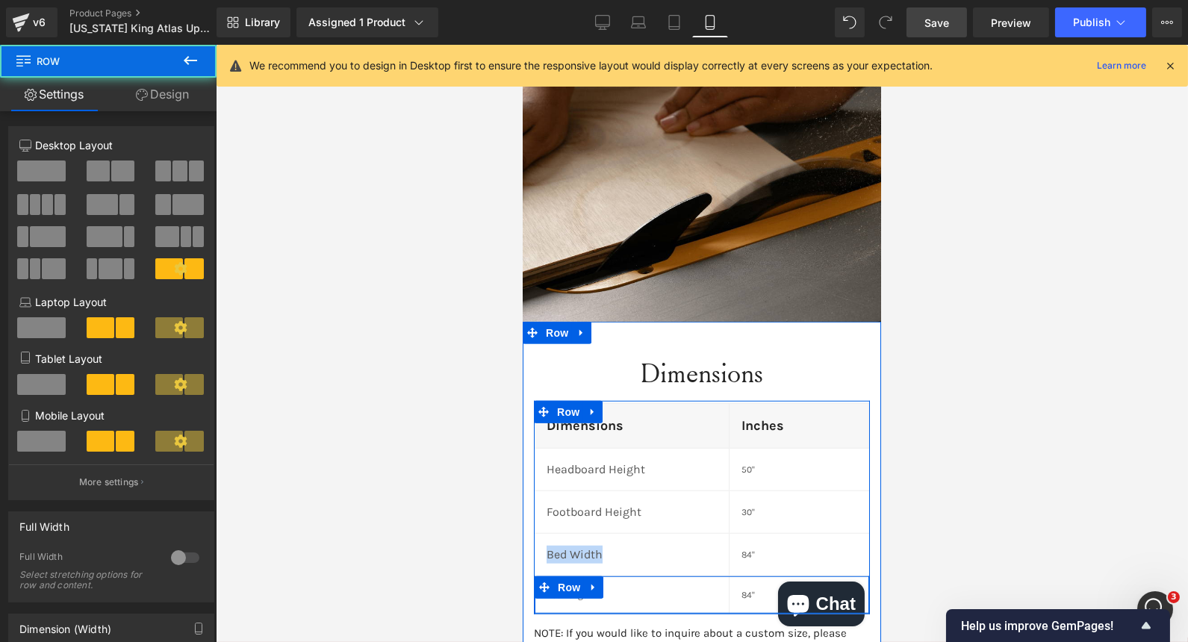
click at [626, 588] on p "Bed Length" at bounding box center [631, 594] width 170 height 13
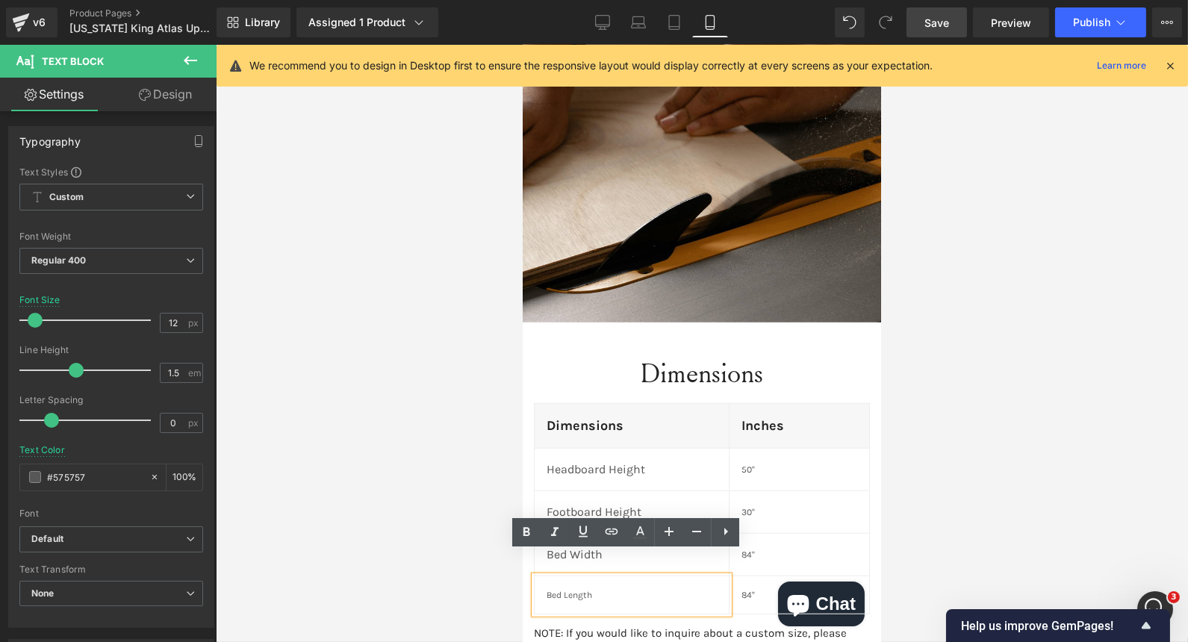
click at [599, 588] on p "Bed Length" at bounding box center [631, 594] width 170 height 13
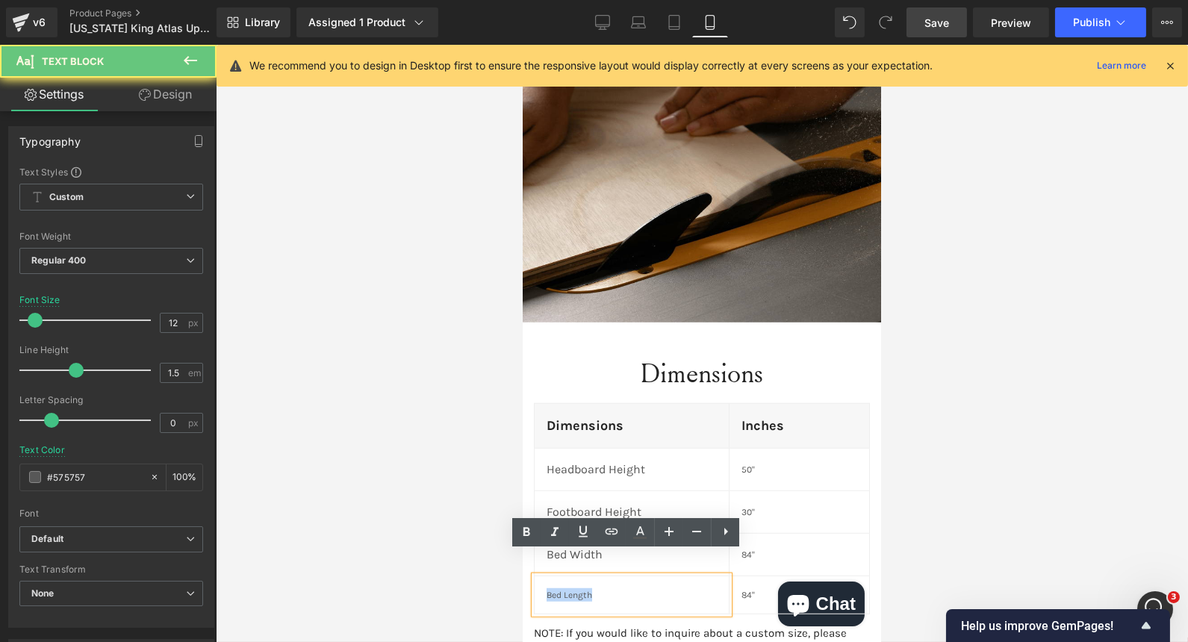
click at [599, 588] on p "Bed Length" at bounding box center [631, 594] width 170 height 13
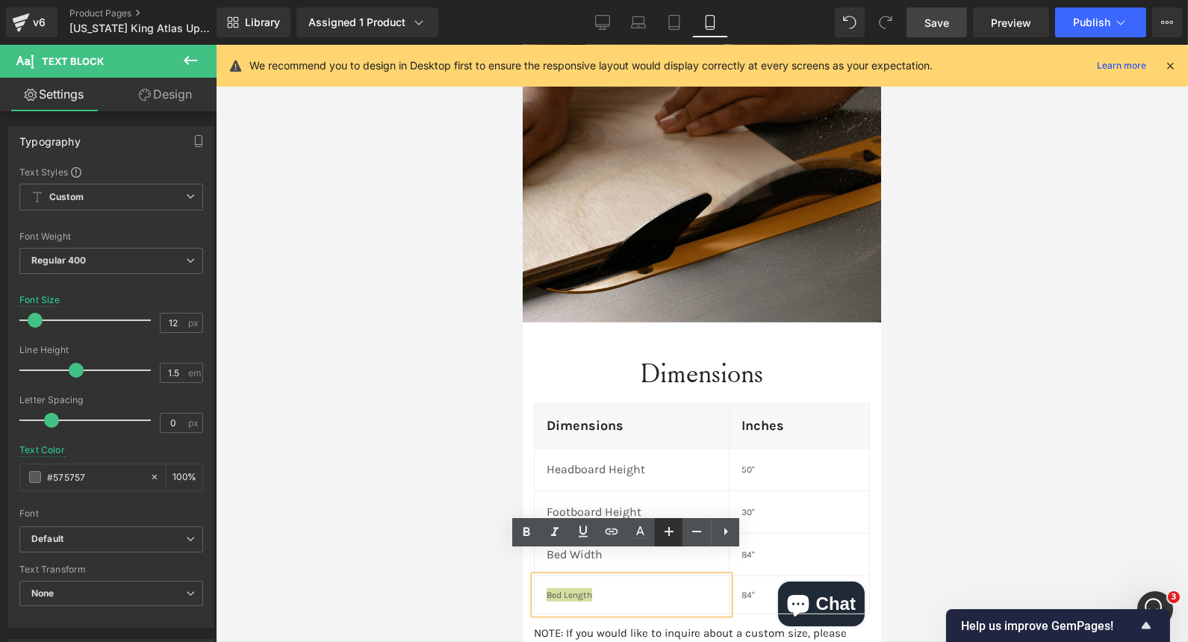
click at [668, 532] on icon at bounding box center [669, 531] width 9 height 9
type input "16"
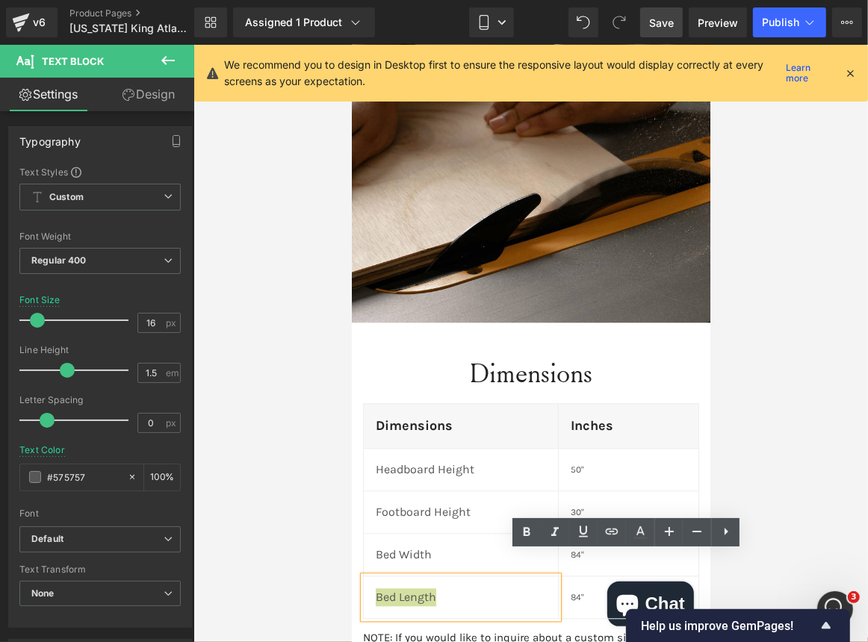
click at [766, 438] on div at bounding box center [530, 343] width 674 height 597
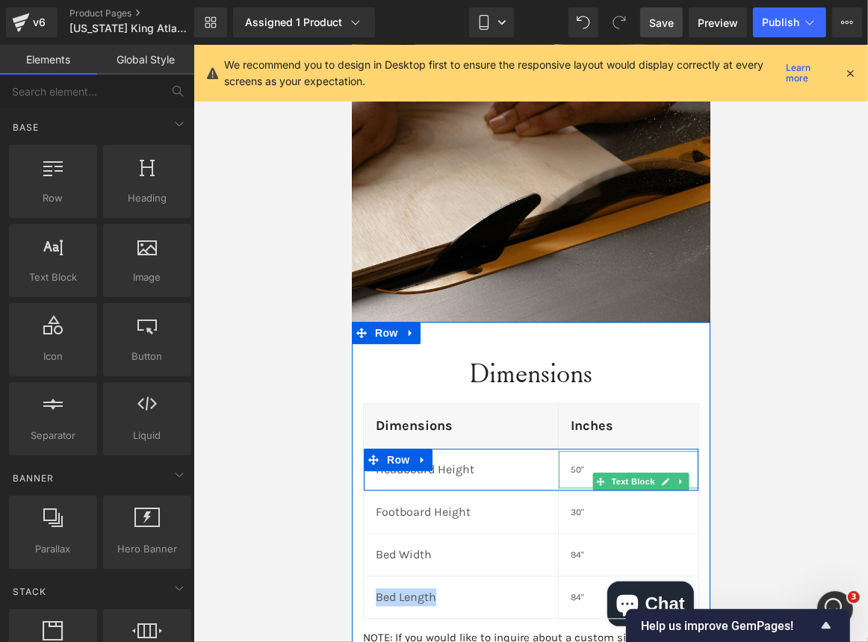
click at [618, 462] on p "50"" at bounding box center [628, 468] width 116 height 13
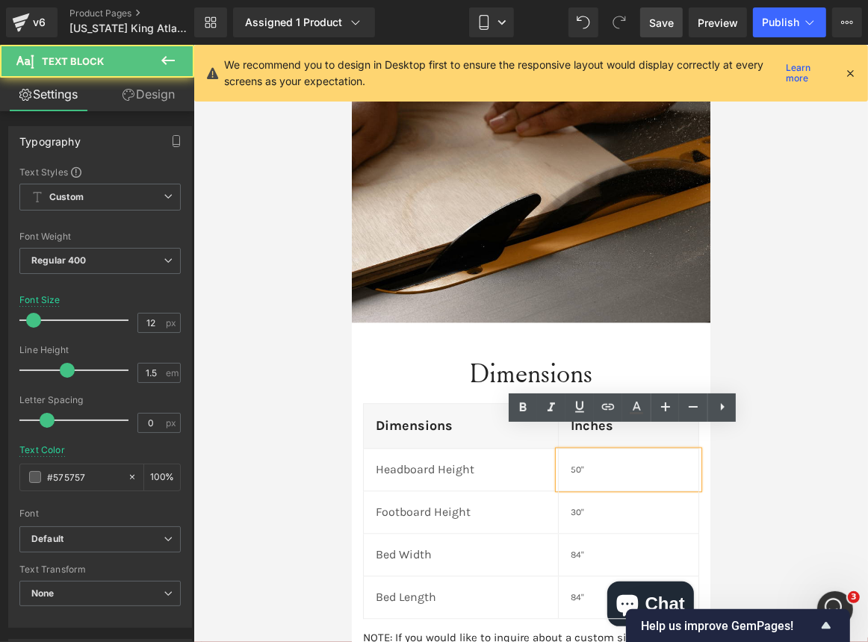
click at [578, 462] on p "50"" at bounding box center [628, 468] width 116 height 13
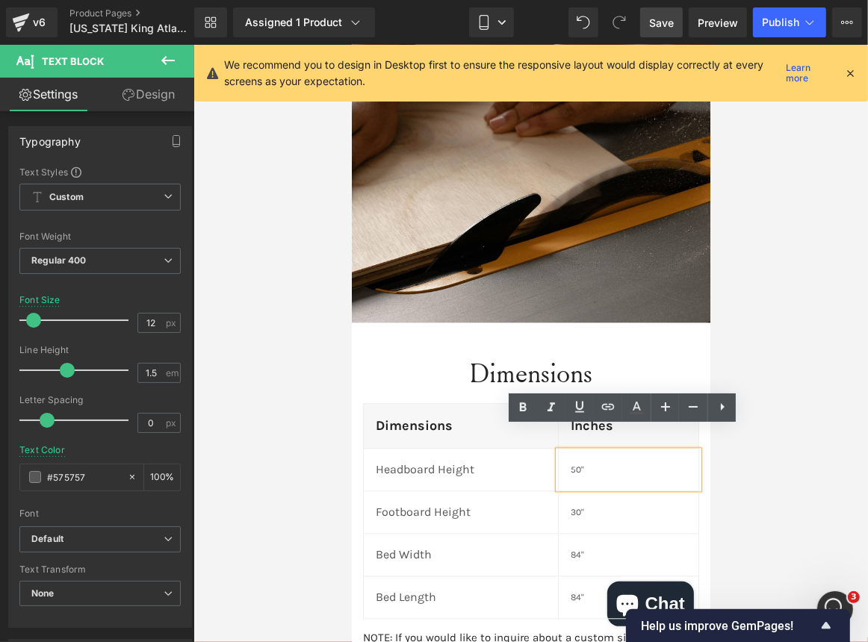
click at [578, 462] on p "50"" at bounding box center [628, 468] width 116 height 13
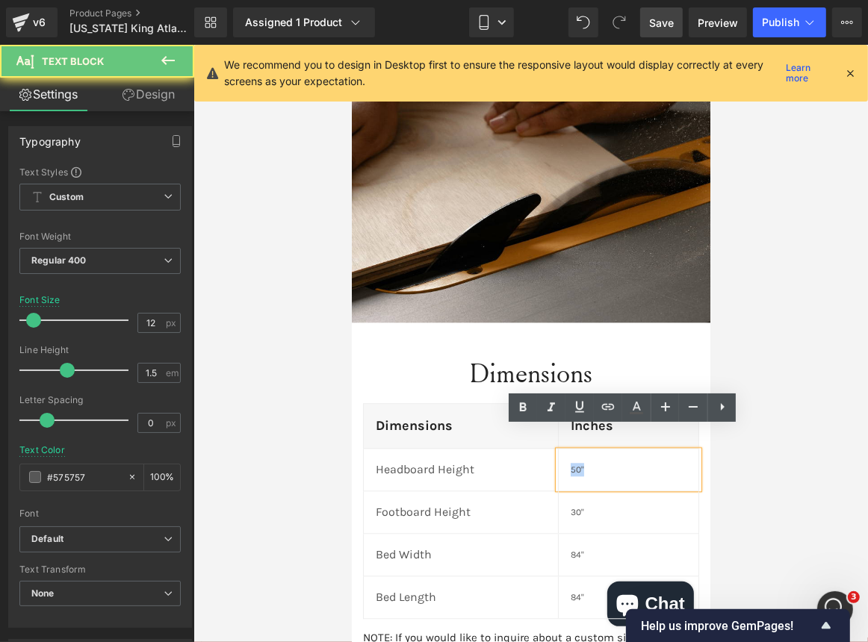
click at [578, 462] on p "50"" at bounding box center [628, 468] width 116 height 13
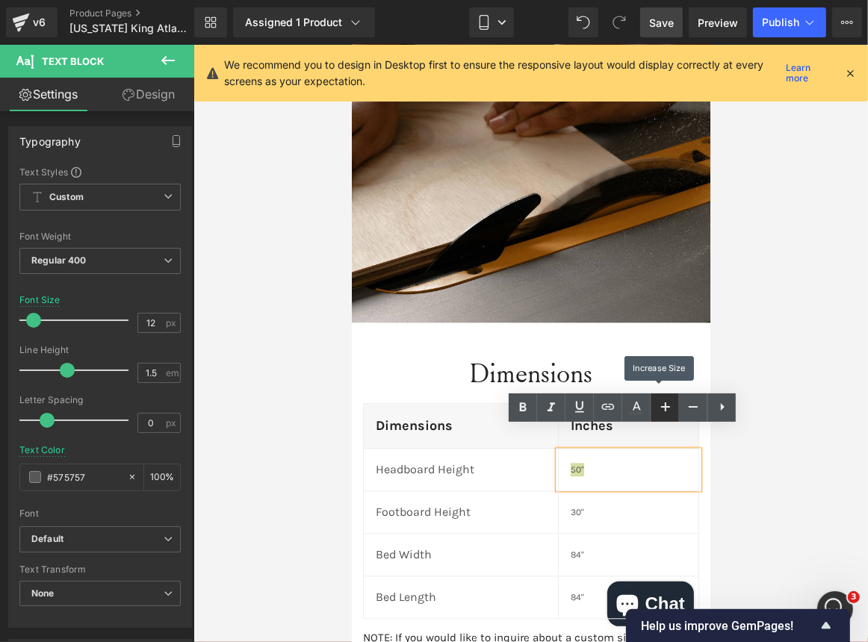
click at [665, 404] on icon at bounding box center [665, 407] width 9 height 9
type input "16"
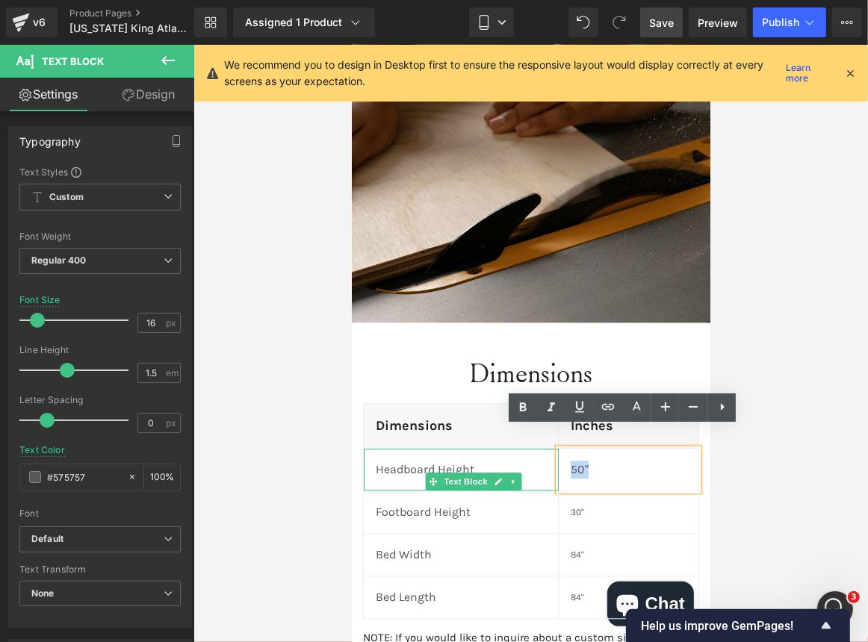
click at [462, 460] on p "Headboard Height" at bounding box center [460, 469] width 170 height 18
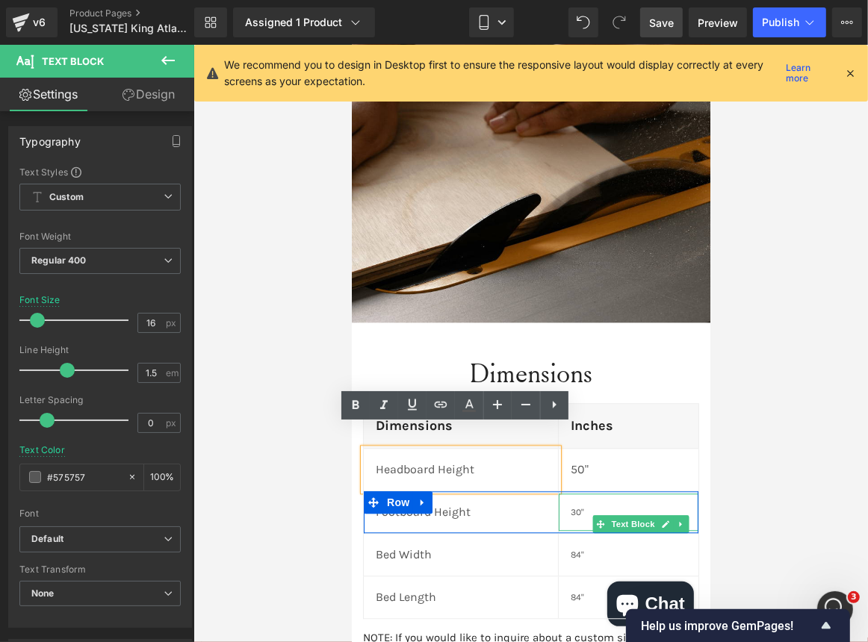
click at [570, 505] on p "30"" at bounding box center [628, 511] width 116 height 13
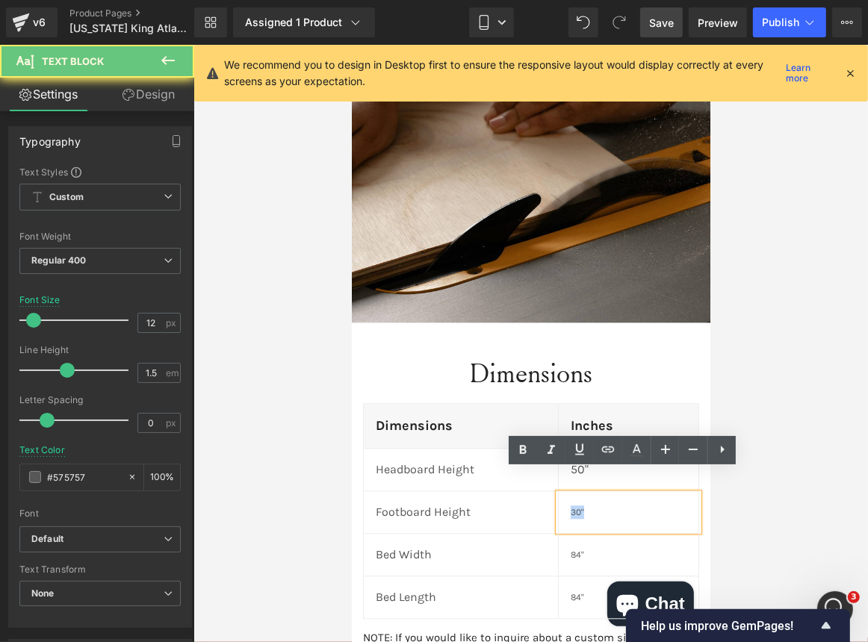
click at [570, 505] on p "30"" at bounding box center [628, 511] width 116 height 13
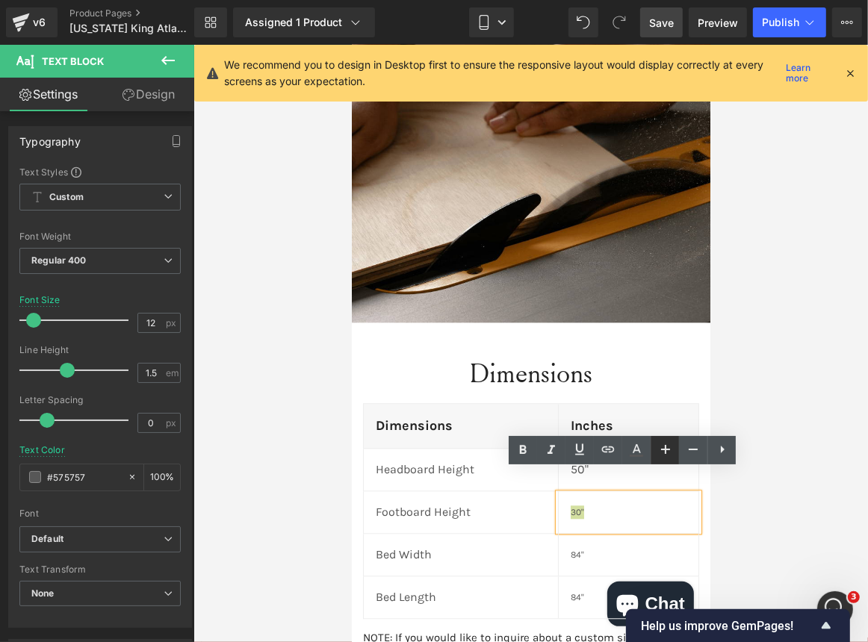
click at [666, 449] on icon at bounding box center [665, 449] width 9 height 9
type input "16"
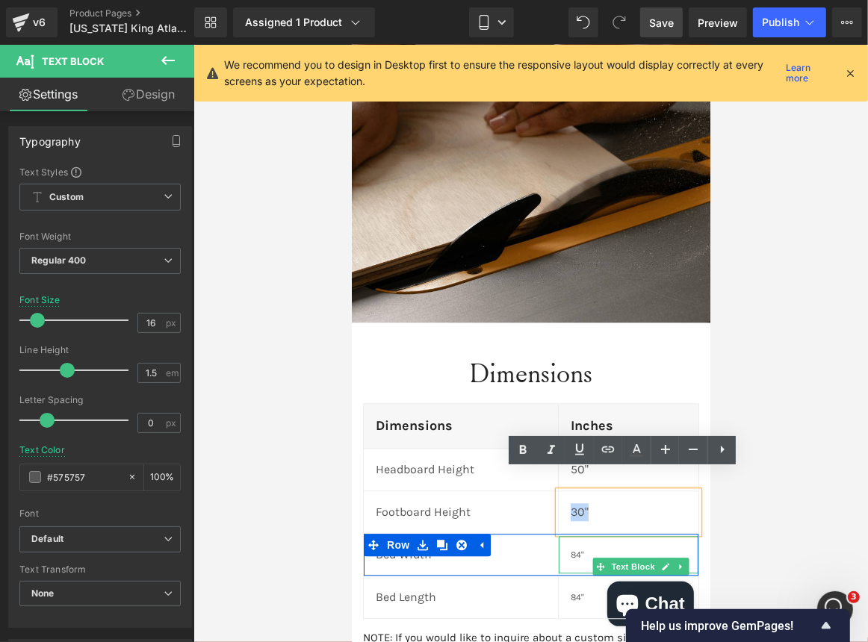
click at [574, 547] on p "84"" at bounding box center [628, 553] width 116 height 13
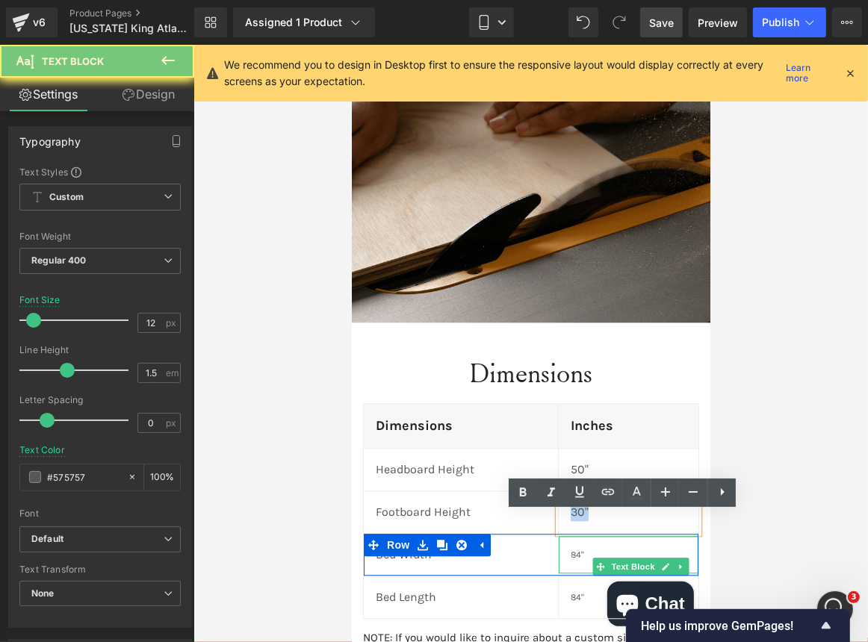
click at [574, 547] on p "84"" at bounding box center [628, 553] width 116 height 13
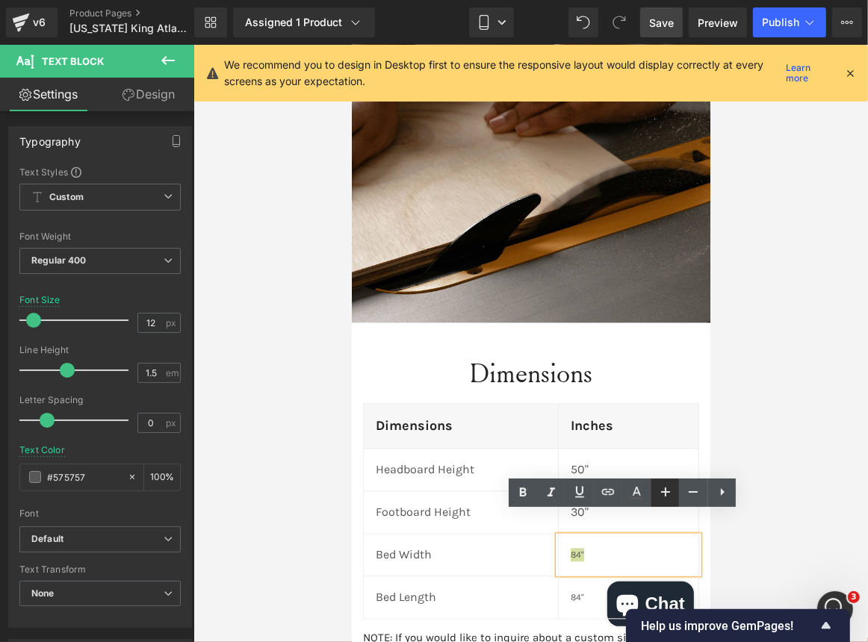
click at [668, 486] on icon at bounding box center [665, 492] width 18 height 18
type input "16"
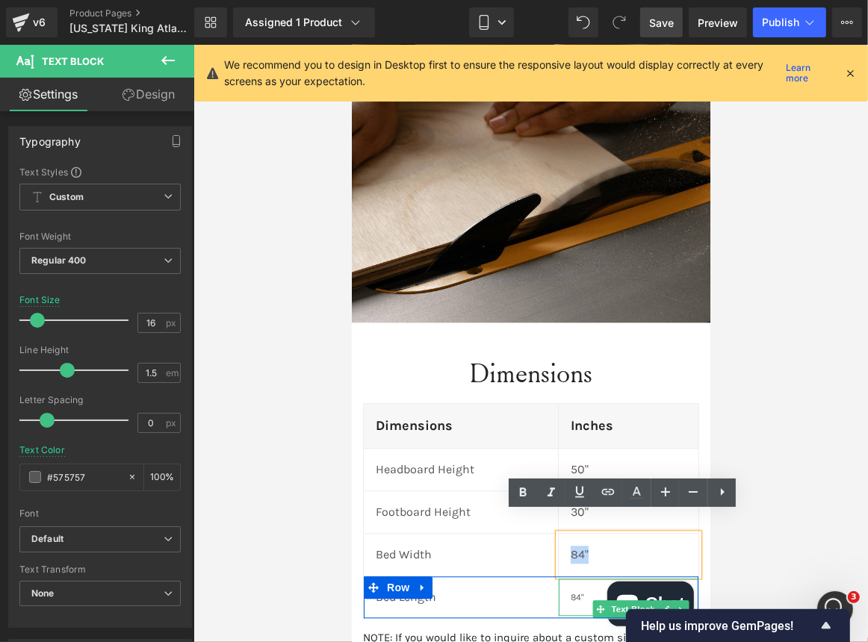
click at [576, 590] on p "84"" at bounding box center [628, 596] width 116 height 13
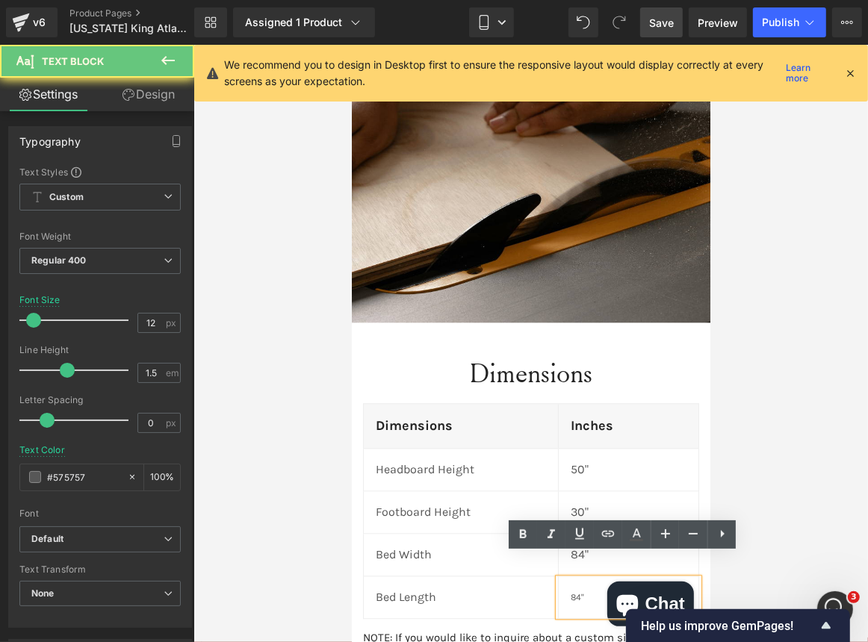
click at [576, 590] on p "84"" at bounding box center [628, 596] width 116 height 13
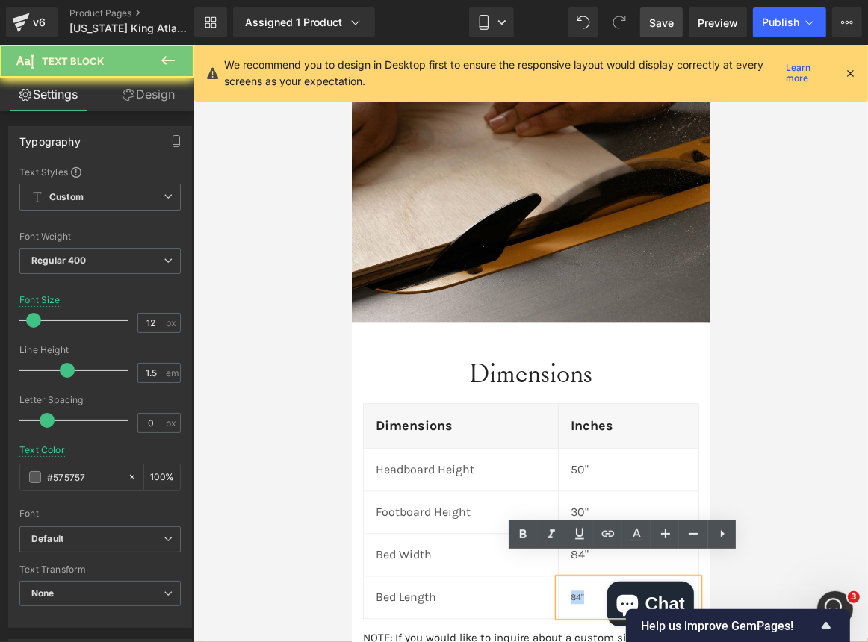
click at [576, 590] on p "84"" at bounding box center [628, 596] width 116 height 13
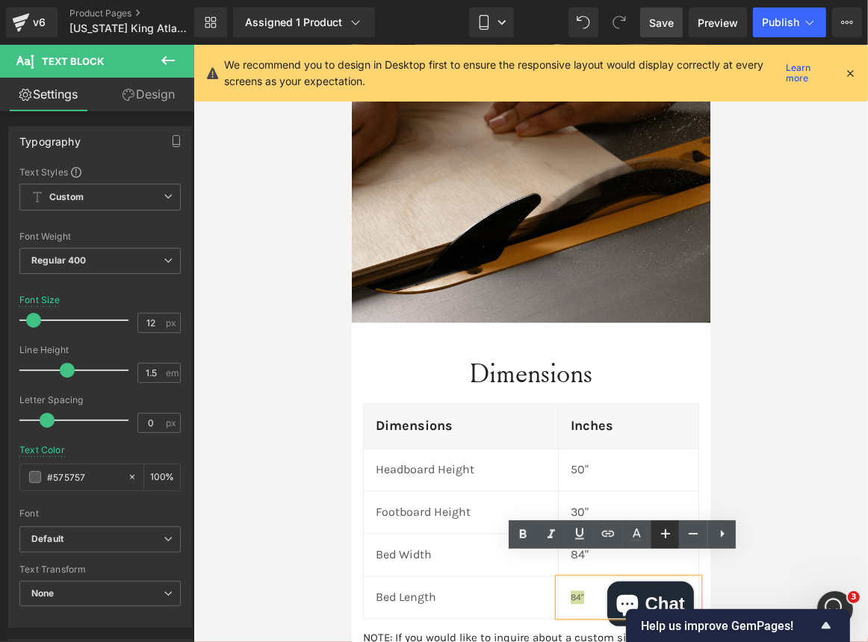
click at [651, 530] on link at bounding box center [664, 534] width 28 height 28
type input "16"
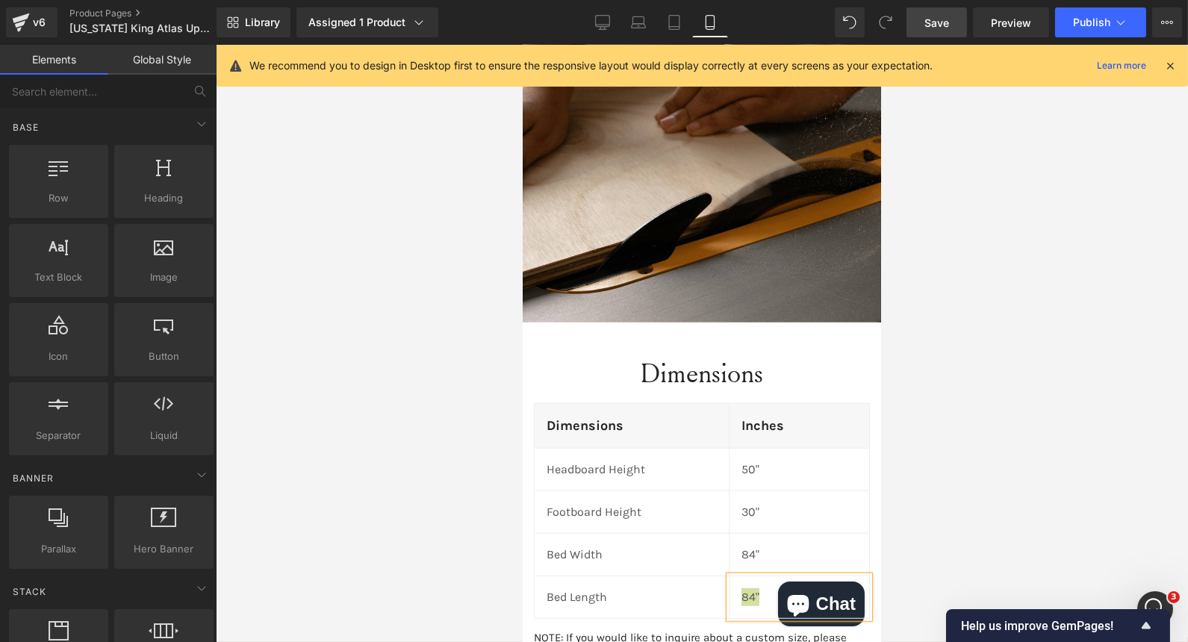
click at [949, 301] on div at bounding box center [702, 343] width 972 height 597
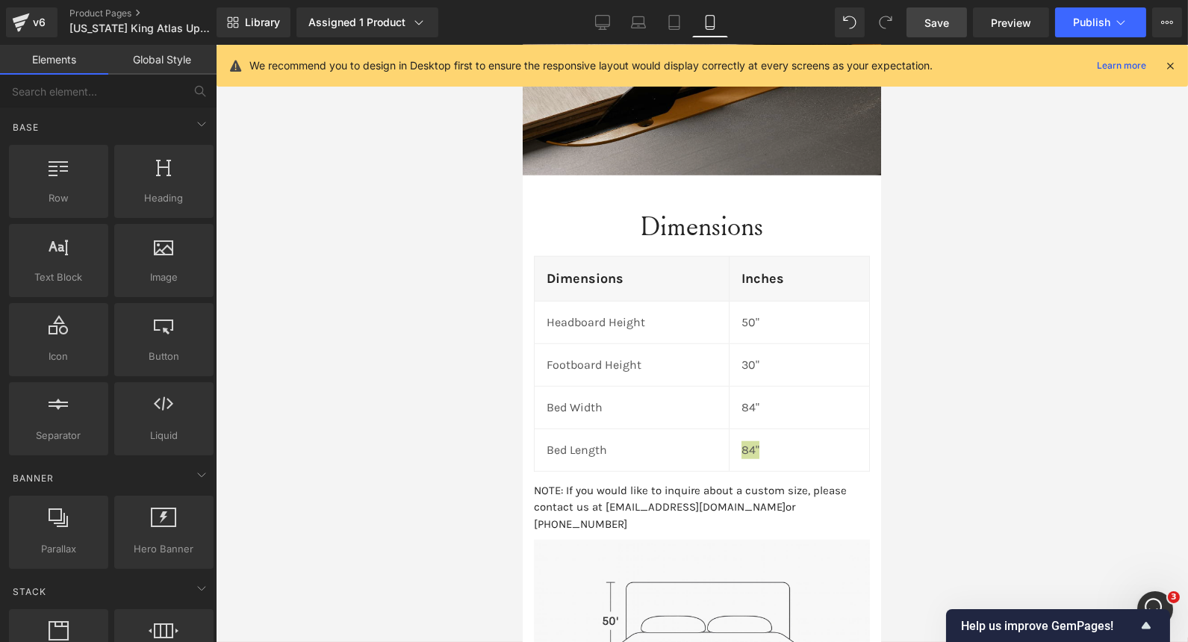
scroll to position [2440, 0]
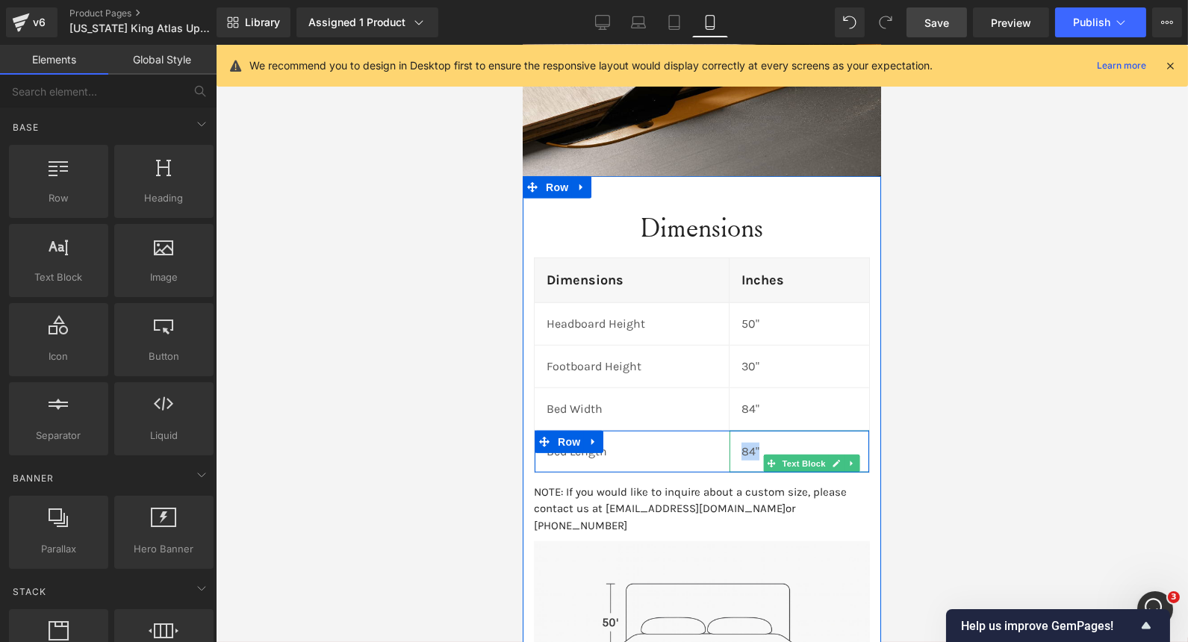
click at [784, 443] on p "84"" at bounding box center [799, 452] width 116 height 18
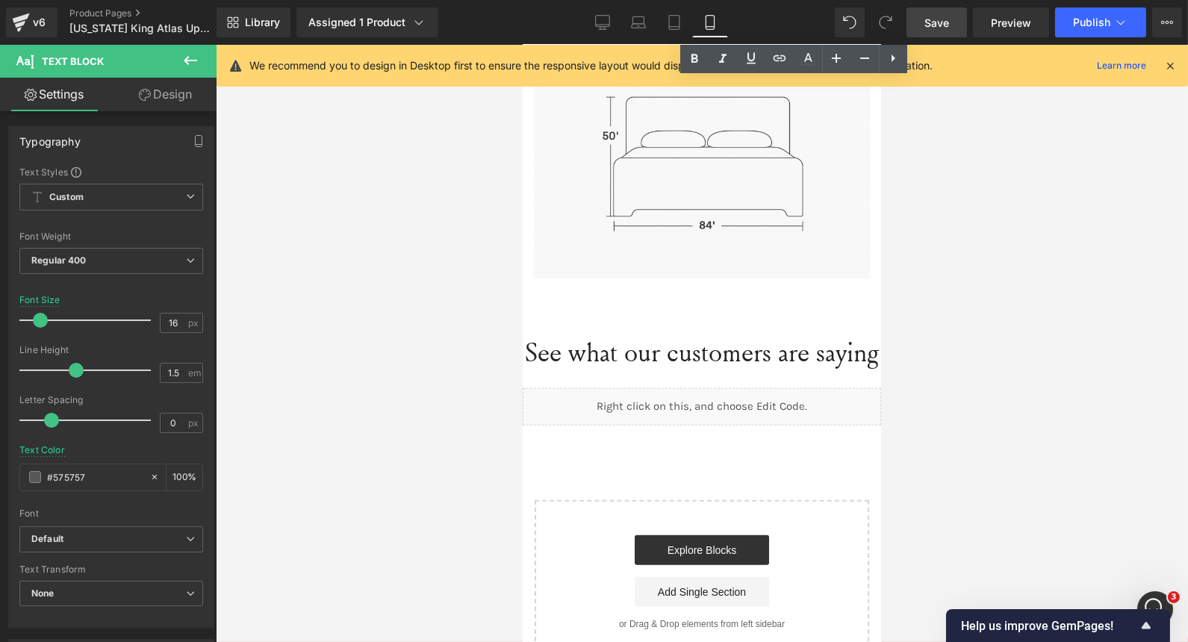
scroll to position [2951, 0]
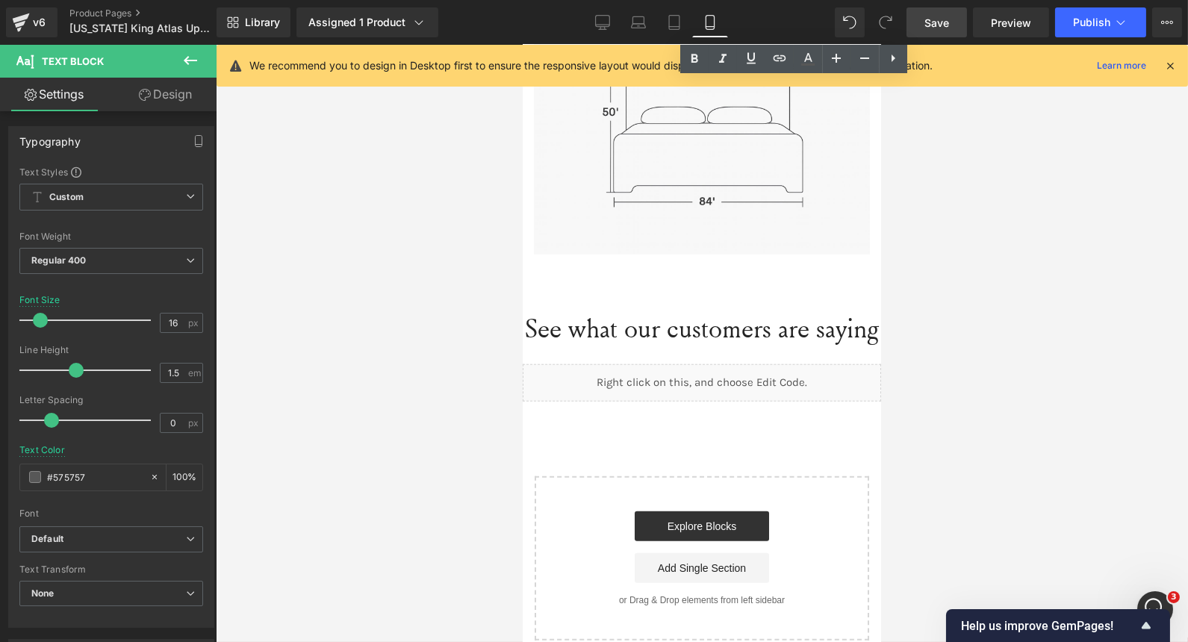
click at [929, 17] on span "Save" at bounding box center [936, 23] width 25 height 16
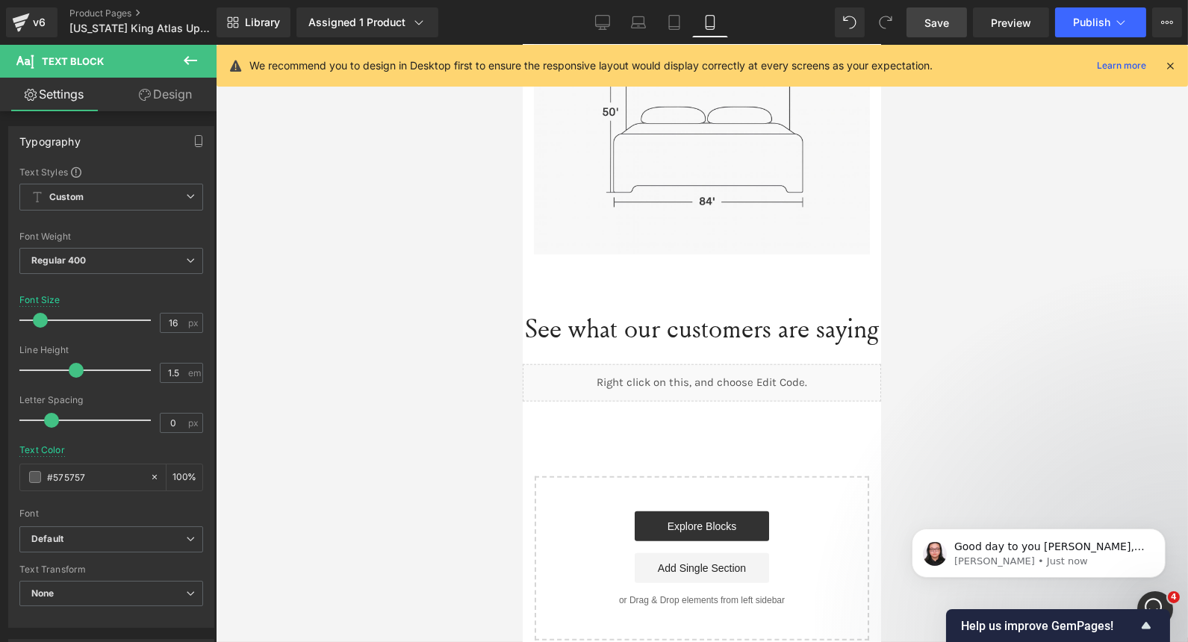
scroll to position [8185, 0]
click at [1039, 553] on span "Good day to you [PERSON_NAME], ​﻿ This is [PERSON_NAME] from GemPages Customer …" at bounding box center [1049, 568] width 190 height 57
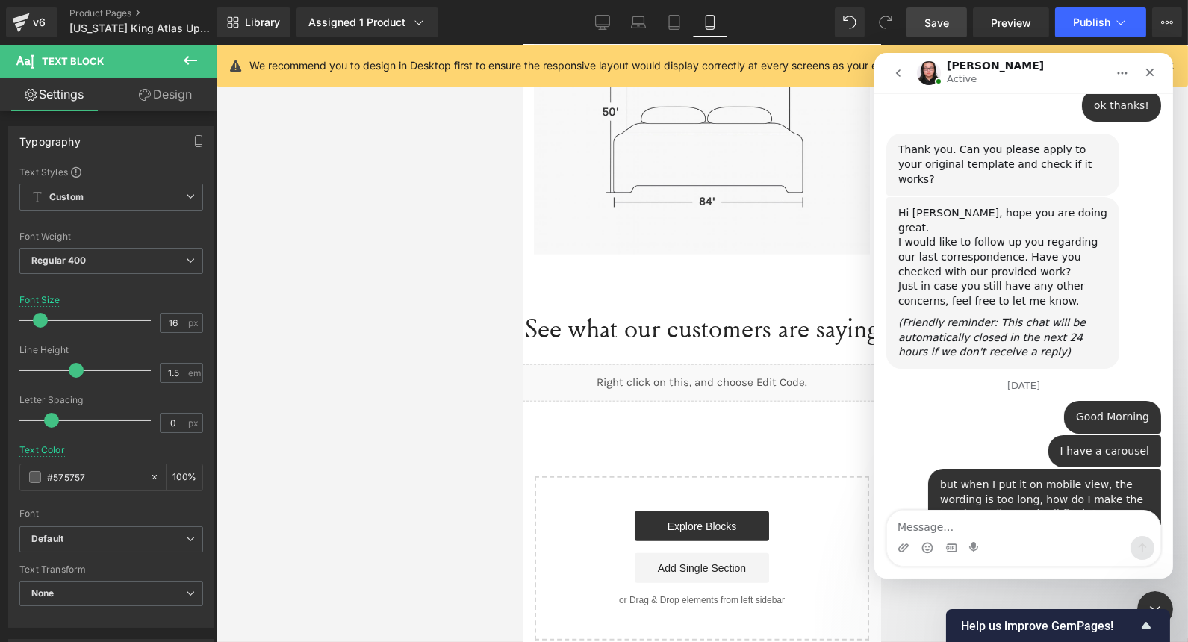
scroll to position [8267, 0]
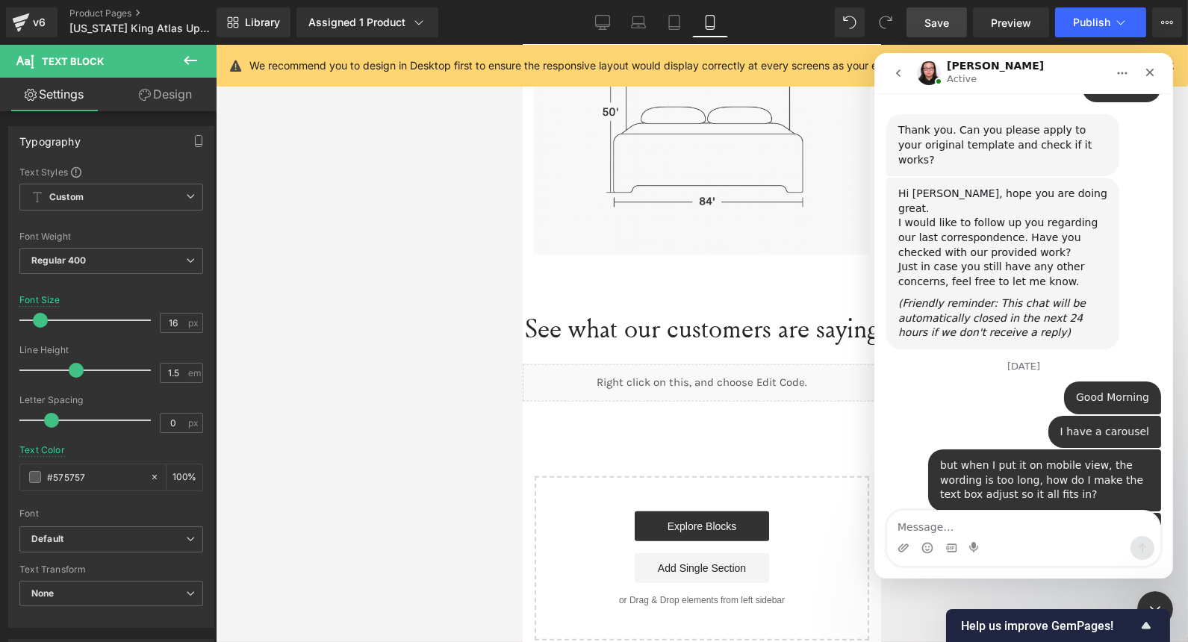
click at [1022, 533] on textarea "Message…" at bounding box center [1022, 523] width 273 height 25
type textarea "Hi [PERSON_NAME] !"
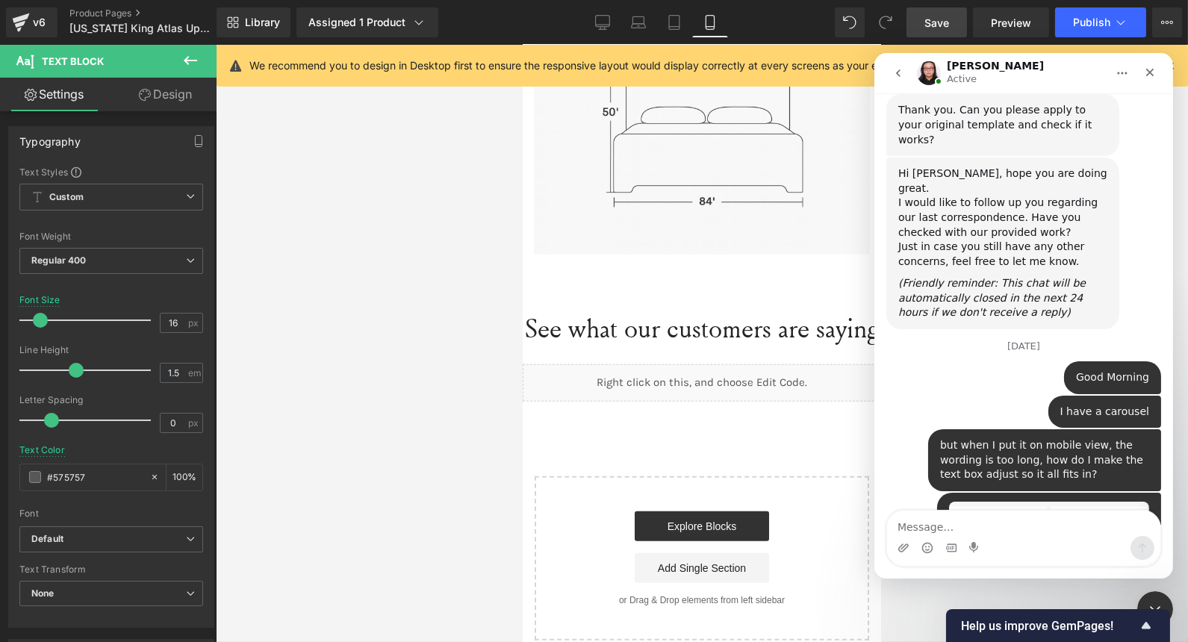
click at [420, 372] on div at bounding box center [594, 298] width 1188 height 597
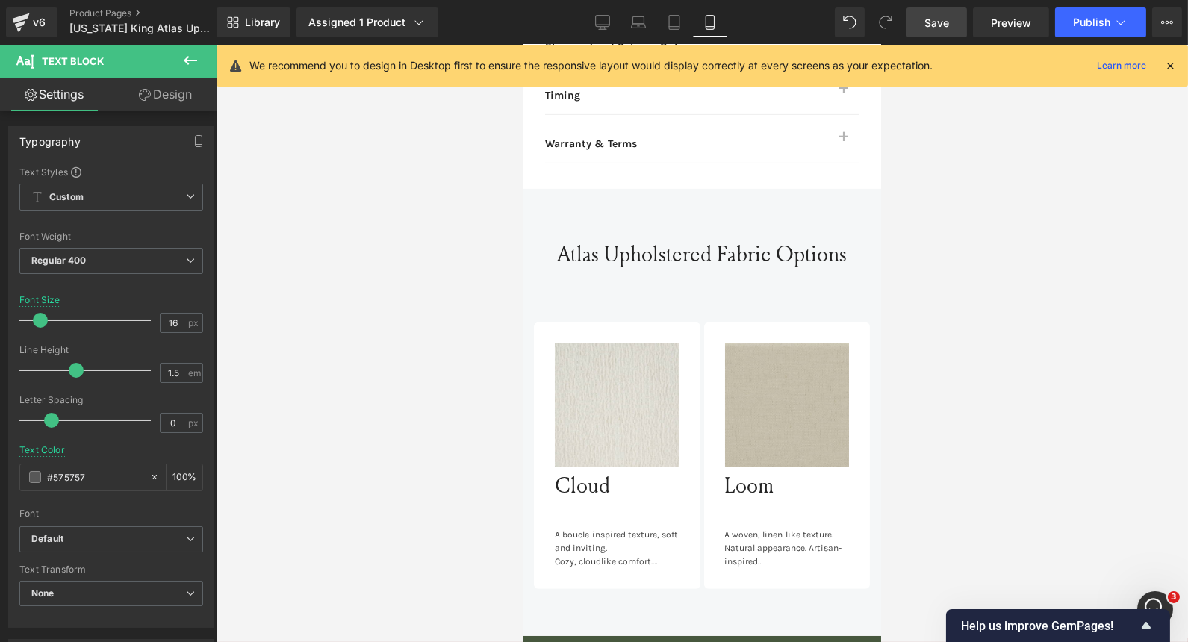
scroll to position [8230, 0]
